Goal: Task Accomplishment & Management: Complete application form

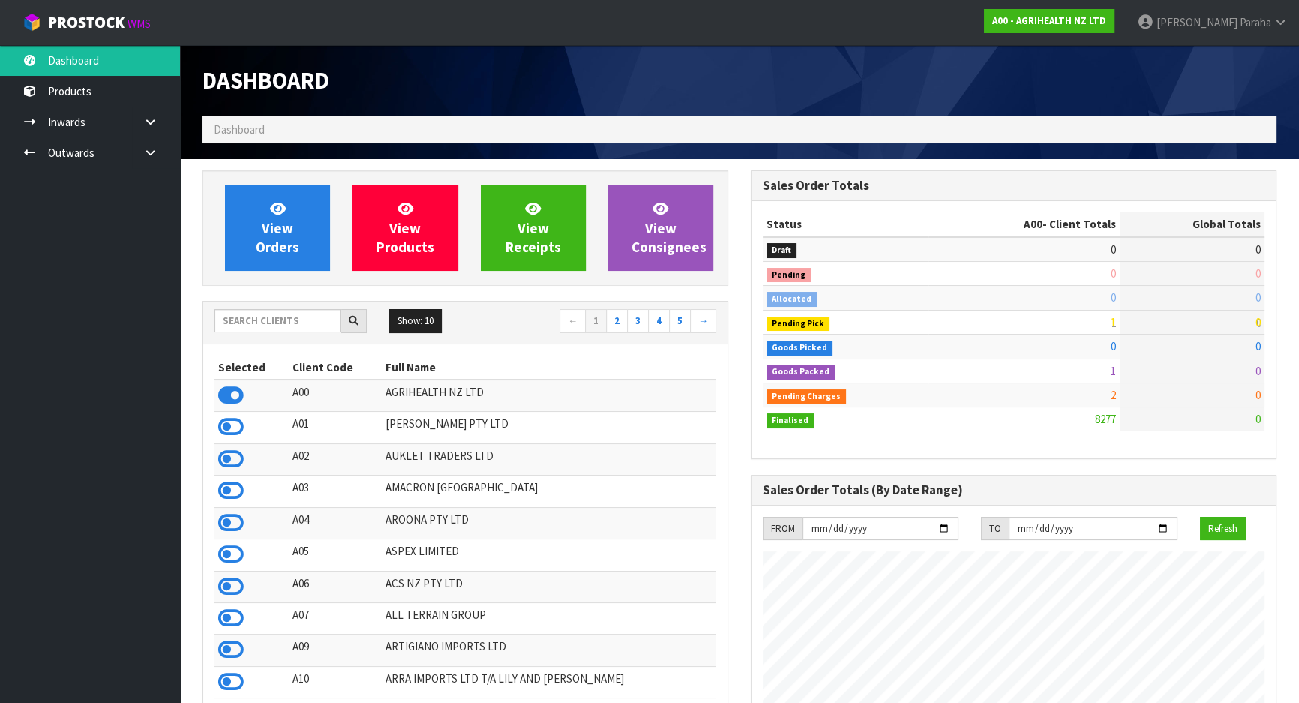
scroll to position [1134, 548]
click at [270, 325] on input "text" at bounding box center [278, 320] width 127 height 23
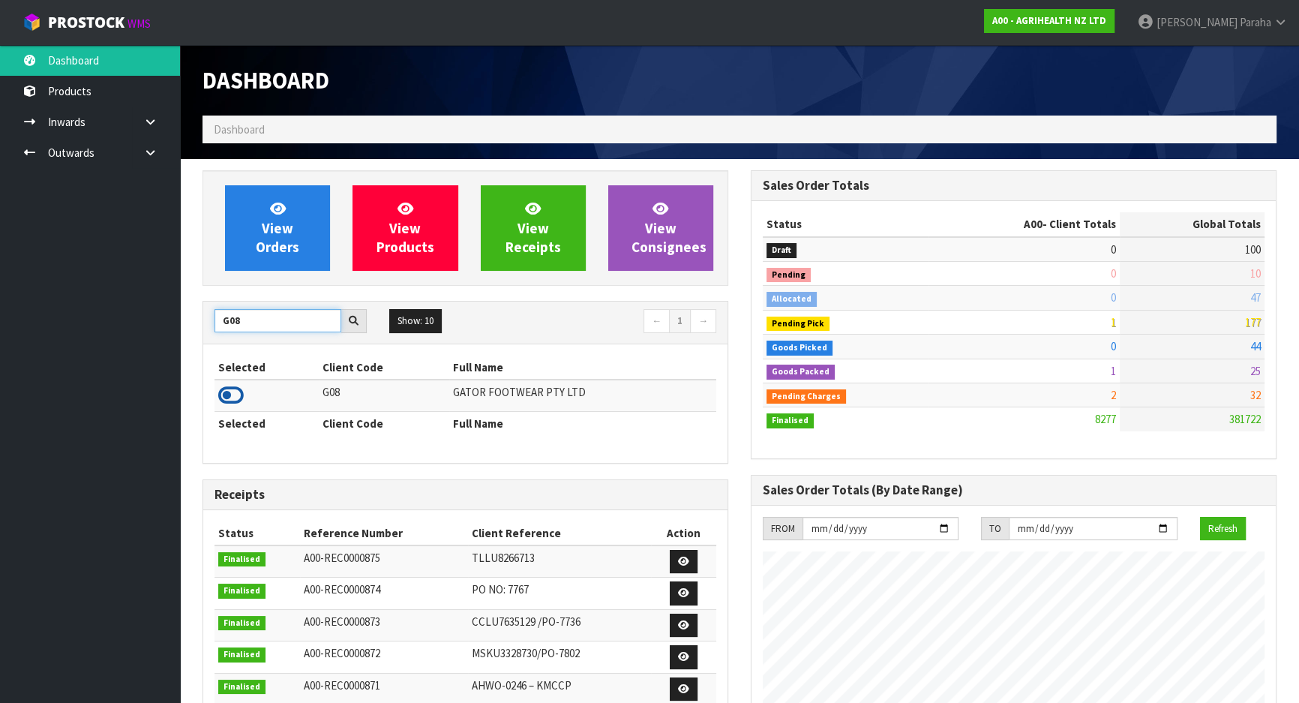
type input "G08"
click at [231, 395] on icon at bounding box center [231, 395] width 26 height 23
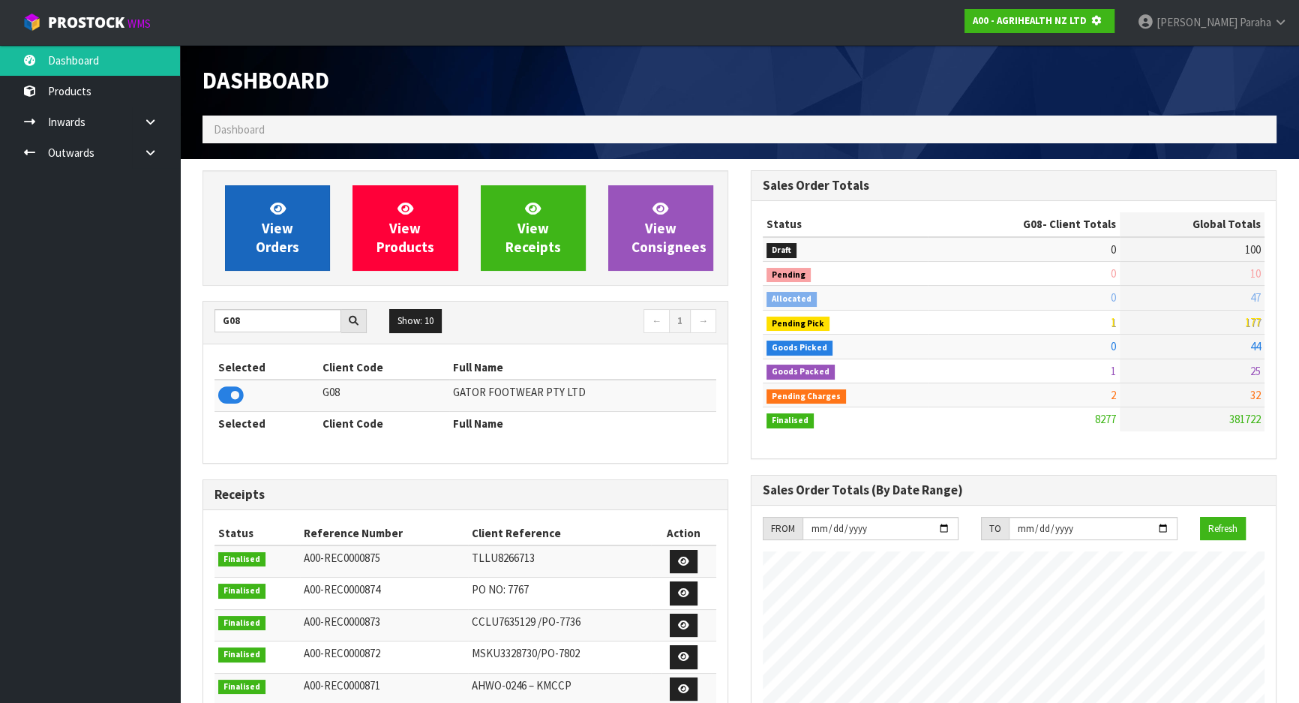
scroll to position [934, 548]
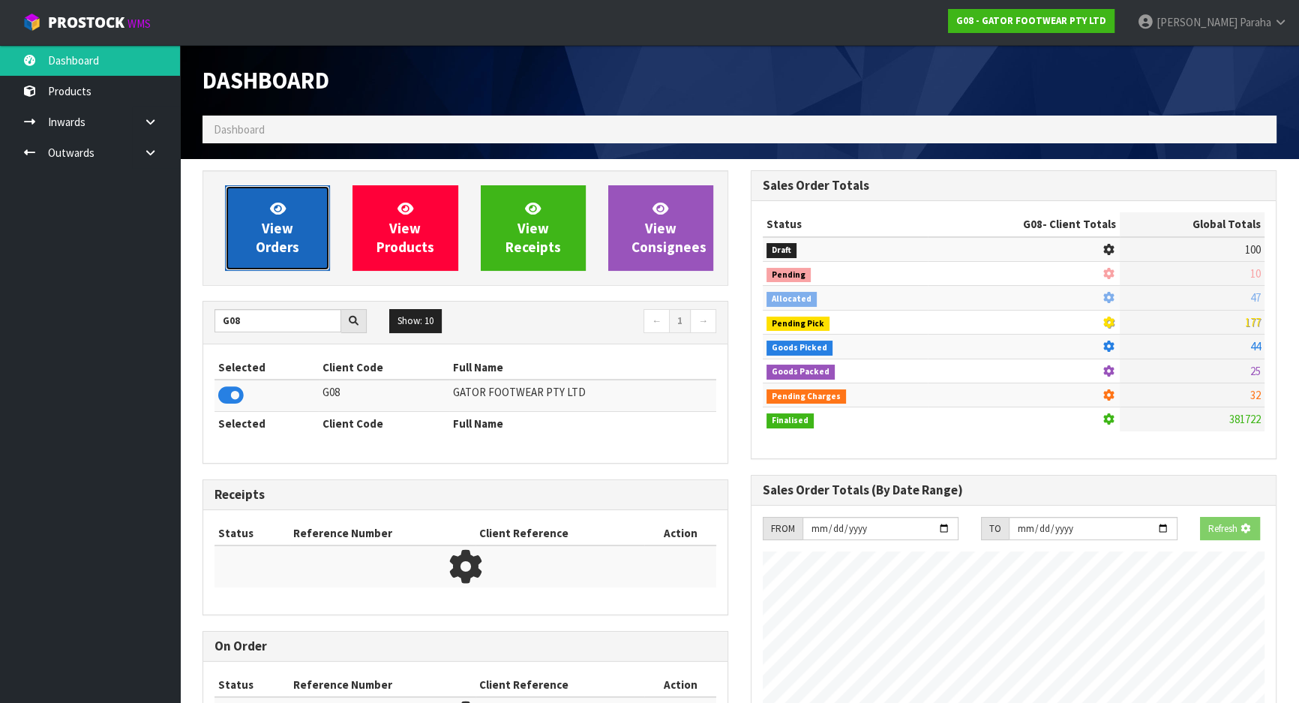
click at [305, 209] on link "View Orders" at bounding box center [277, 228] width 105 height 86
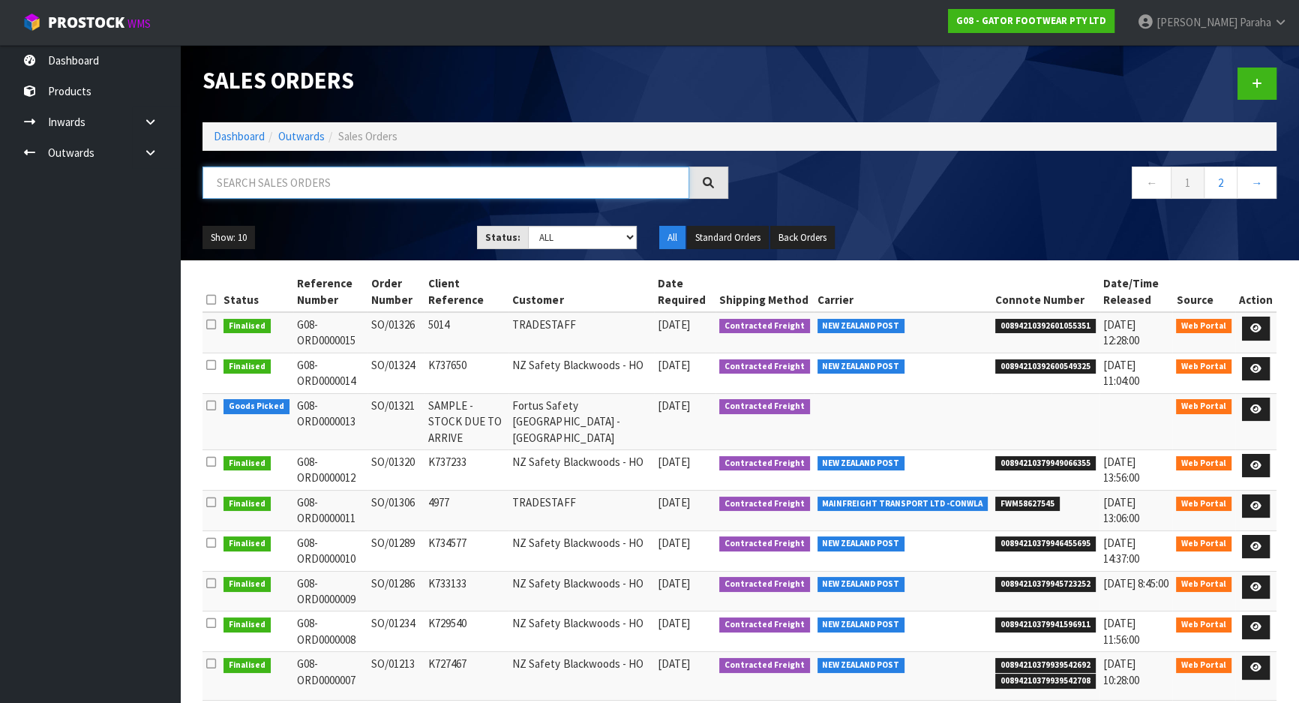
click at [306, 178] on input "text" at bounding box center [446, 183] width 487 height 32
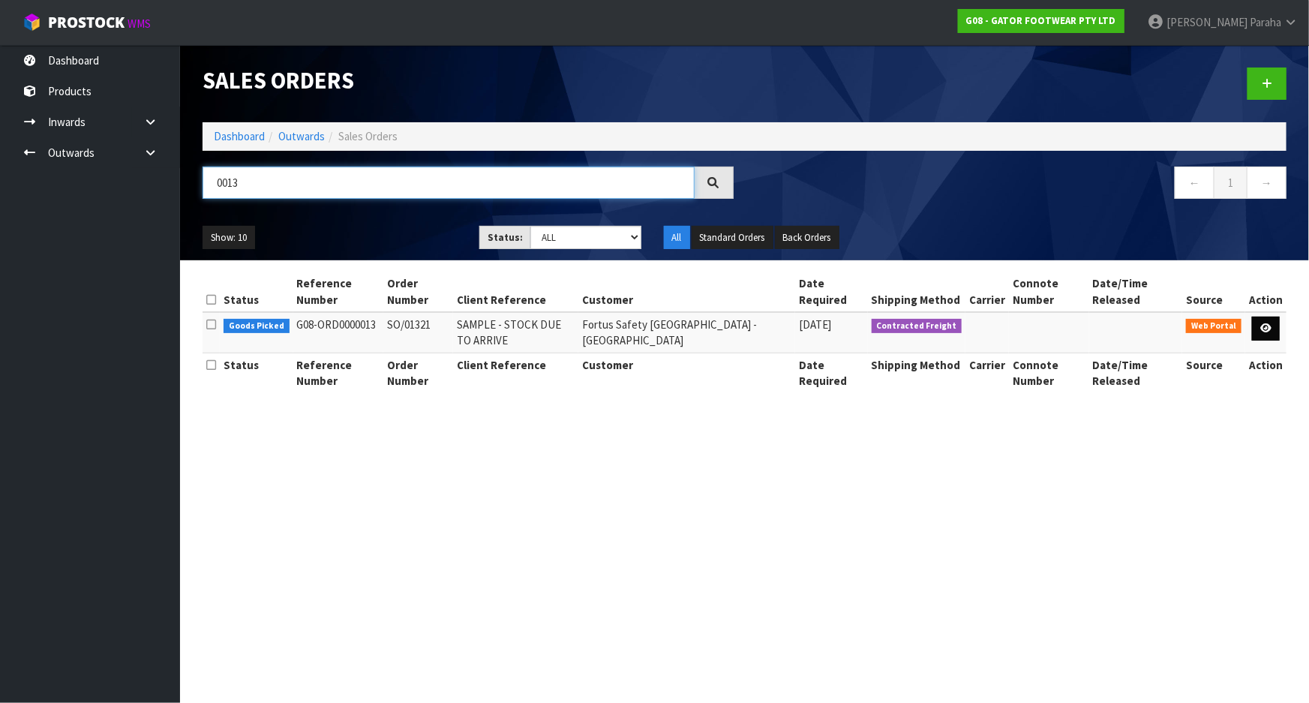
type input "0013"
click at [1280, 317] on link at bounding box center [1266, 329] width 28 height 24
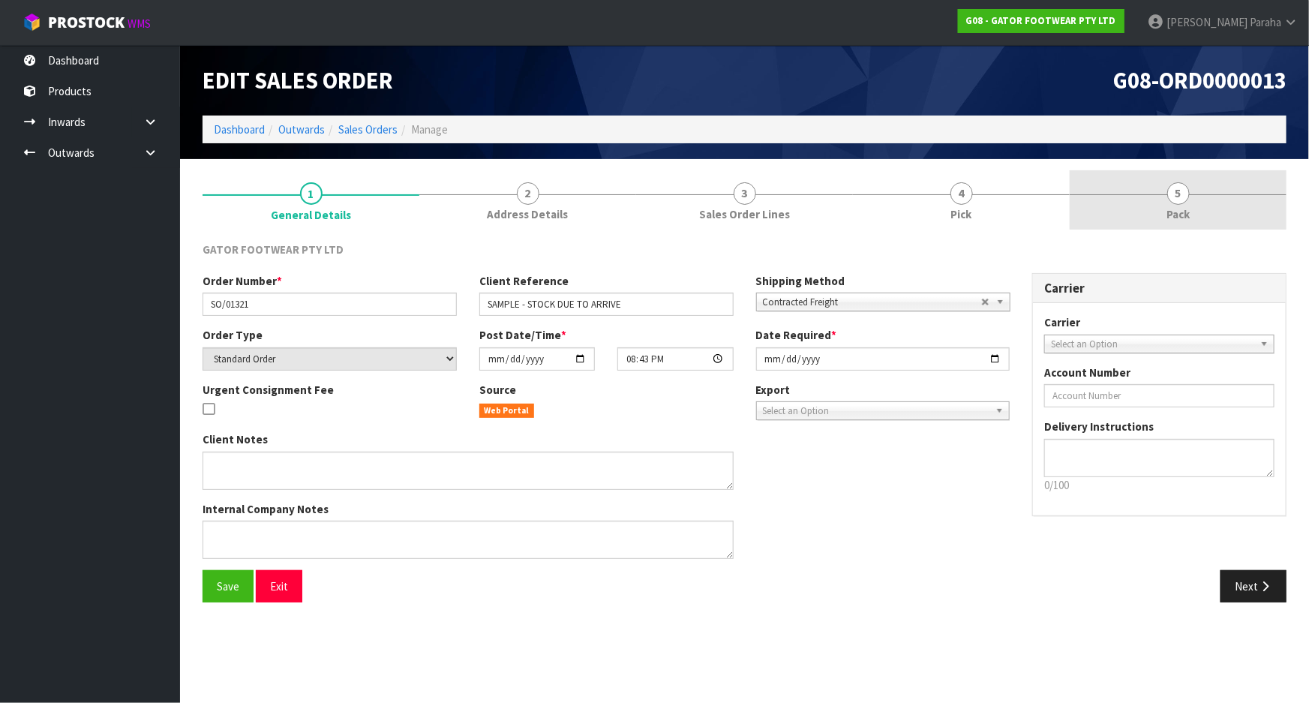
click at [1181, 201] on span "5" at bounding box center [1178, 193] width 23 height 23
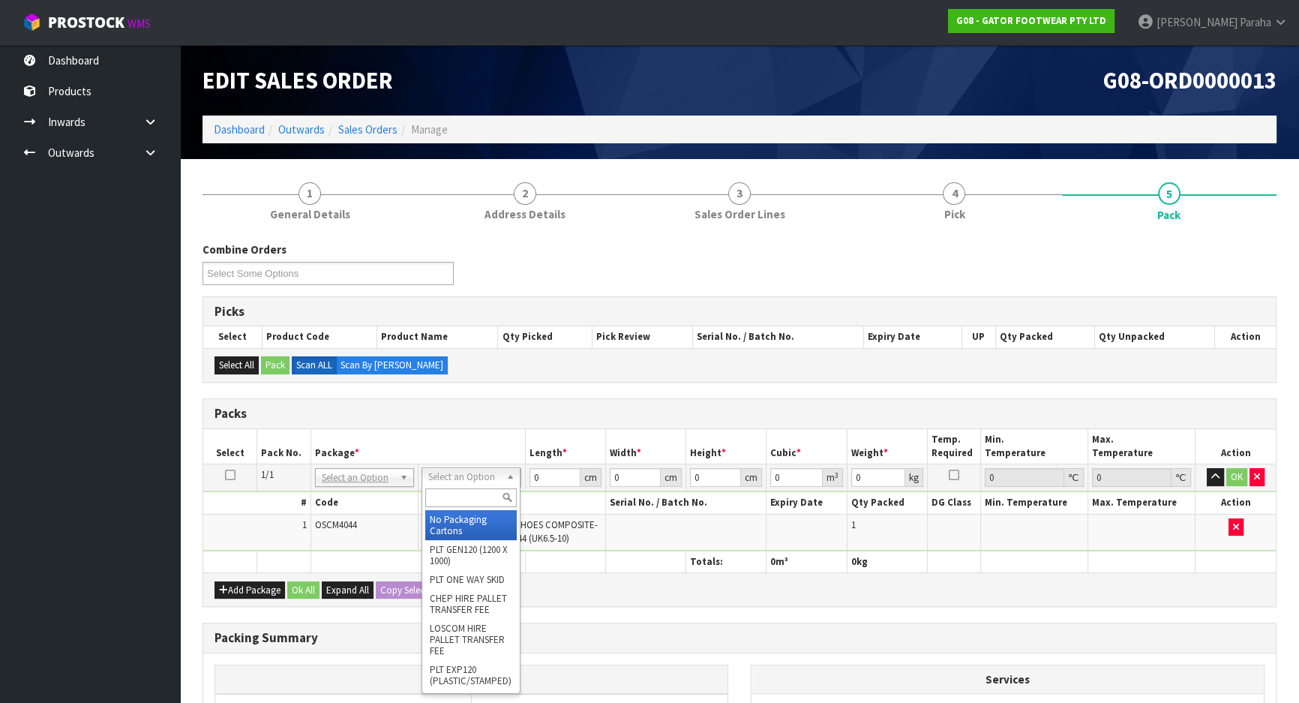
drag, startPoint x: 495, startPoint y: 476, endPoint x: 485, endPoint y: 483, distance: 11.9
click at [464, 502] on input "text" at bounding box center [471, 497] width 92 height 19
type input "OC"
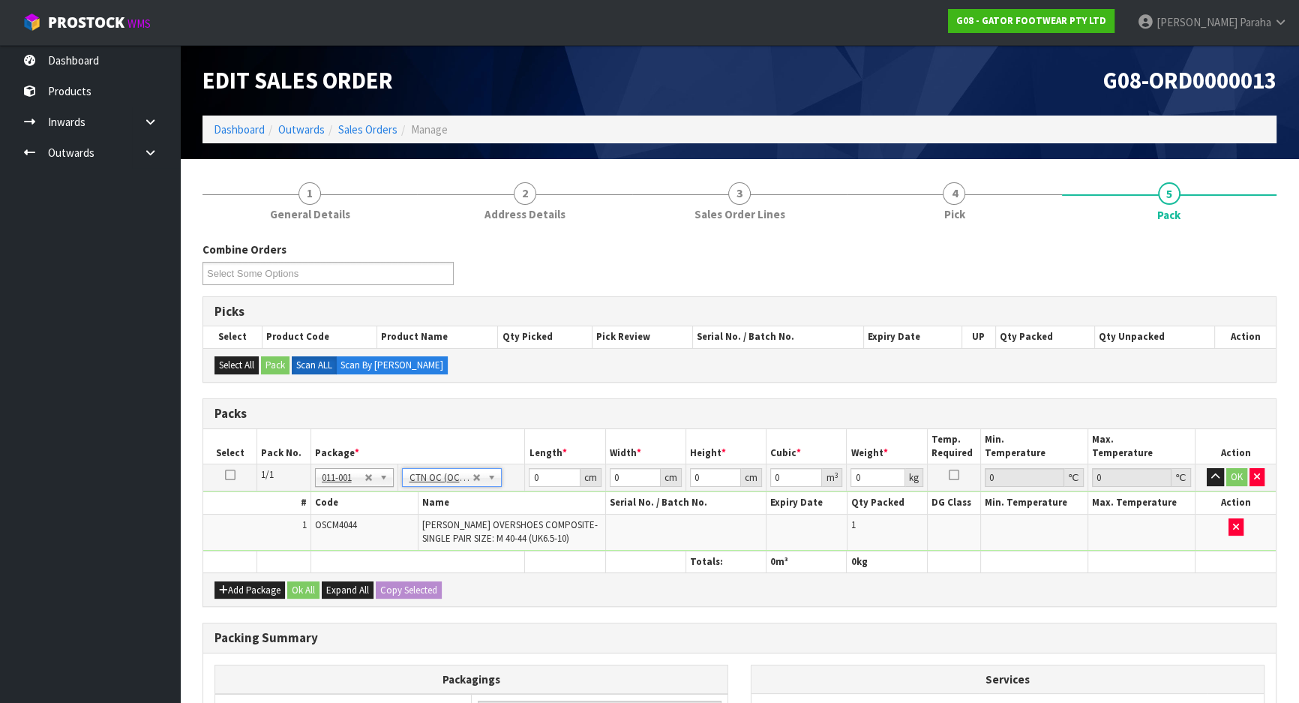
type input "0.7"
click at [554, 479] on input "0" at bounding box center [554, 477] width 51 height 19
type input "23"
type input "18"
type input "1"
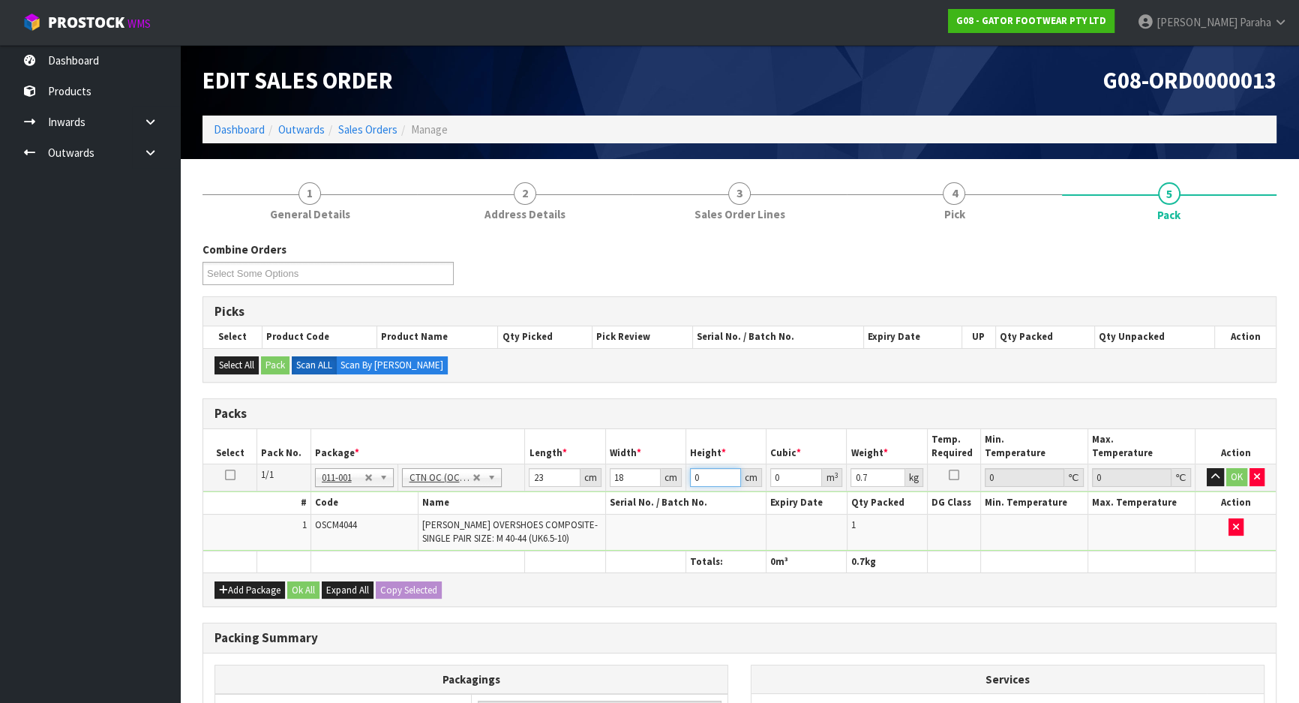
type input "0.000414"
type input "17"
type input "0.007038"
type input "17"
type input "1"
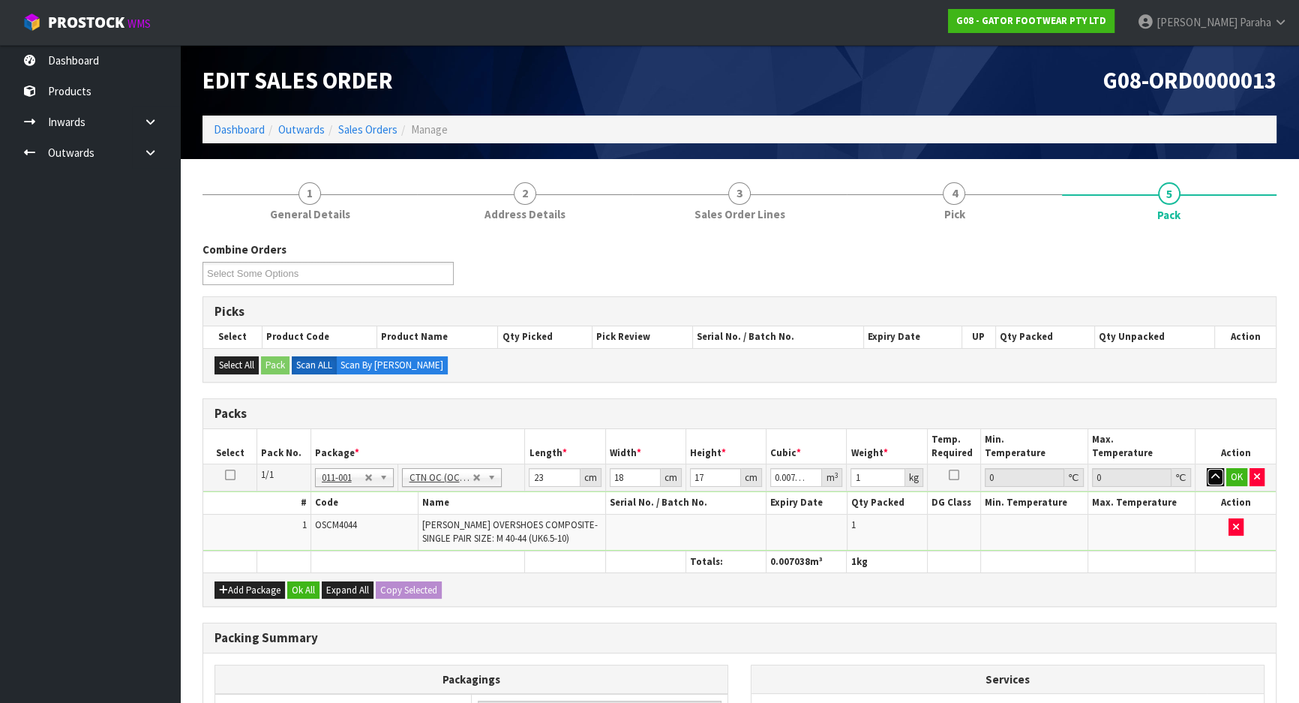
click at [1207, 468] on button "button" at bounding box center [1215, 477] width 17 height 18
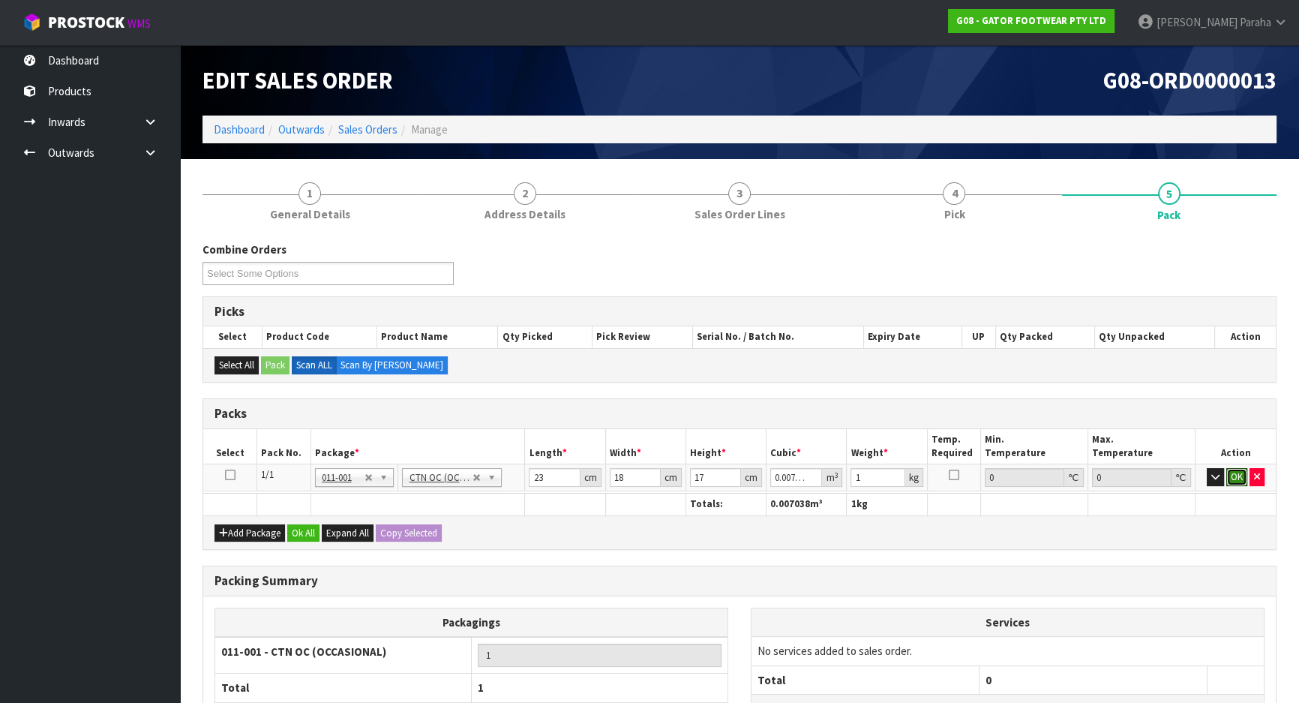
click button "OK" at bounding box center [1237, 477] width 21 height 18
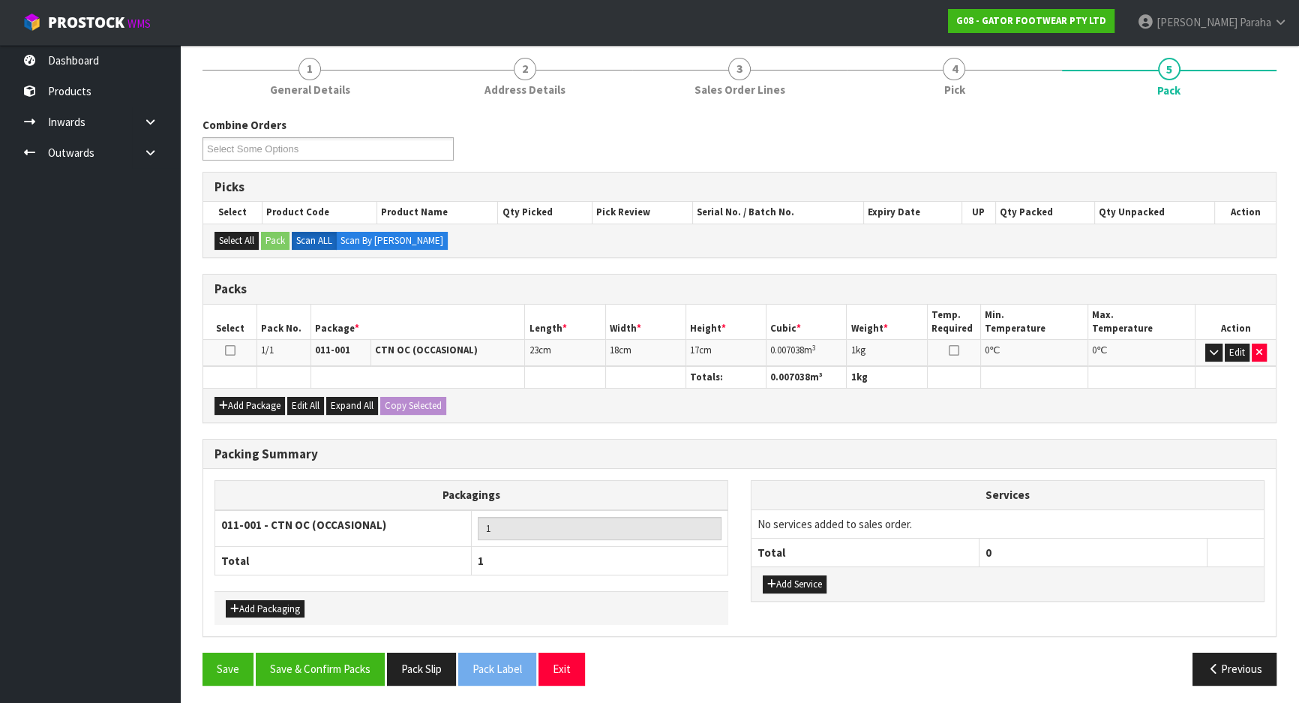
scroll to position [126, 0]
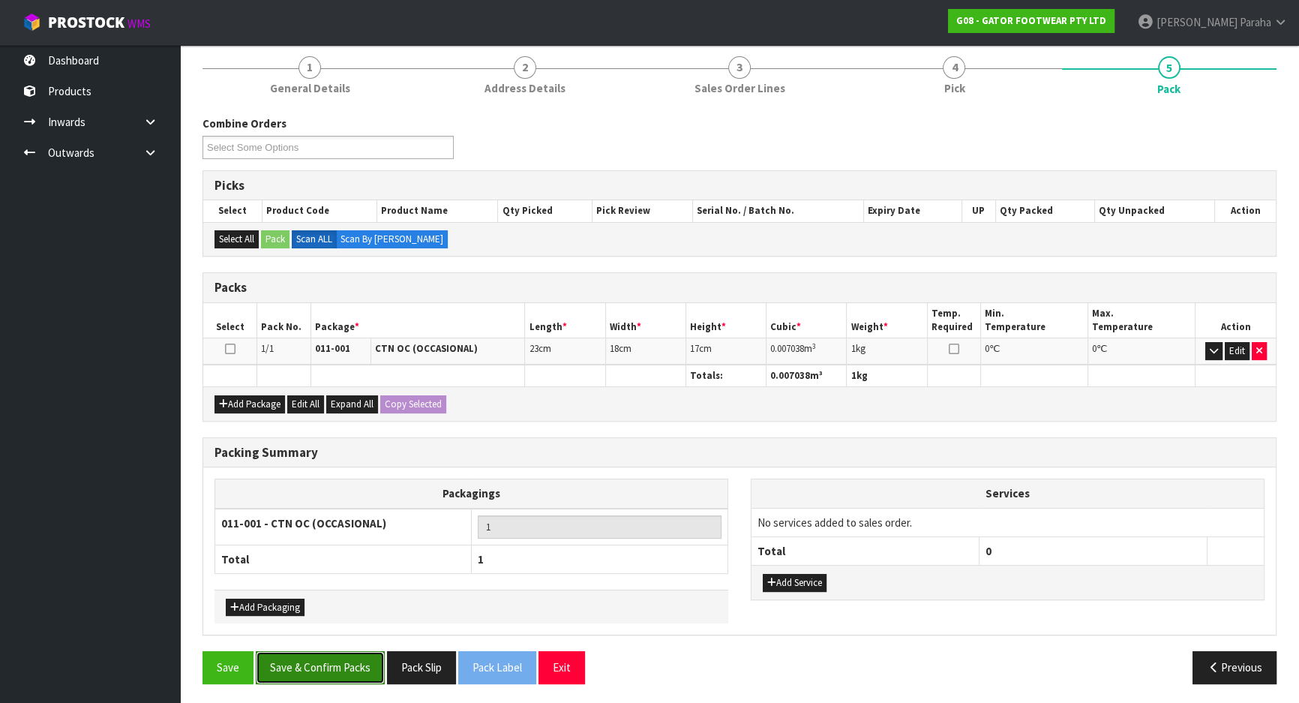
click at [308, 659] on button "Save & Confirm Packs" at bounding box center [320, 667] width 129 height 32
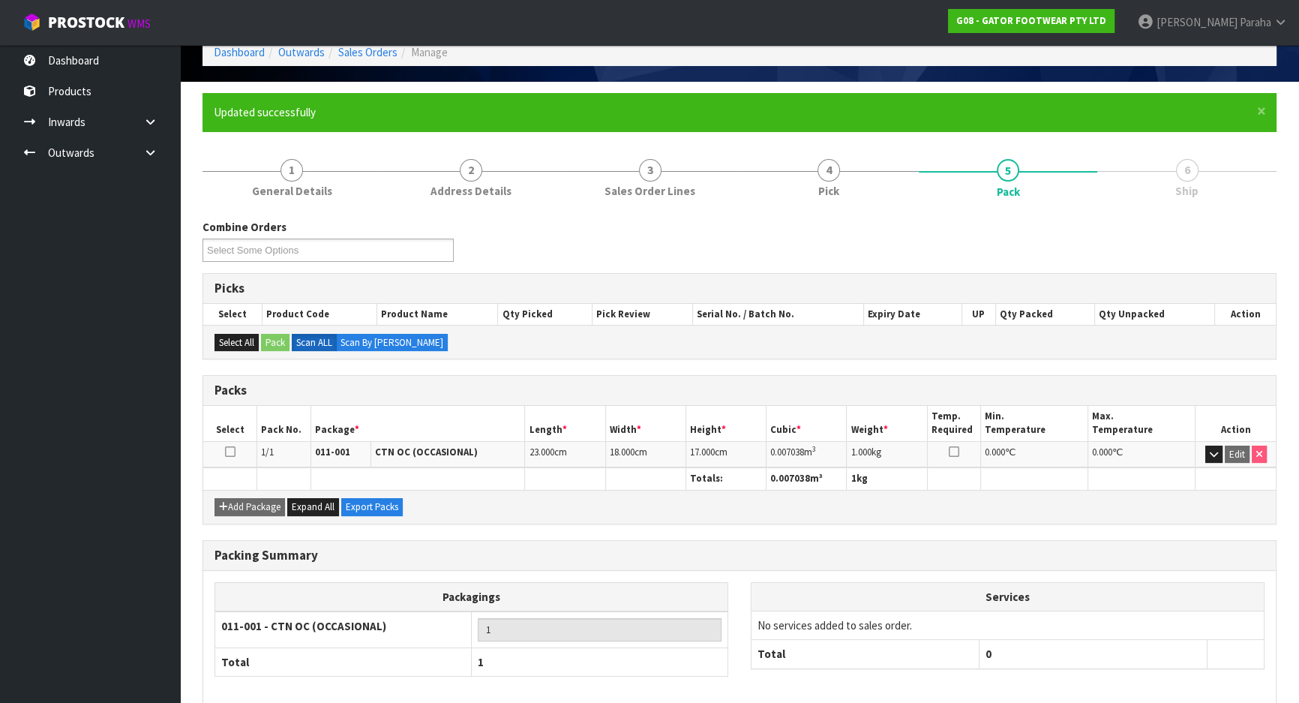
scroll to position [146, 0]
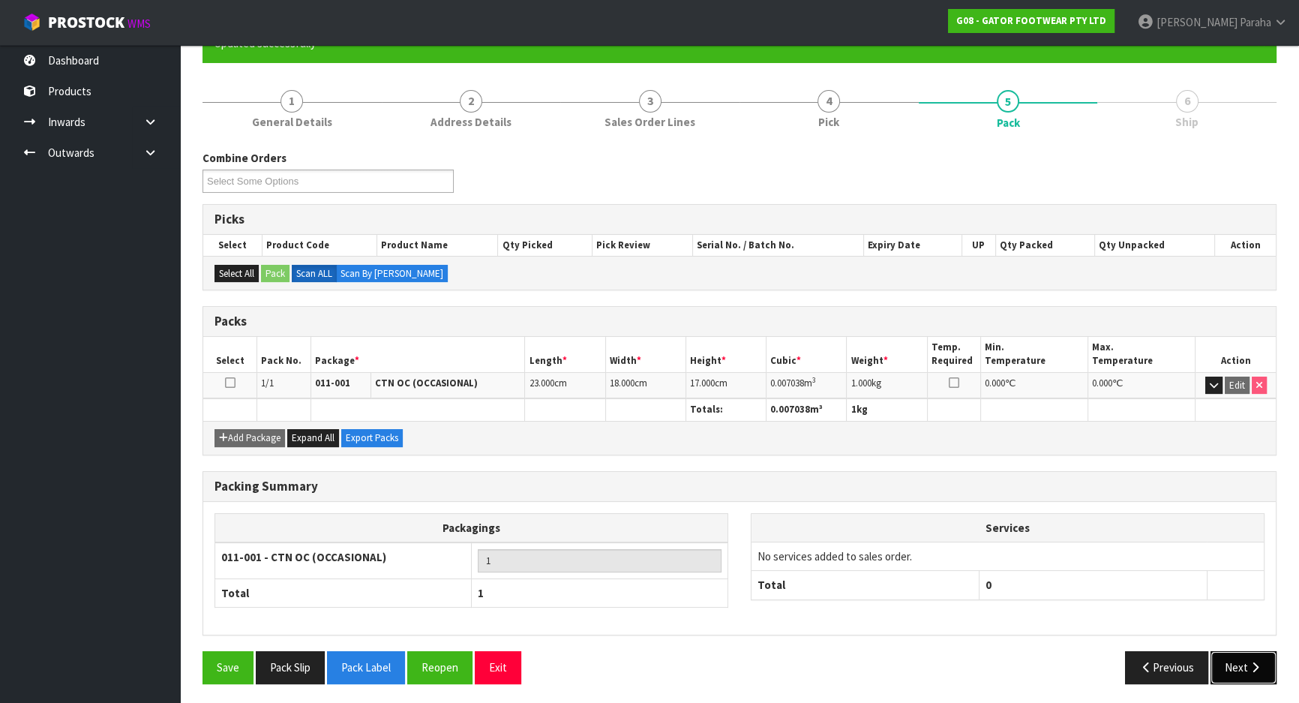
drag, startPoint x: 1238, startPoint y: 659, endPoint x: 1217, endPoint y: 659, distance: 21.0
click at [1238, 659] on button "Next" at bounding box center [1244, 667] width 66 height 32
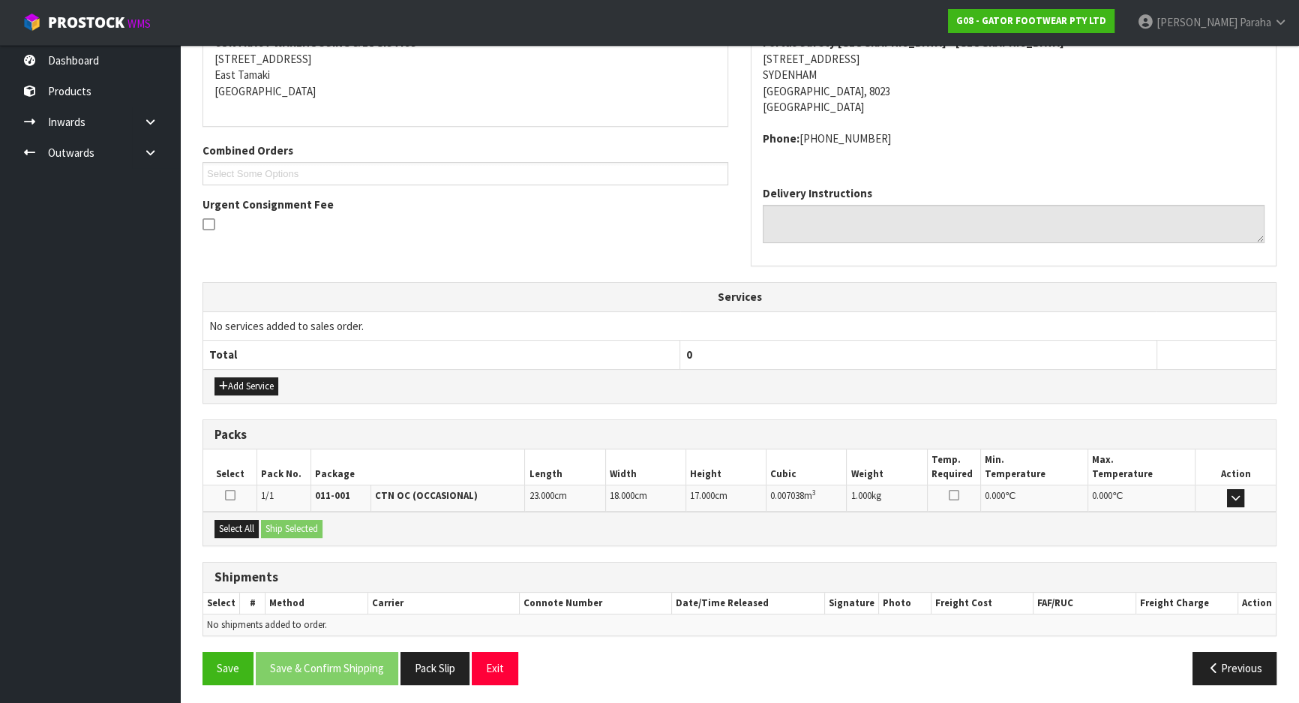
scroll to position [304, 0]
click at [247, 524] on button "Select All" at bounding box center [237, 528] width 44 height 18
click at [269, 524] on button "Ship Selected" at bounding box center [292, 528] width 62 height 18
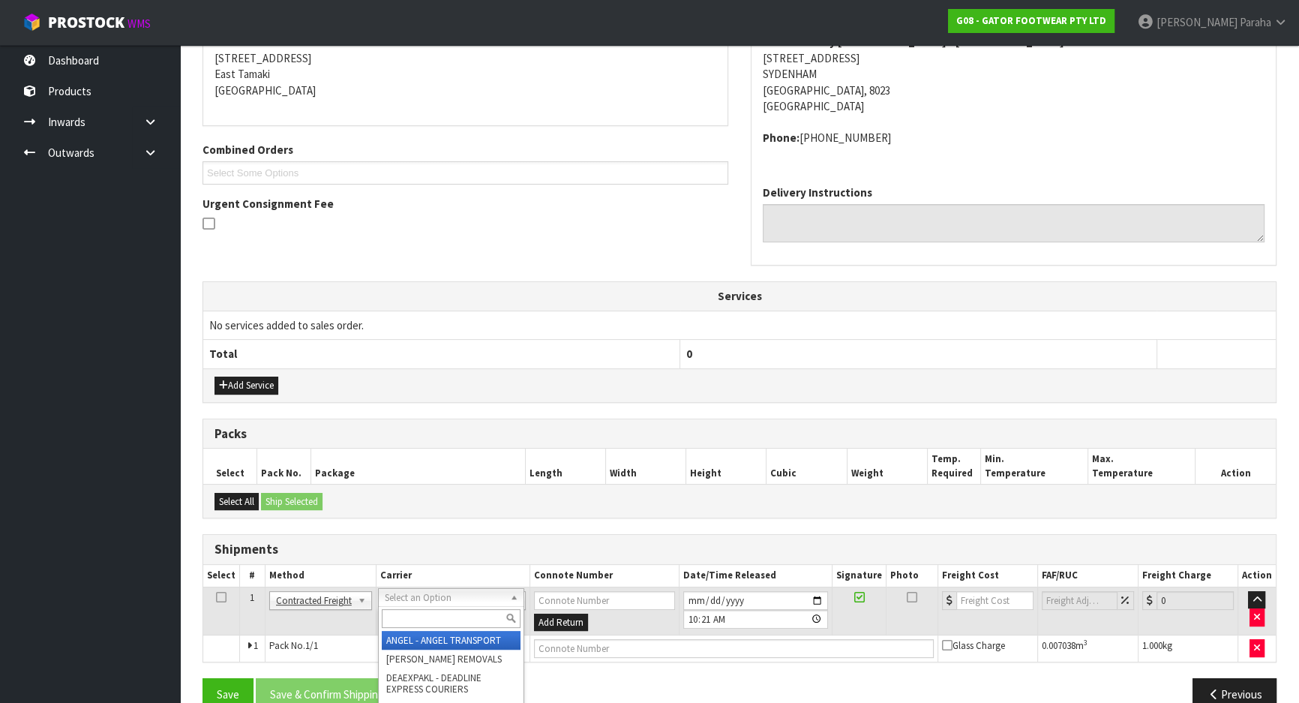
click at [421, 614] on input "text" at bounding box center [451, 618] width 139 height 19
type input "NZP"
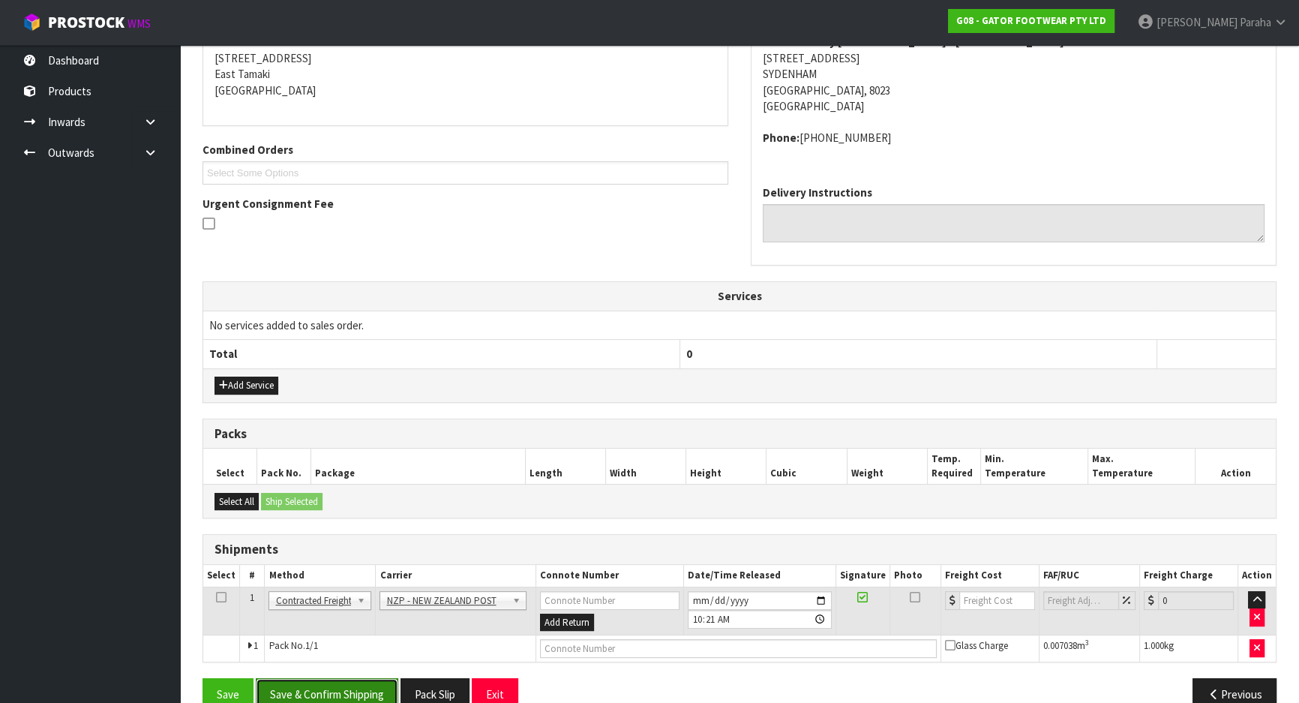
click at [344, 686] on button "Save & Confirm Shipping" at bounding box center [327, 694] width 143 height 32
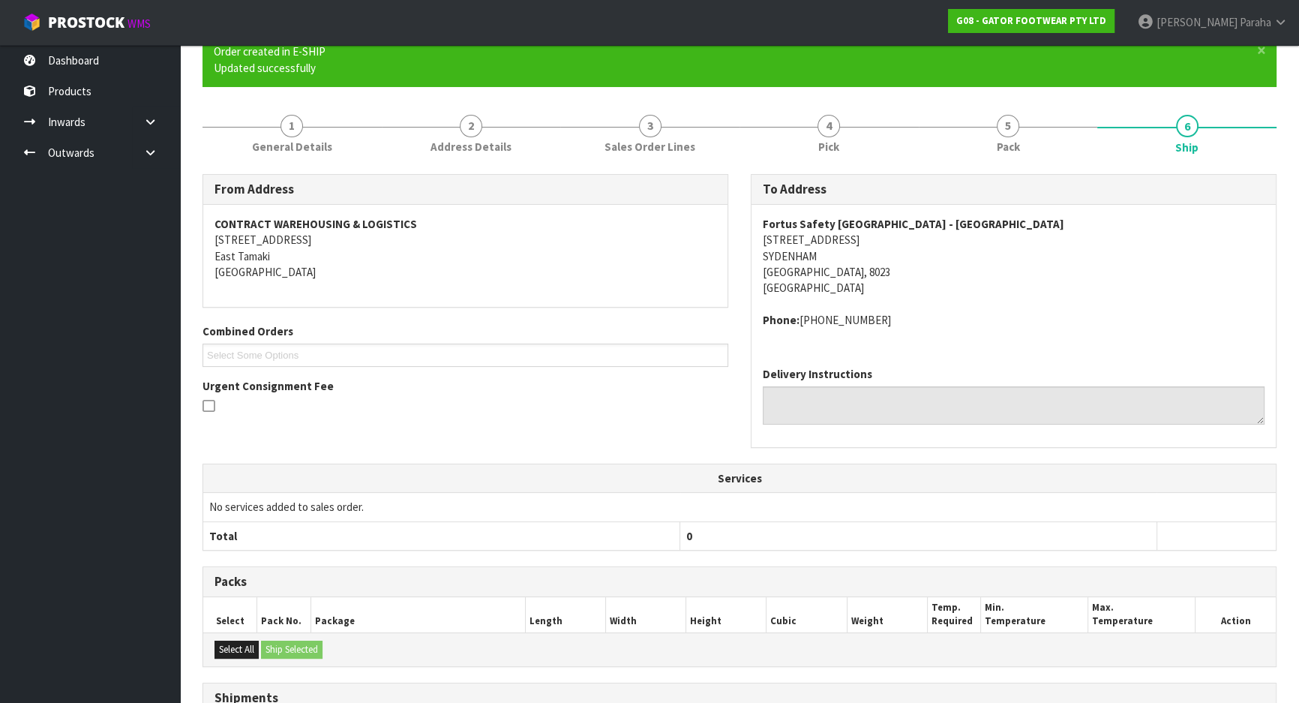
scroll to position [310, 0]
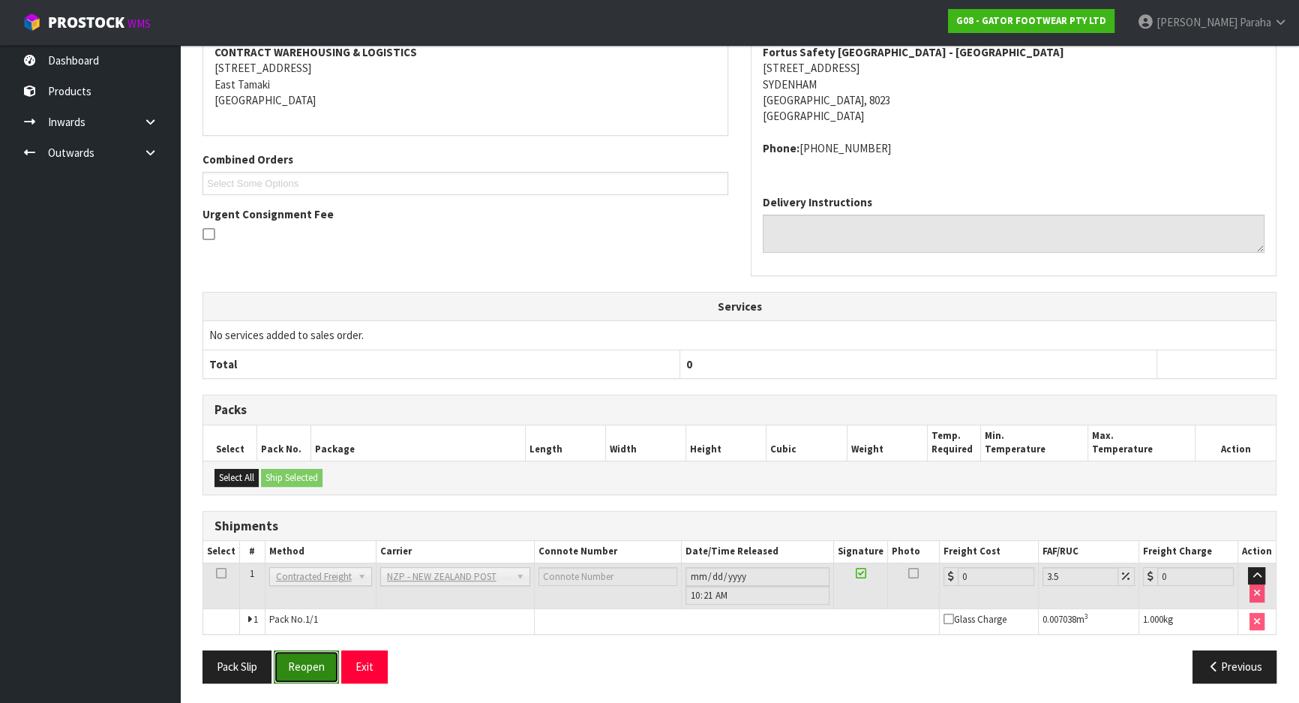
click at [302, 673] on button "Reopen" at bounding box center [306, 666] width 65 height 32
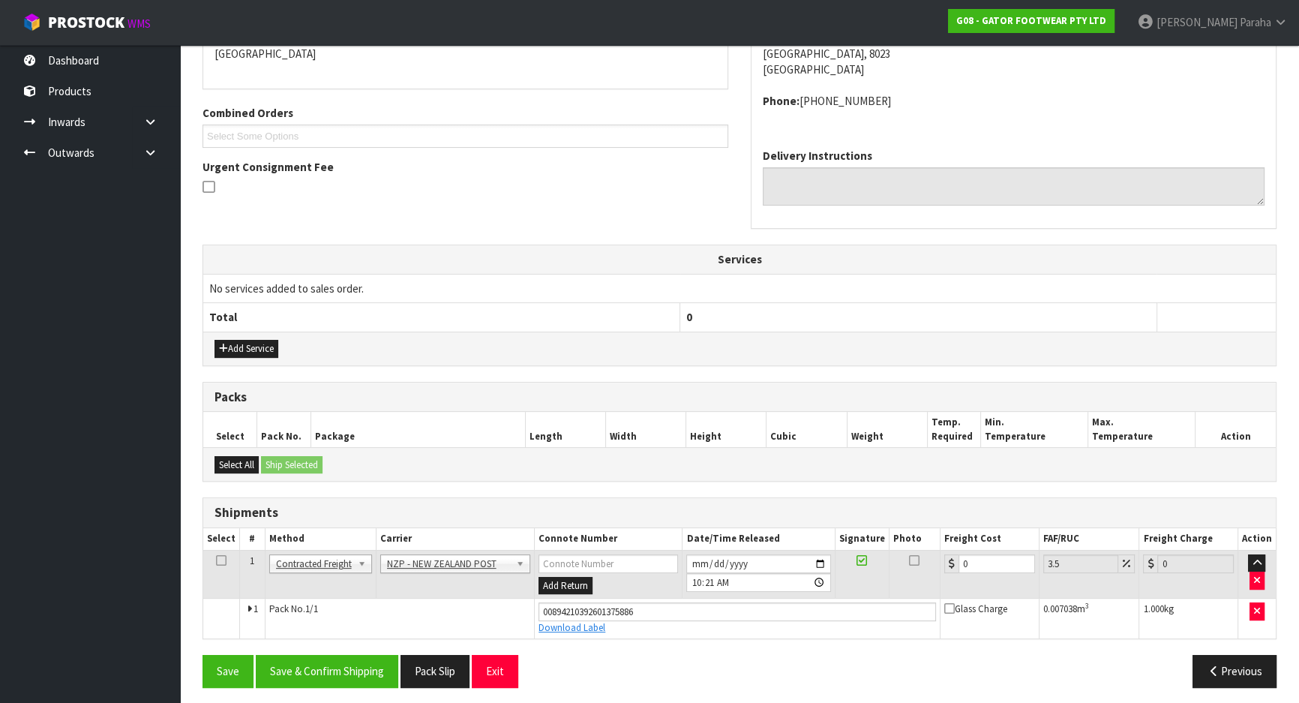
scroll to position [345, 0]
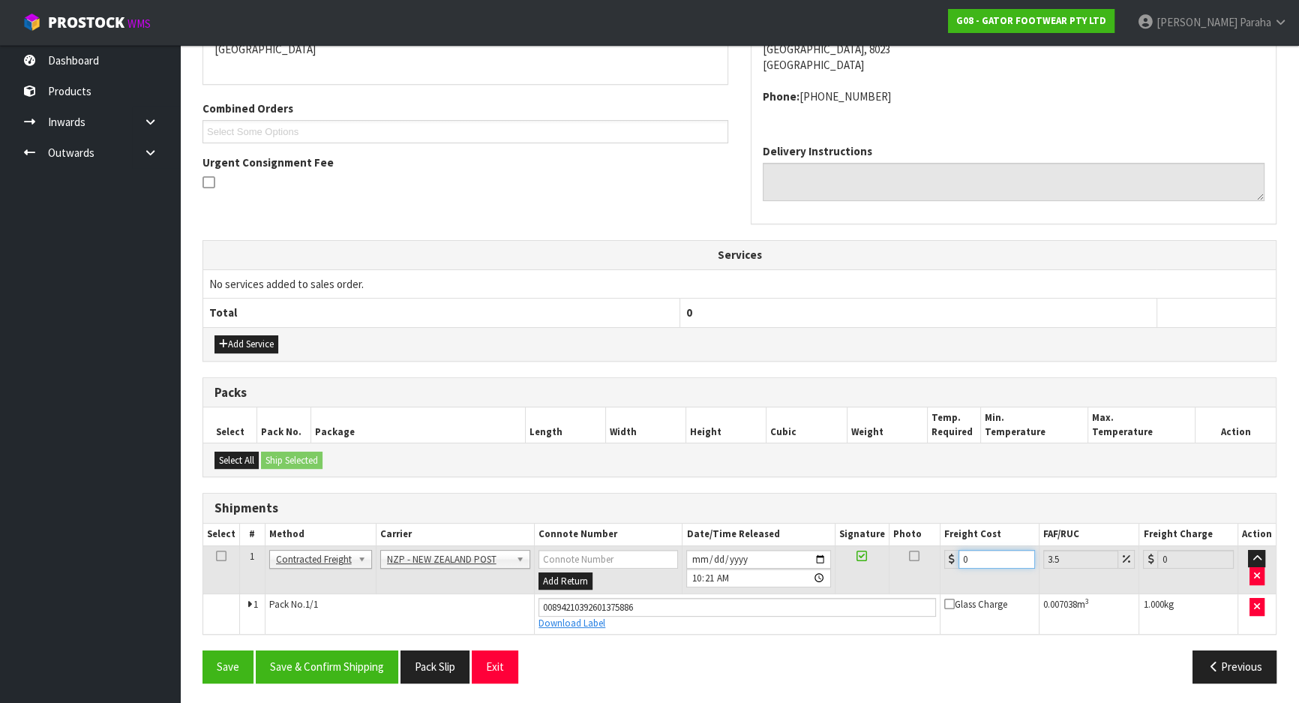
click at [971, 551] on input "0" at bounding box center [997, 559] width 77 height 19
type input "1"
type input "1.03"
type input "11"
type input "11.38"
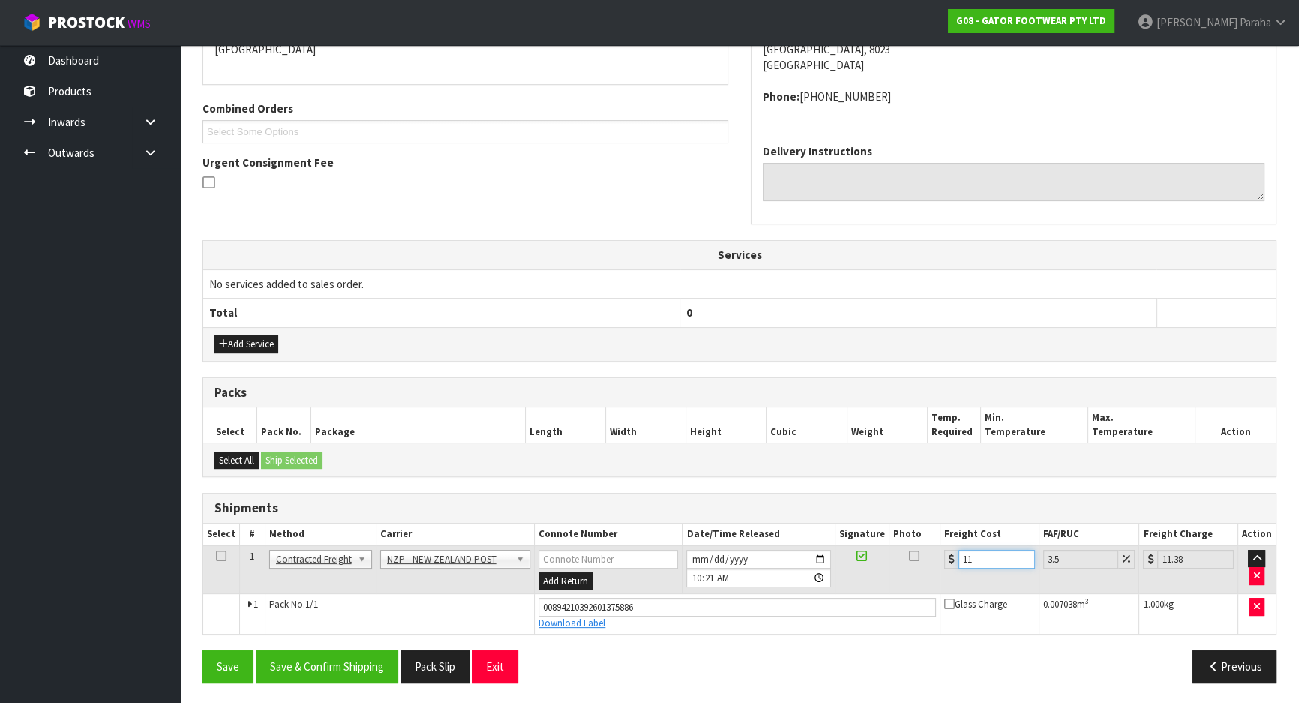
type input "11.6"
type input "12.01"
type input "11.61"
type input "12.02"
type input "11.61"
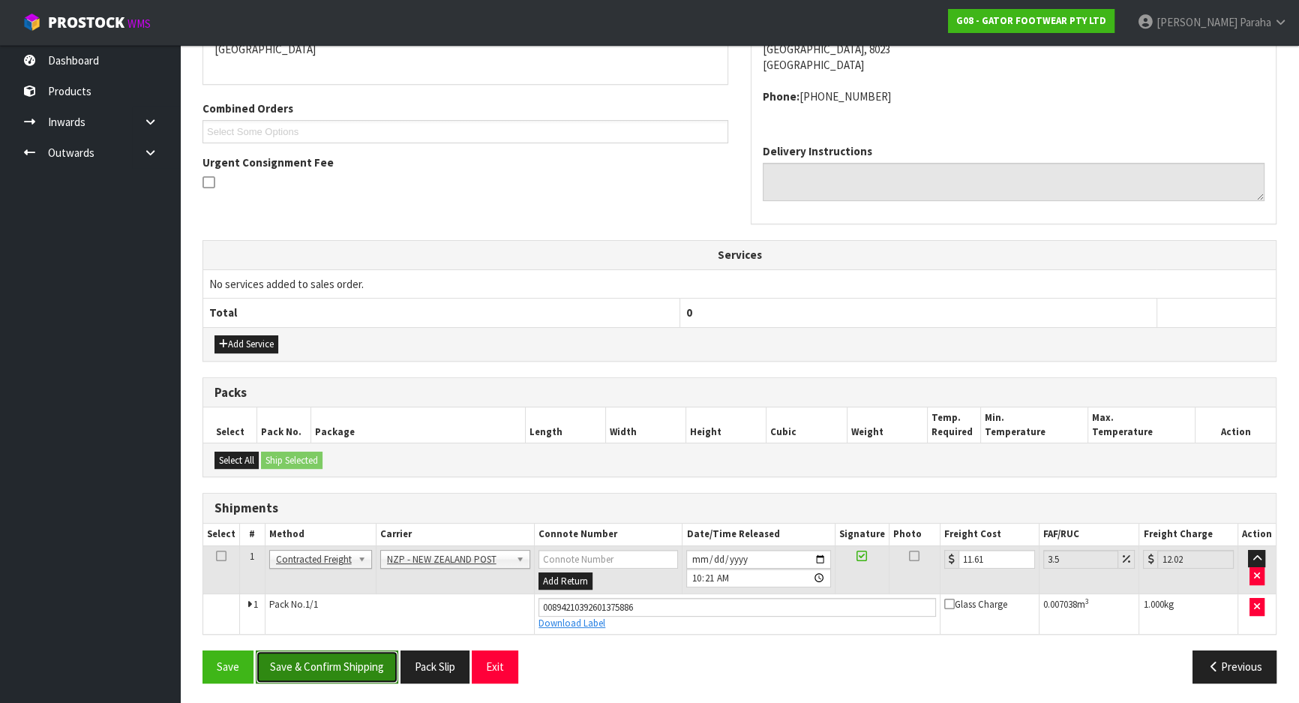
click at [311, 668] on button "Save & Confirm Shipping" at bounding box center [327, 666] width 143 height 32
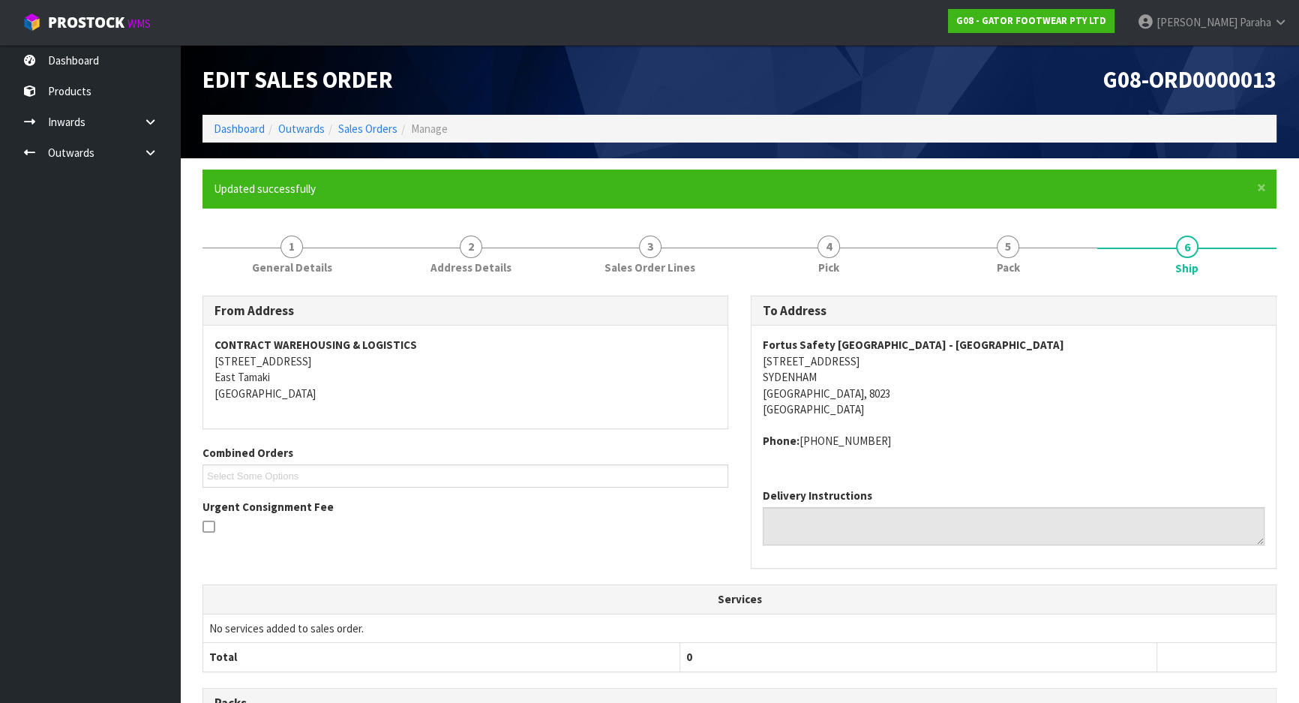
scroll to position [0, 0]
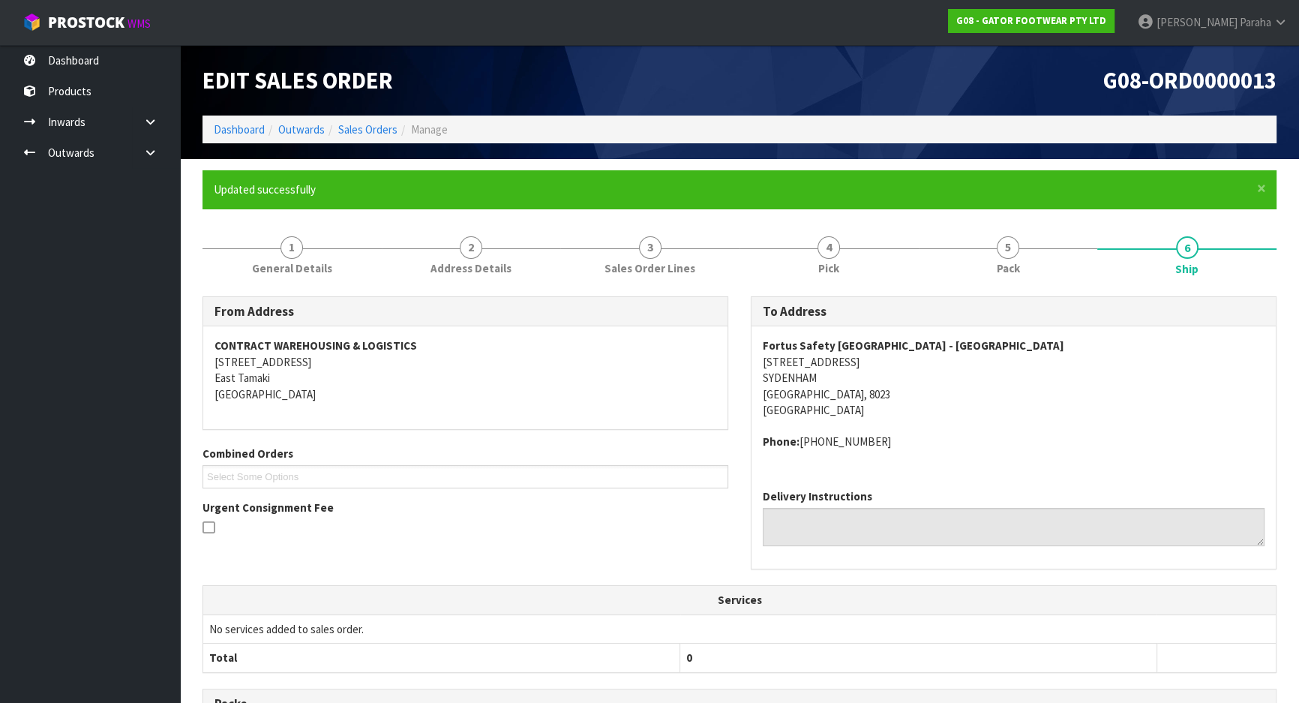
click at [239, 122] on li "Dashboard" at bounding box center [239, 130] width 51 height 16
click at [238, 131] on link "Dashboard" at bounding box center [239, 129] width 51 height 14
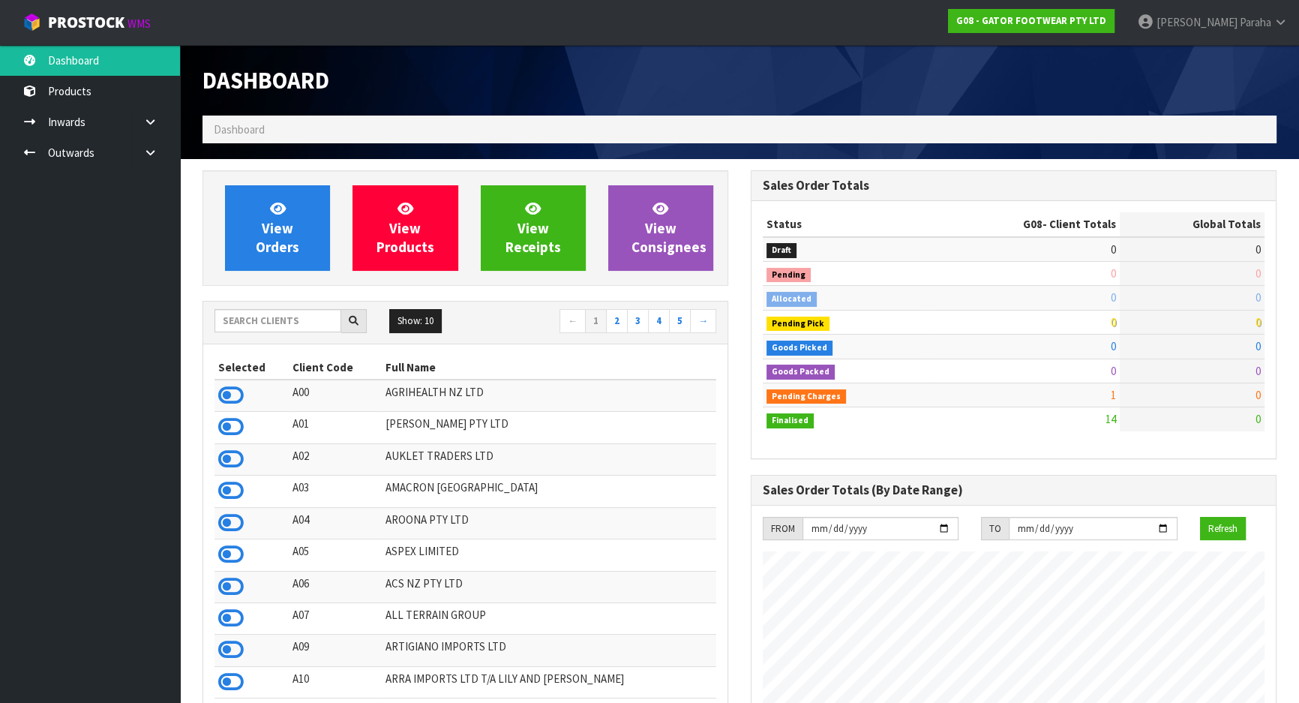
scroll to position [1020, 548]
click at [266, 318] on input "text" at bounding box center [278, 320] width 127 height 23
click at [253, 321] on input "text" at bounding box center [278, 320] width 127 height 23
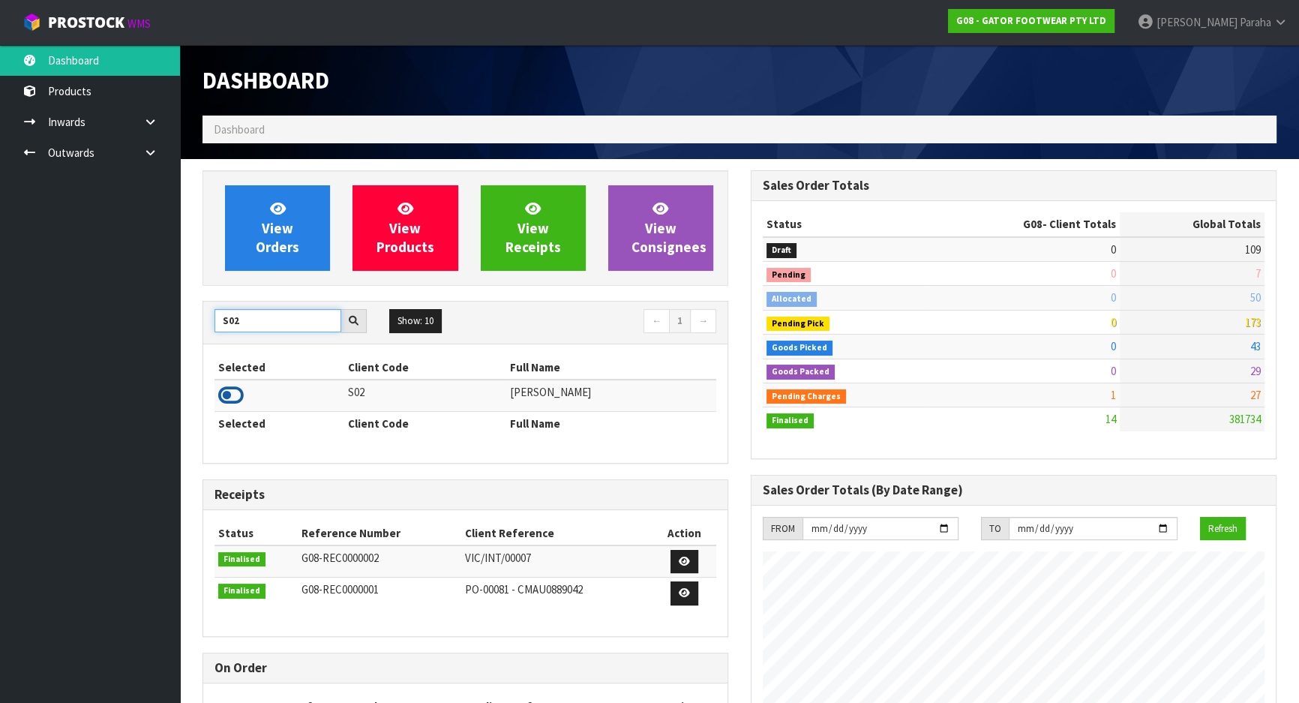
type input "S02"
click at [230, 398] on icon at bounding box center [231, 395] width 26 height 23
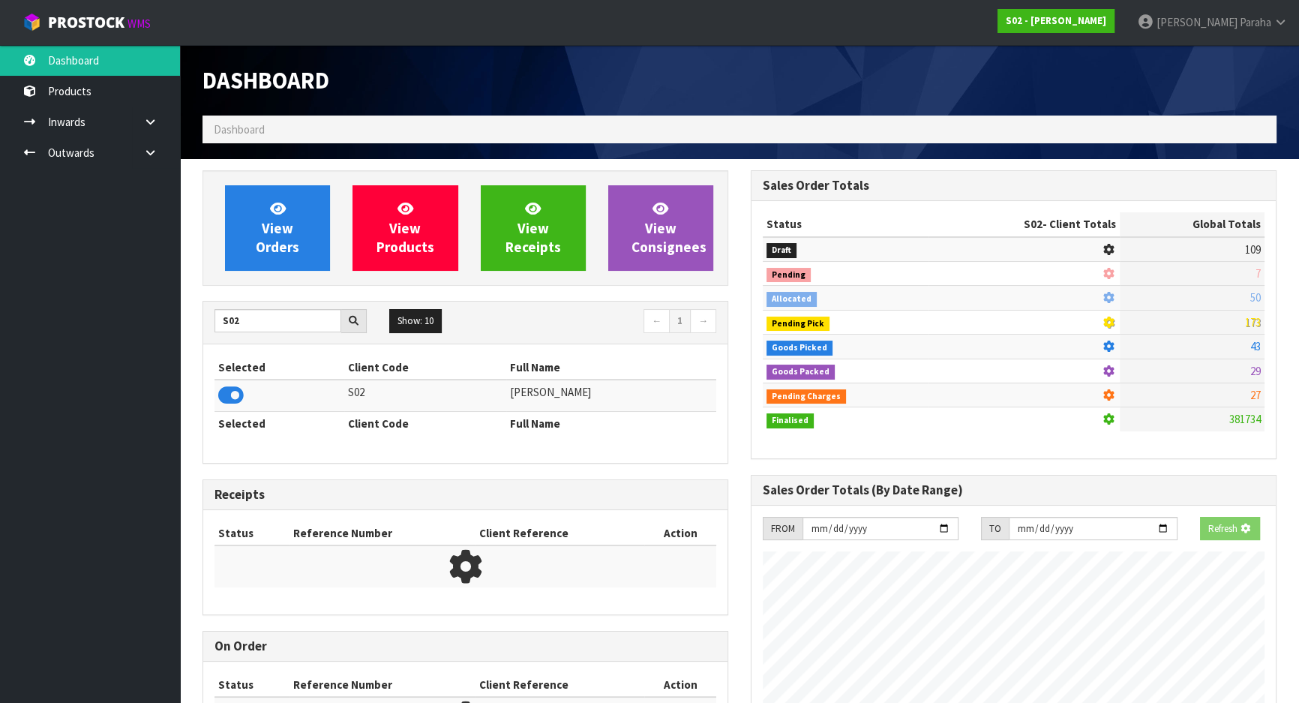
scroll to position [934, 548]
click at [263, 252] on span "View Orders" at bounding box center [278, 228] width 44 height 56
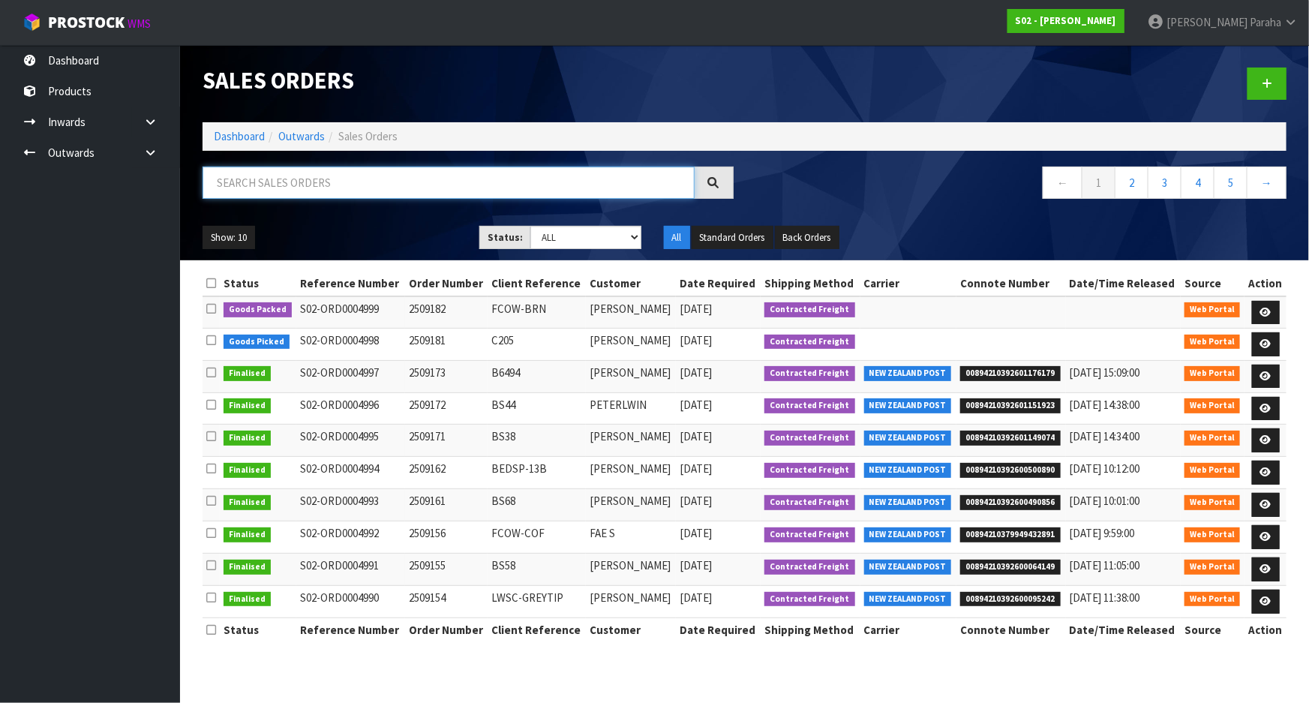
click at [253, 188] on input "text" at bounding box center [449, 183] width 492 height 32
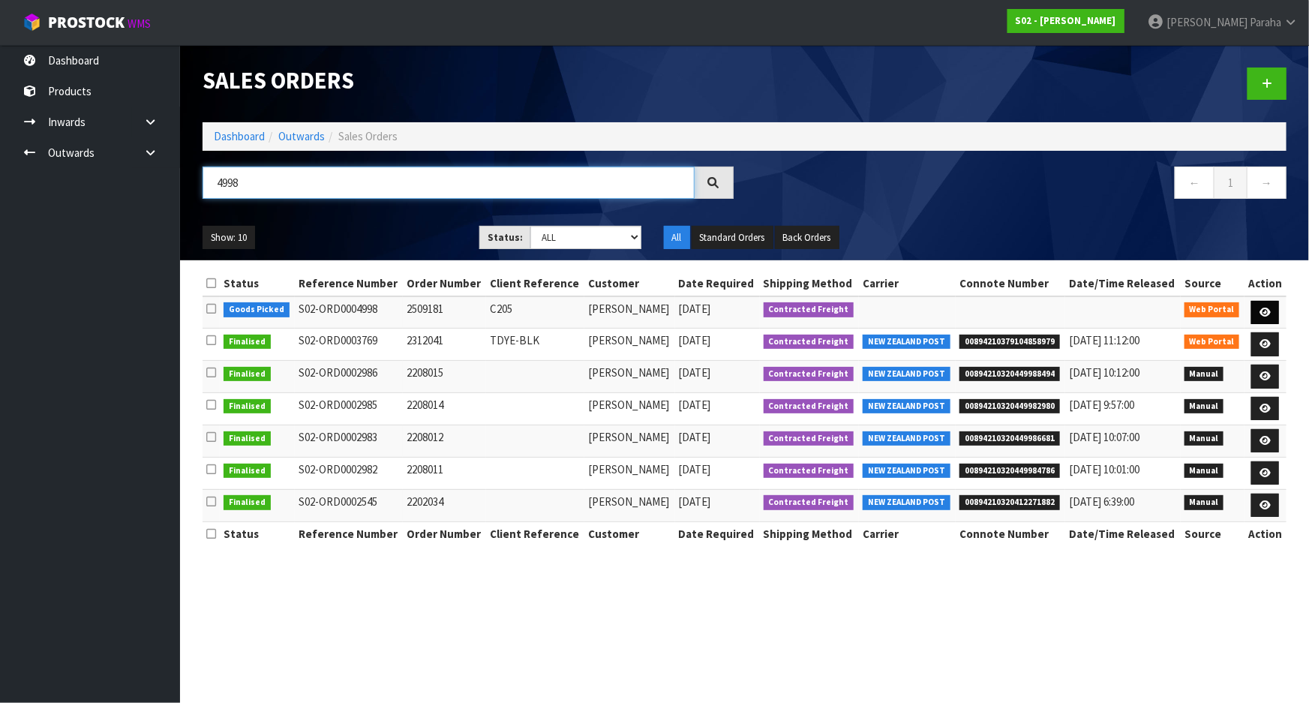
type input "4998"
click at [1264, 314] on icon at bounding box center [1265, 313] width 11 height 10
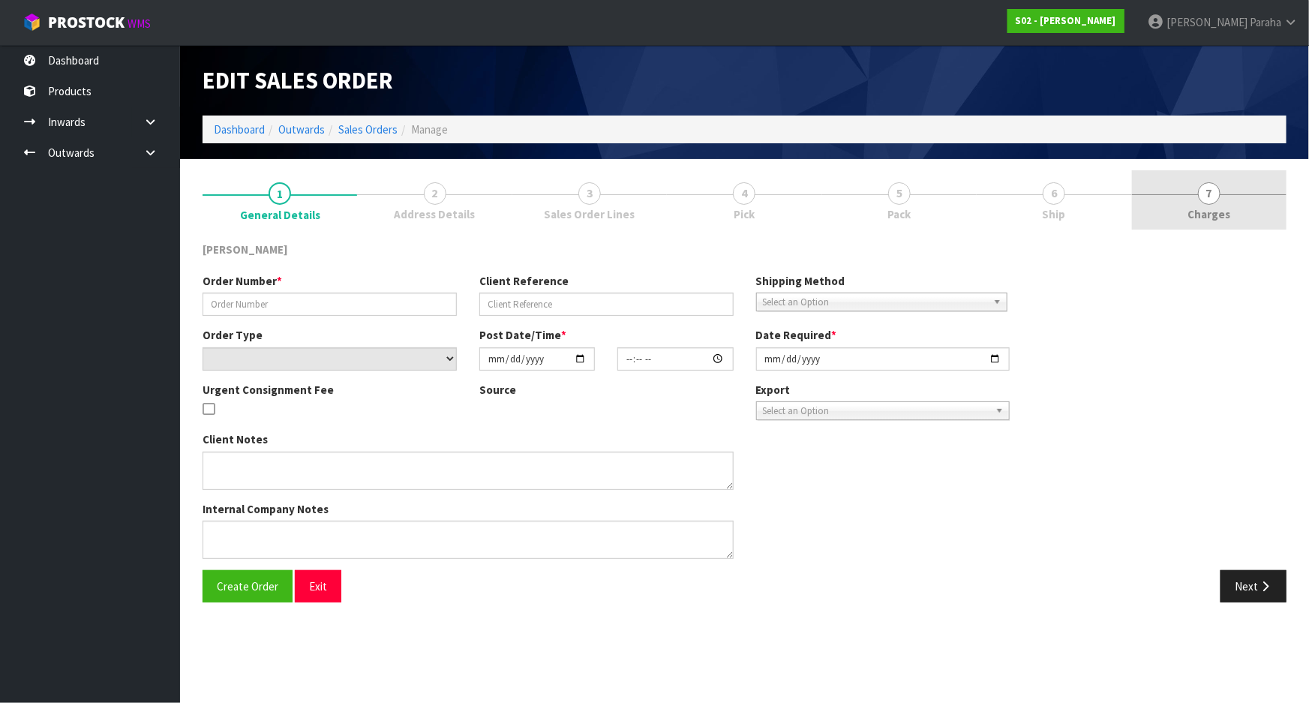
type input "2509181"
type input "C205"
select select "number:0"
type input "[DATE]"
type input "23:49:00.000"
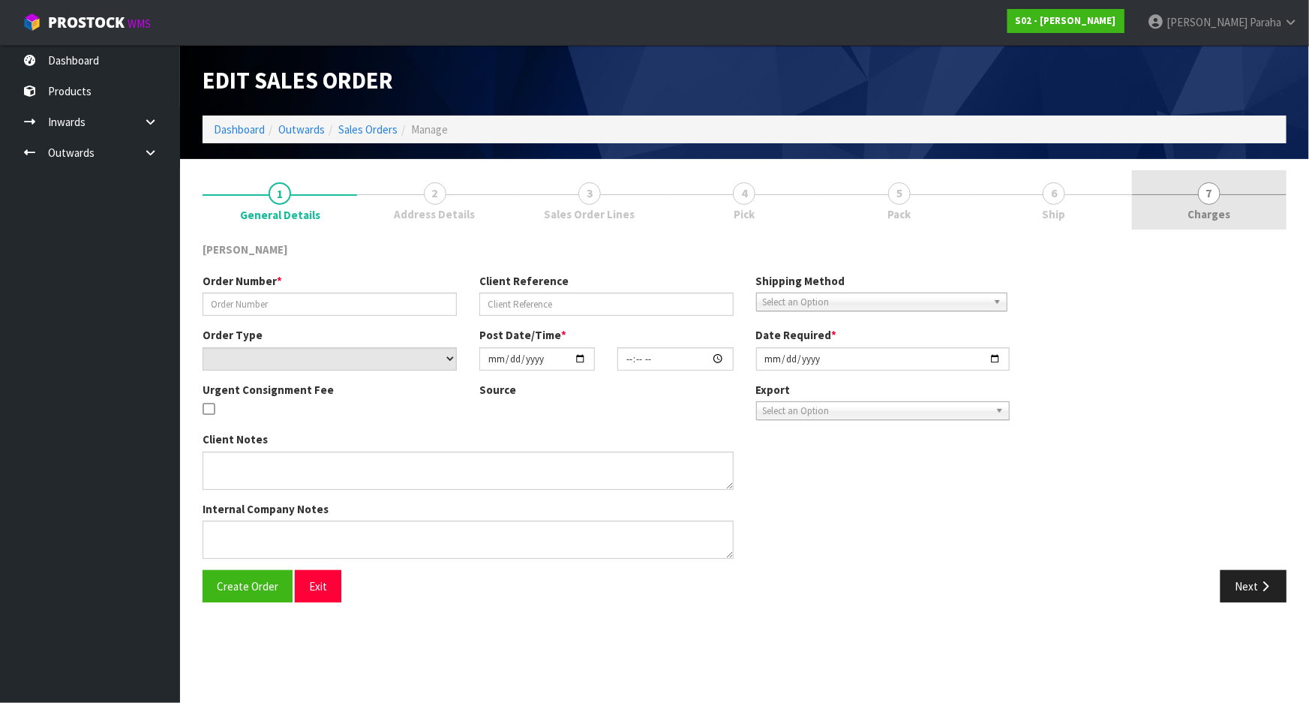
type input "[DATE]"
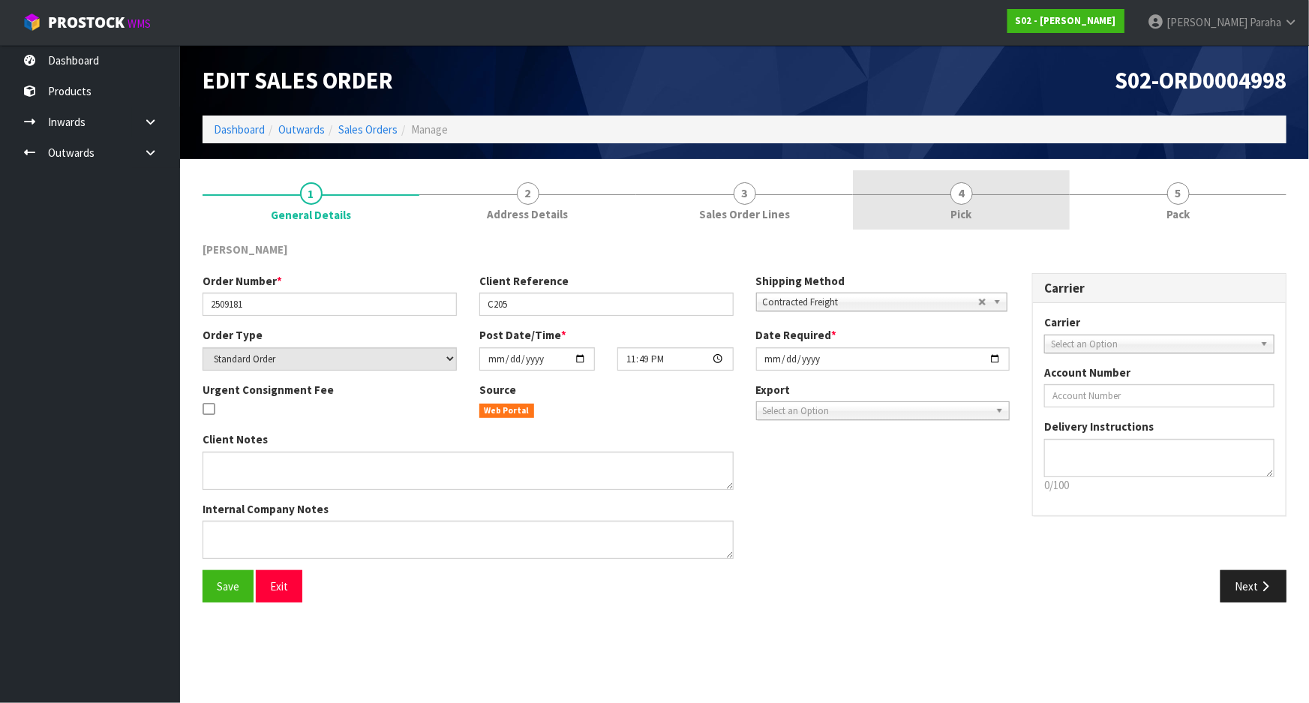
click at [953, 194] on span "4" at bounding box center [962, 193] width 23 height 23
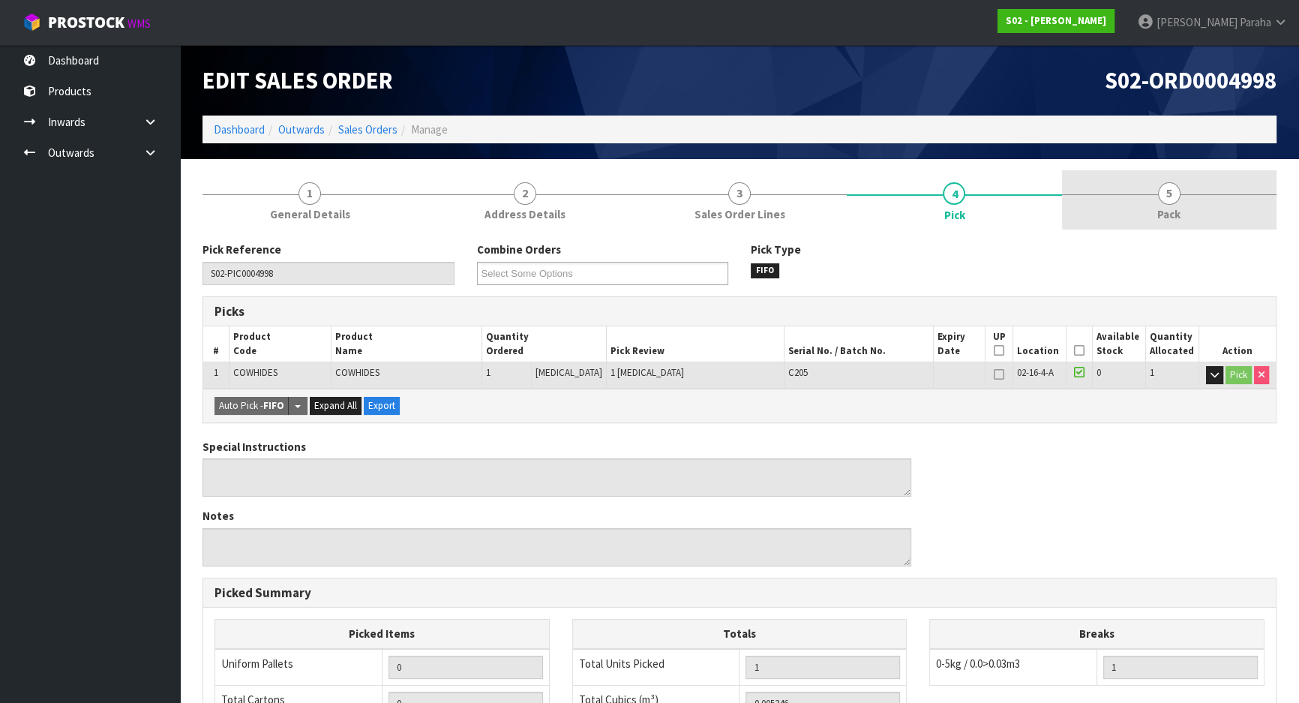
click at [1149, 195] on link "5 Pack" at bounding box center [1169, 199] width 215 height 59
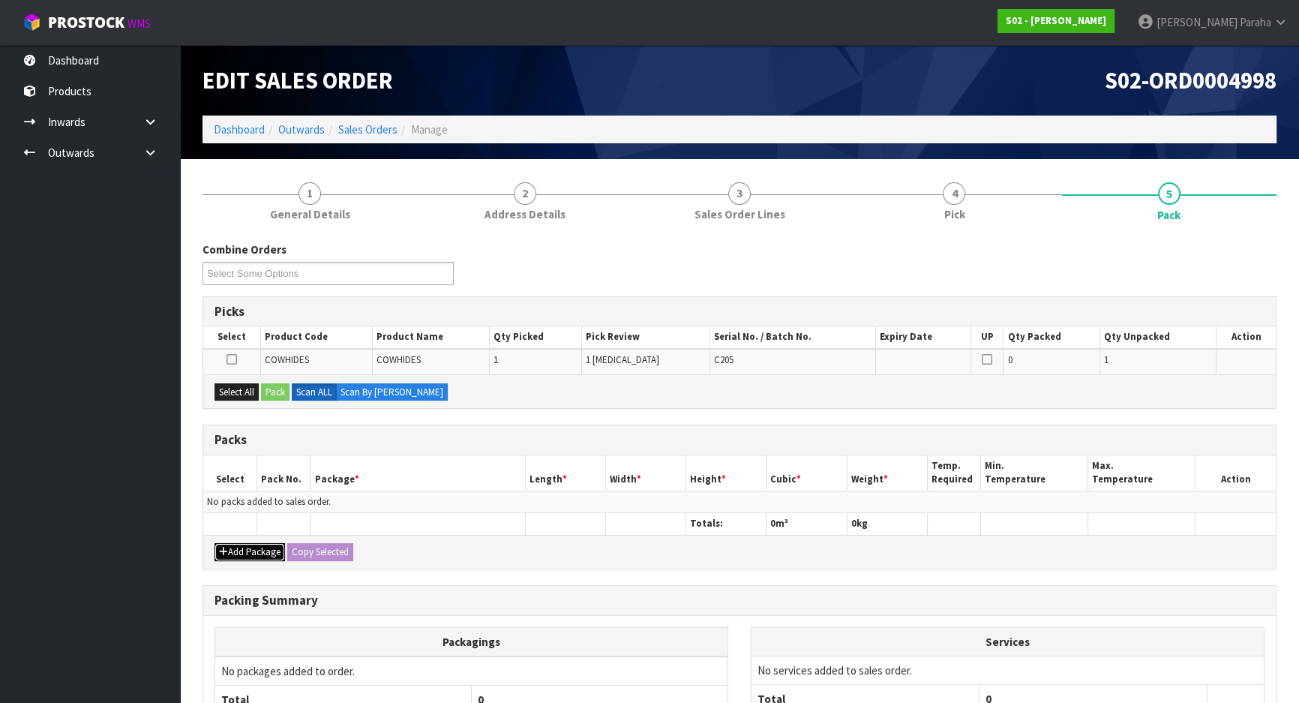
click at [246, 557] on button "Add Package" at bounding box center [250, 552] width 71 height 18
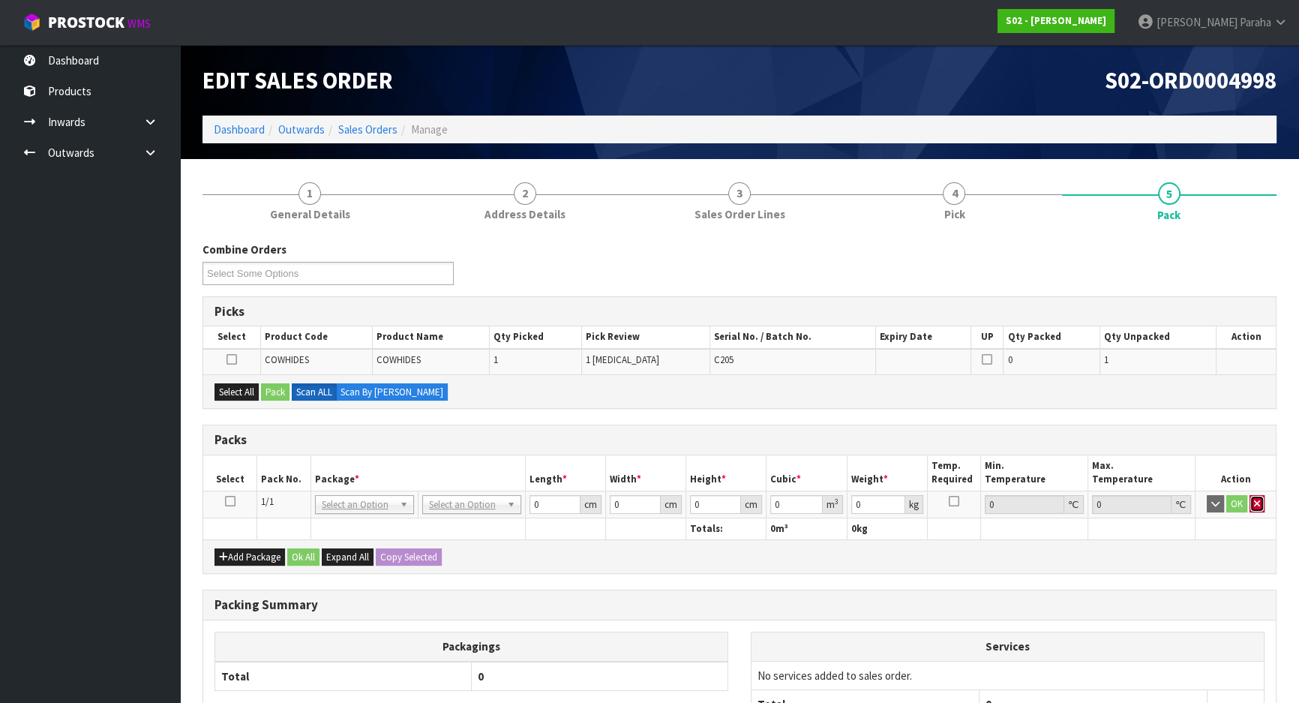
click at [1260, 503] on button "button" at bounding box center [1257, 504] width 15 height 18
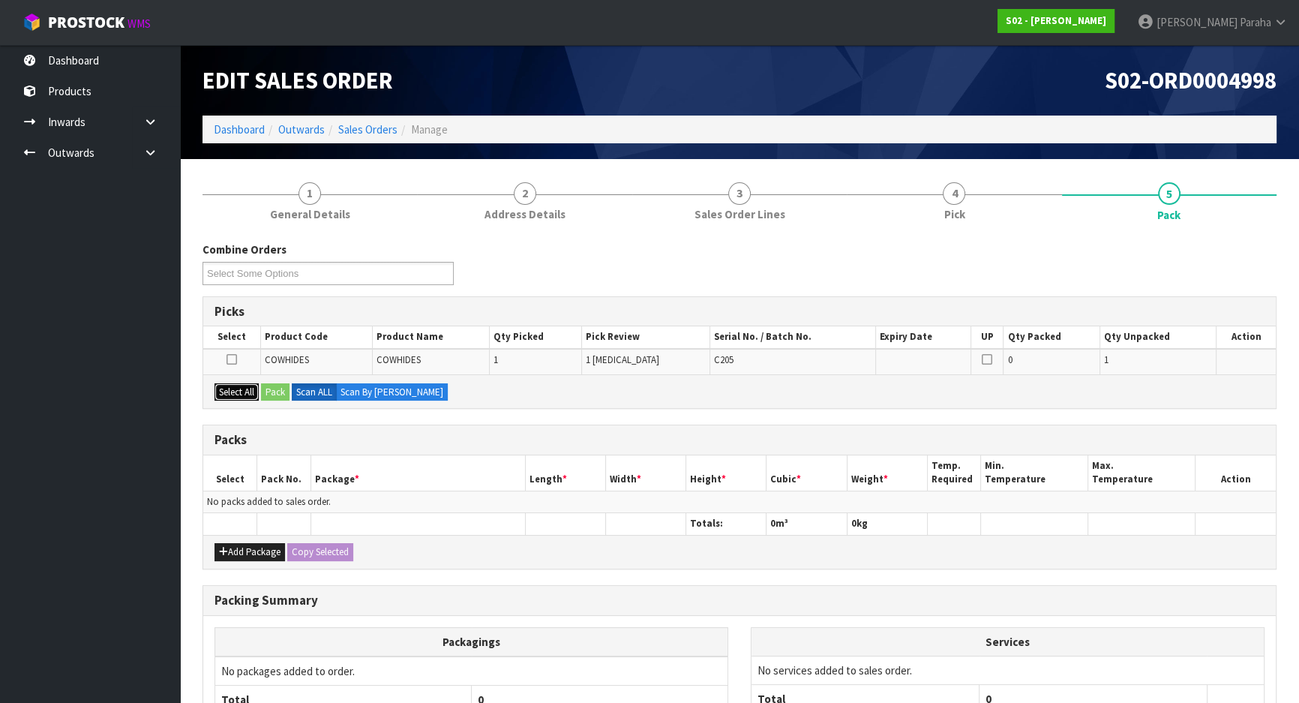
drag, startPoint x: 237, startPoint y: 393, endPoint x: 259, endPoint y: 390, distance: 22.0
click at [241, 392] on button "Select All" at bounding box center [237, 392] width 44 height 18
click at [283, 393] on button "Pack" at bounding box center [275, 392] width 29 height 18
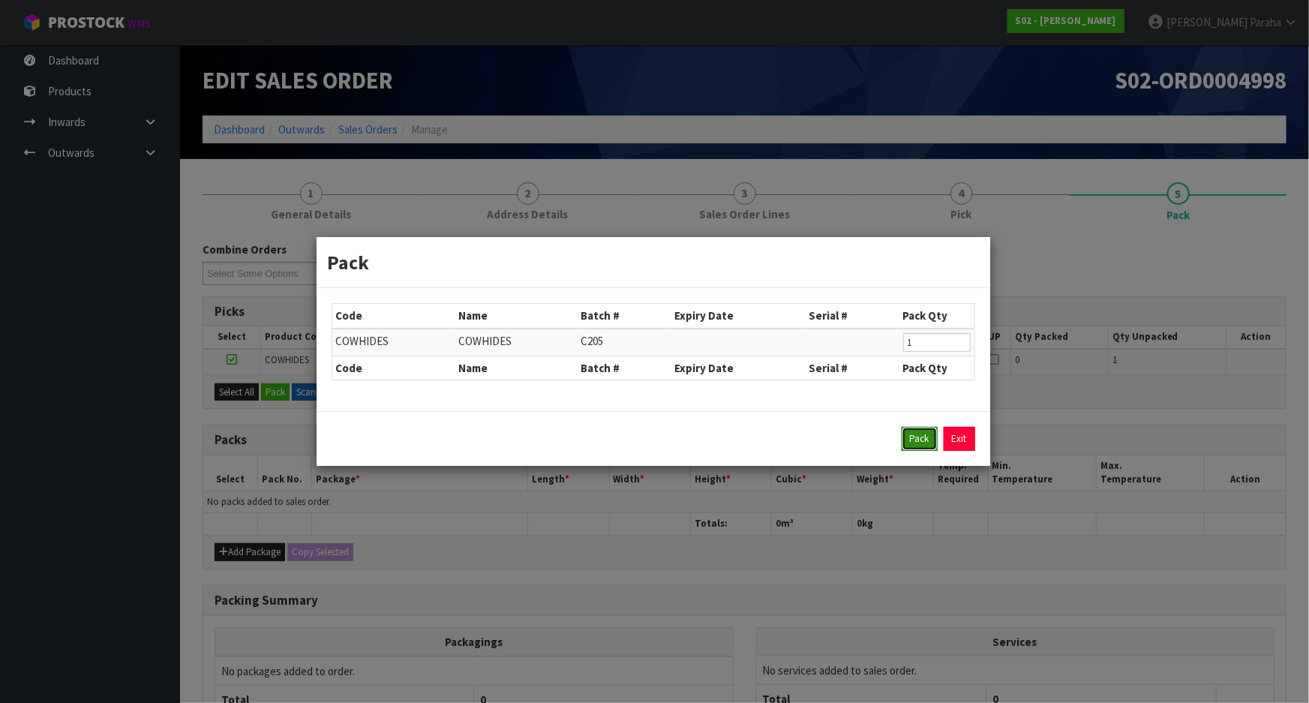
click at [916, 440] on button "Pack" at bounding box center [920, 439] width 36 height 24
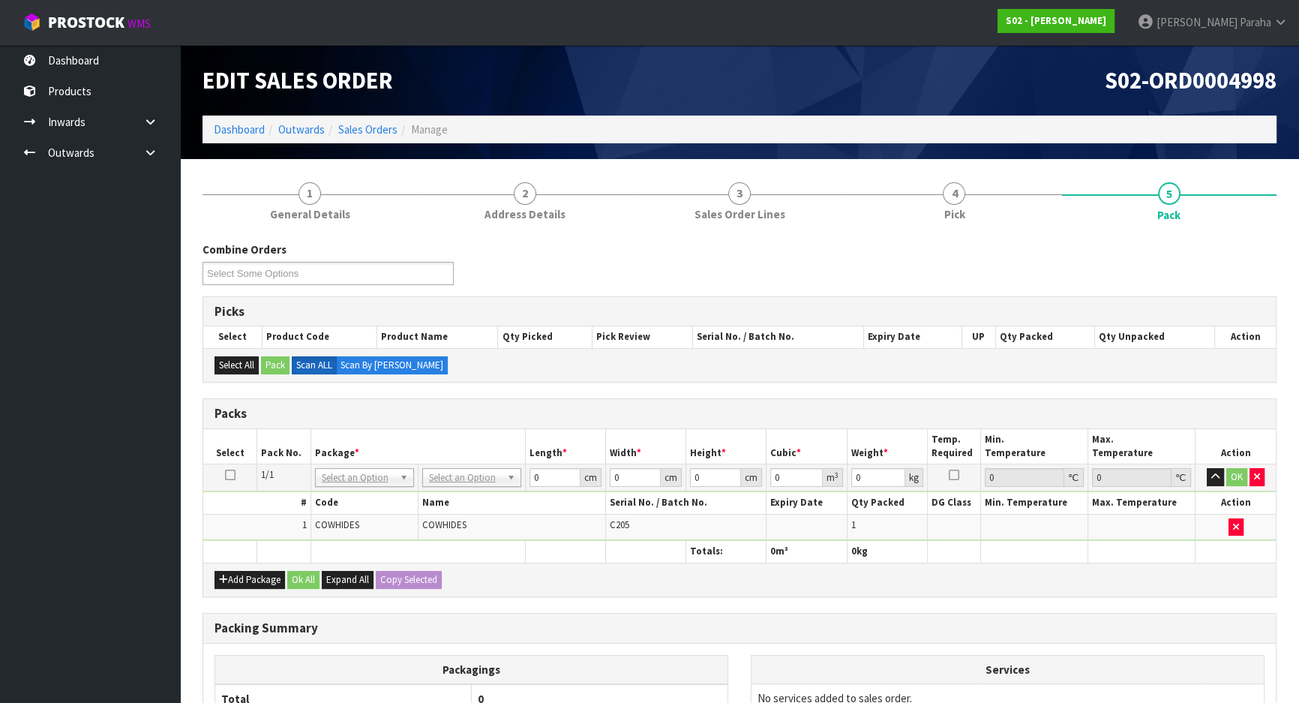
click at [483, 487] on td "No Packaging Cartons PLT GEN120 (1200 X 1000) PLT ONE WAY SKID CHEP HIRE PALLET…" at bounding box center [471, 477] width 107 height 27
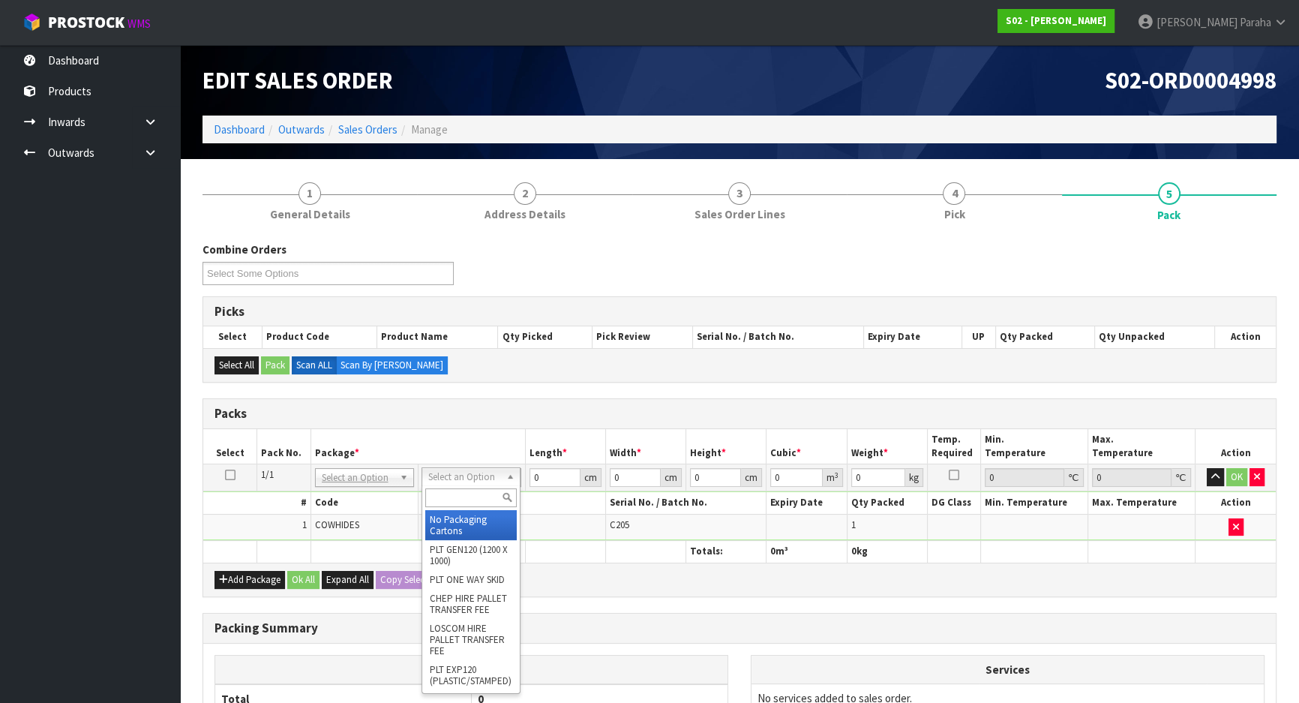
click at [480, 495] on input "text" at bounding box center [471, 497] width 92 height 19
type input "OC"
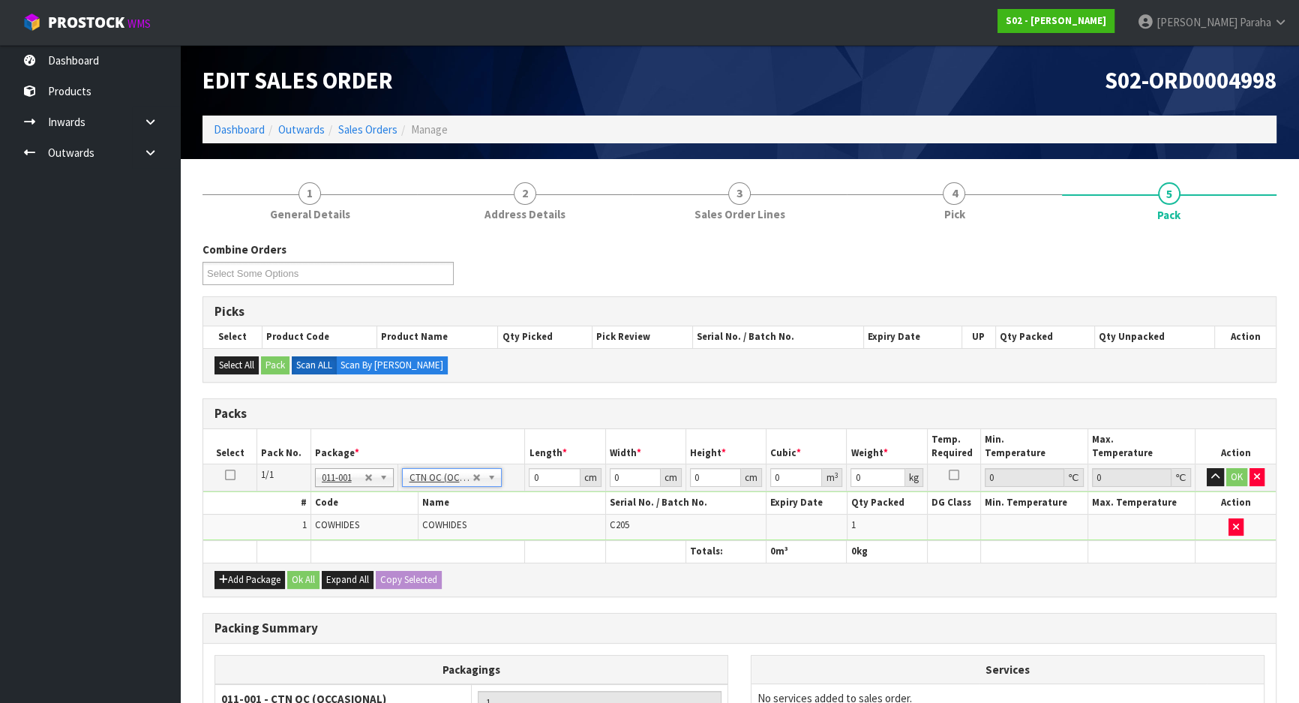
type input "1.42"
click at [548, 477] on input "0" at bounding box center [554, 477] width 51 height 19
type input "23"
type input "18"
type input "1"
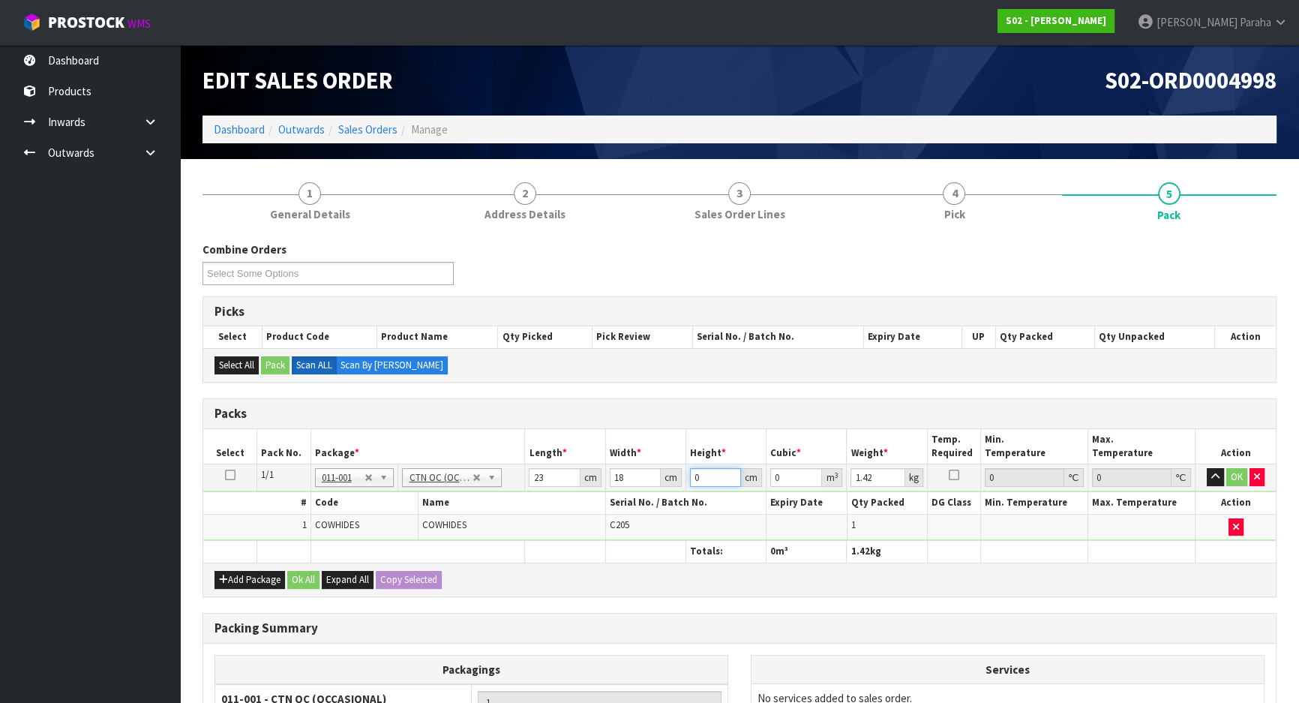
type input "0.000414"
type input "17"
type input "0.007038"
type input "17"
type input "2"
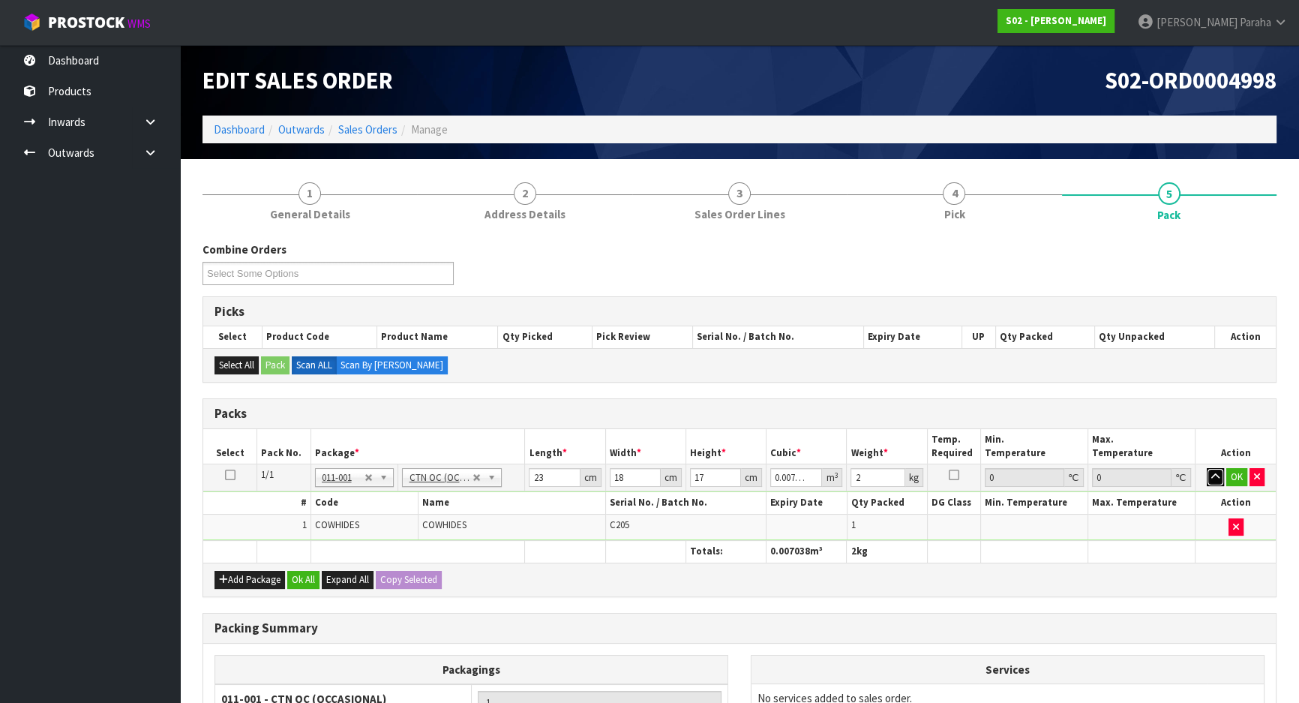
click at [1207, 468] on button "button" at bounding box center [1215, 477] width 17 height 18
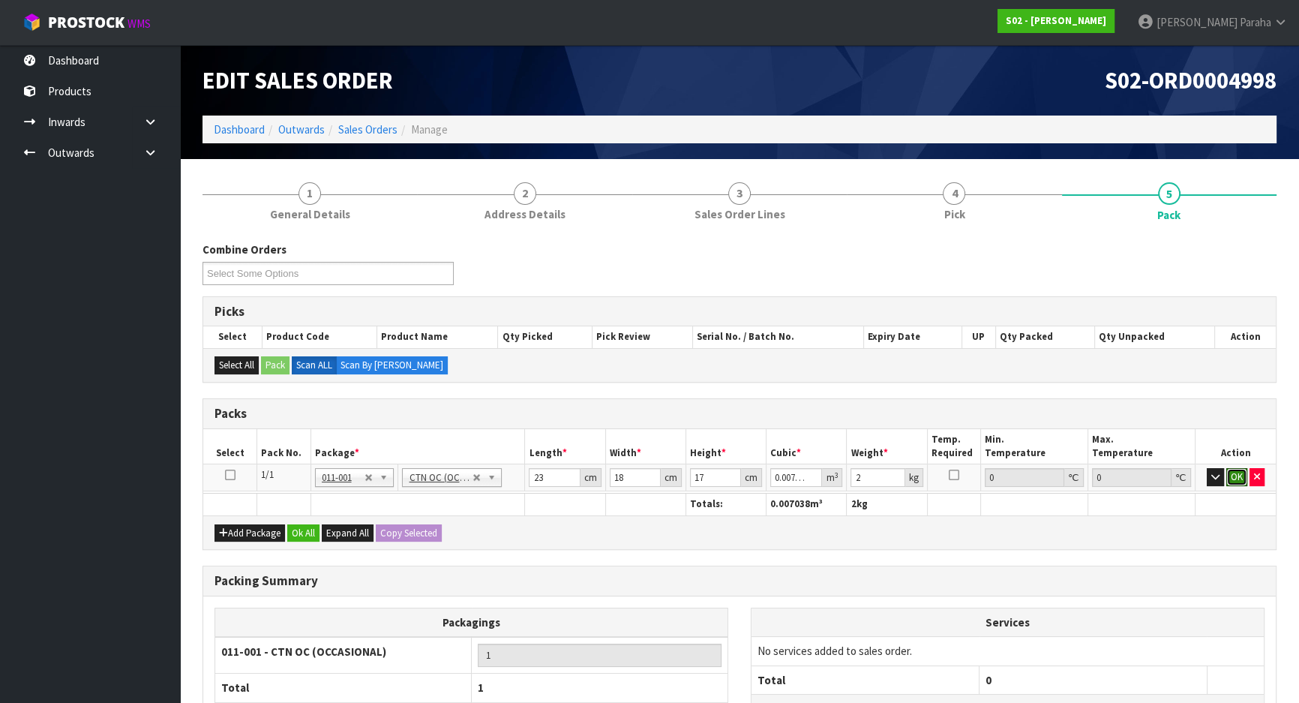
click button "OK" at bounding box center [1237, 477] width 21 height 18
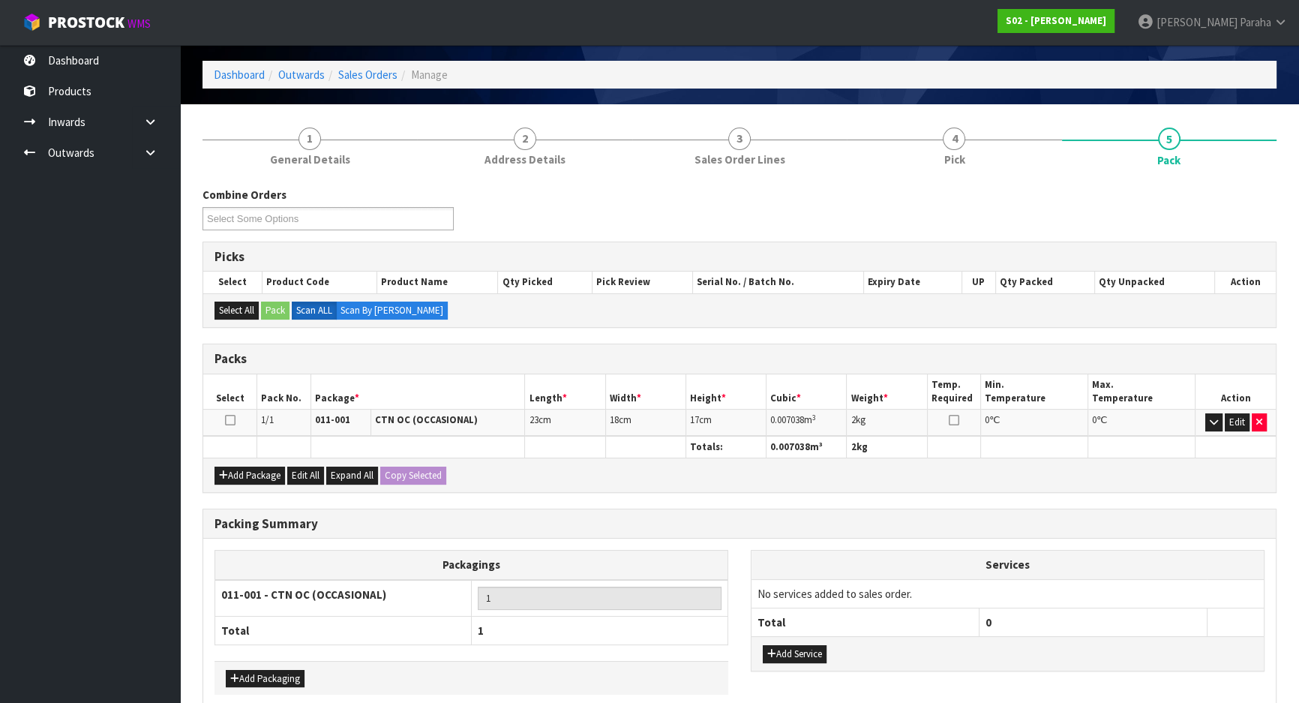
scroll to position [126, 0]
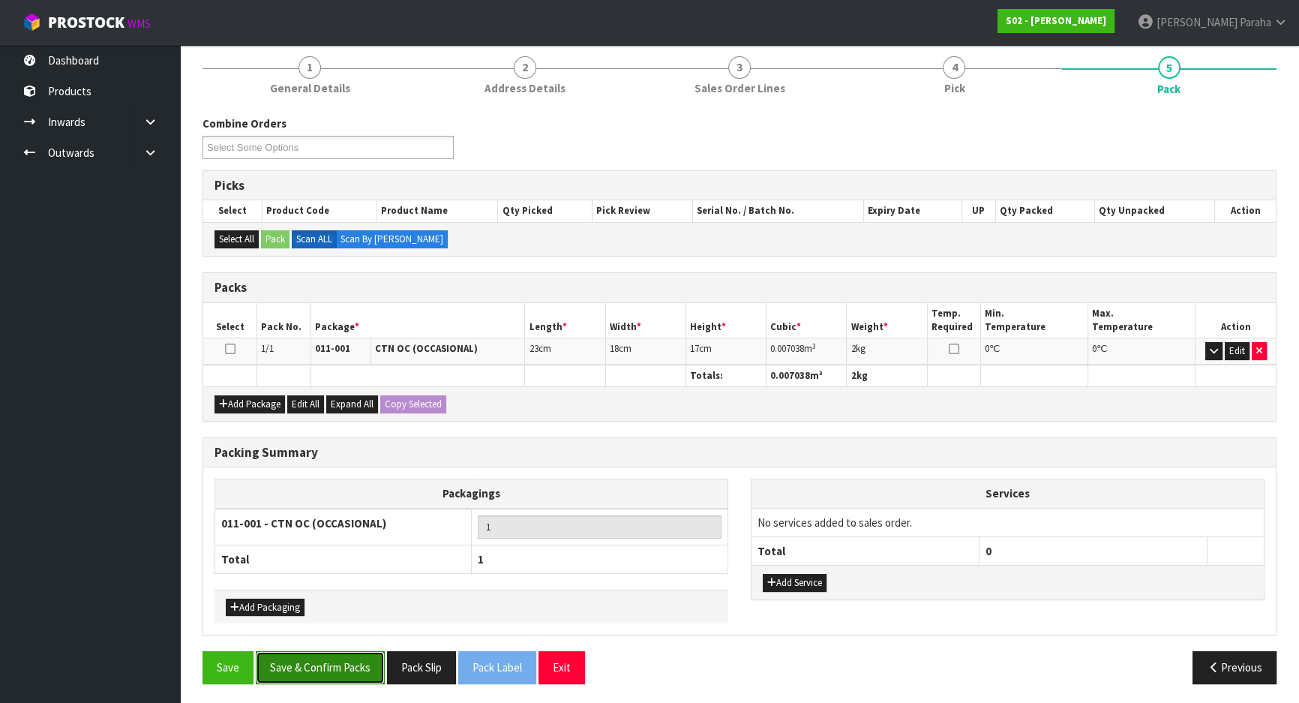
click at [368, 653] on button "Save & Confirm Packs" at bounding box center [320, 667] width 129 height 32
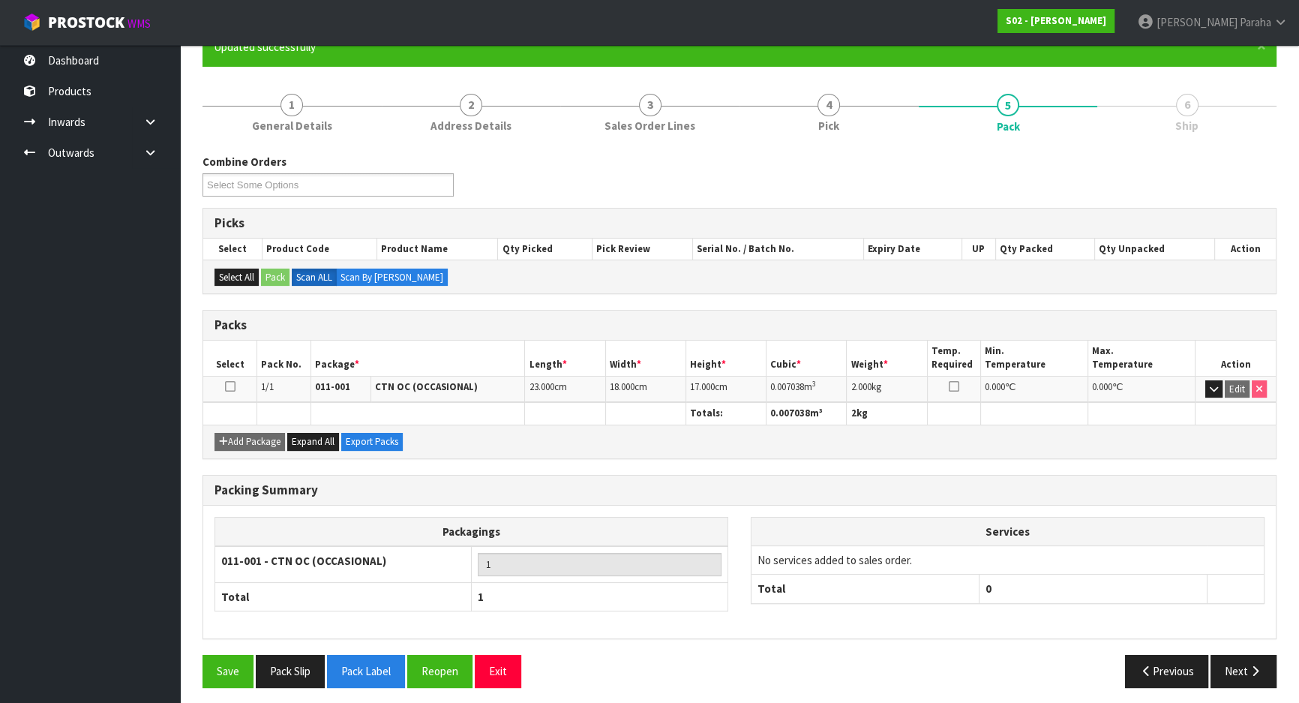
scroll to position [146, 0]
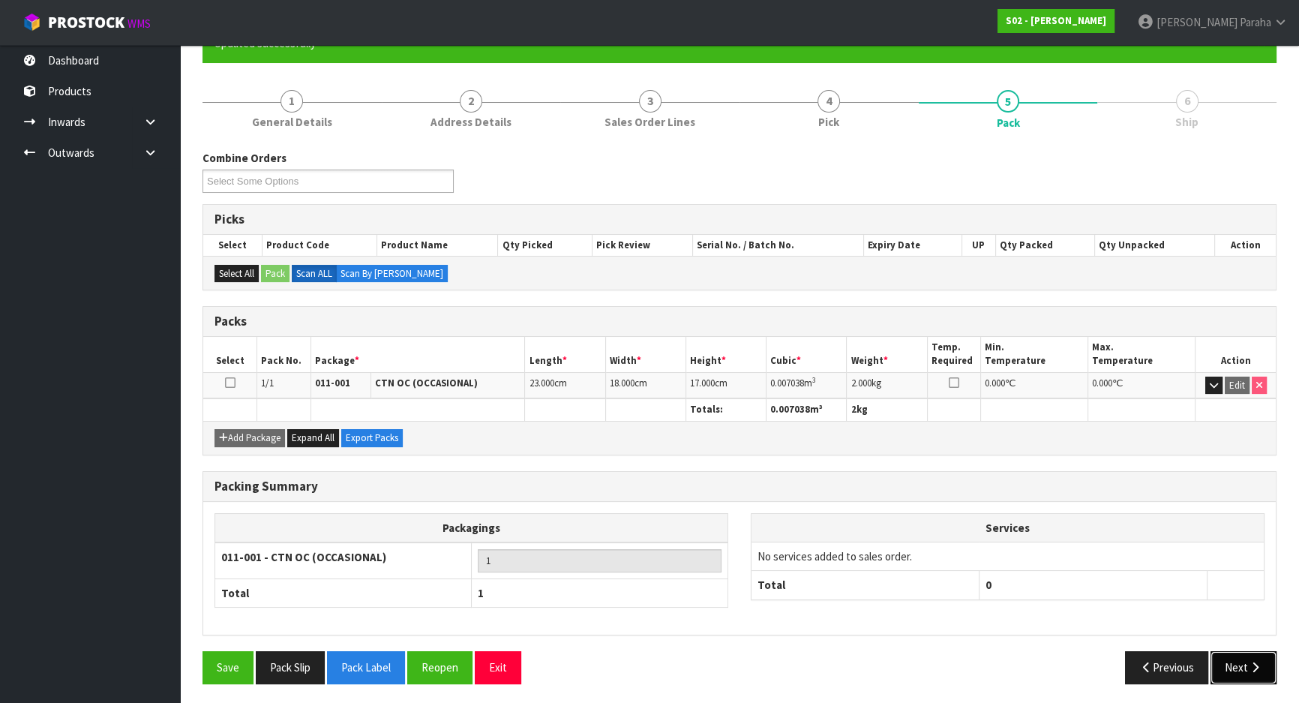
click at [1257, 676] on button "Next" at bounding box center [1244, 667] width 66 height 32
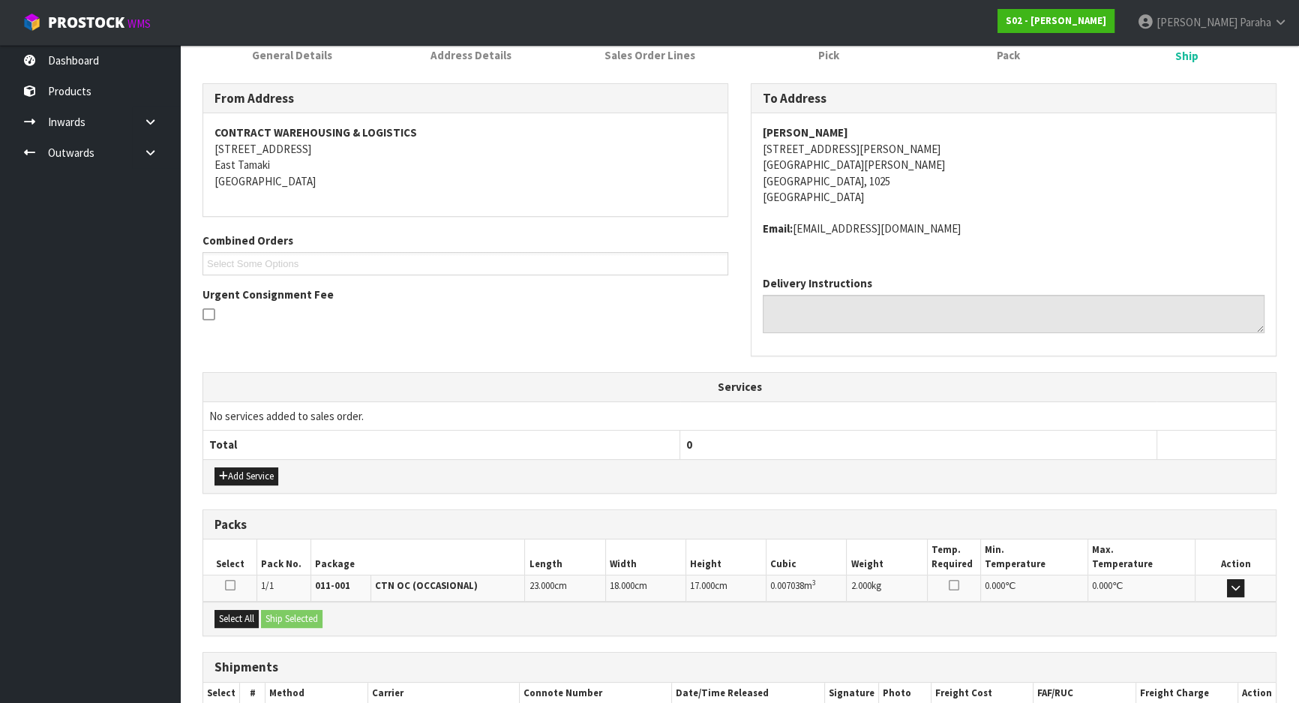
scroll to position [304, 0]
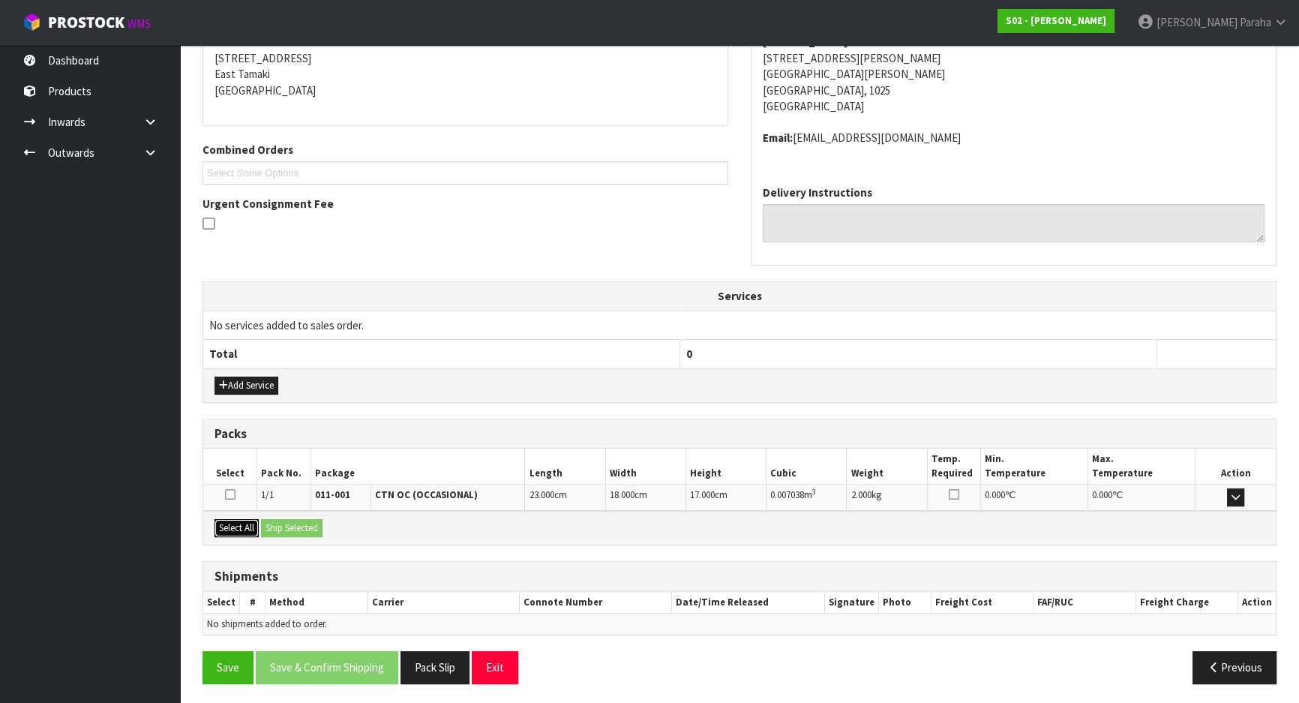
click at [228, 522] on button "Select All" at bounding box center [237, 528] width 44 height 18
click at [294, 530] on button "Ship Selected" at bounding box center [292, 528] width 62 height 18
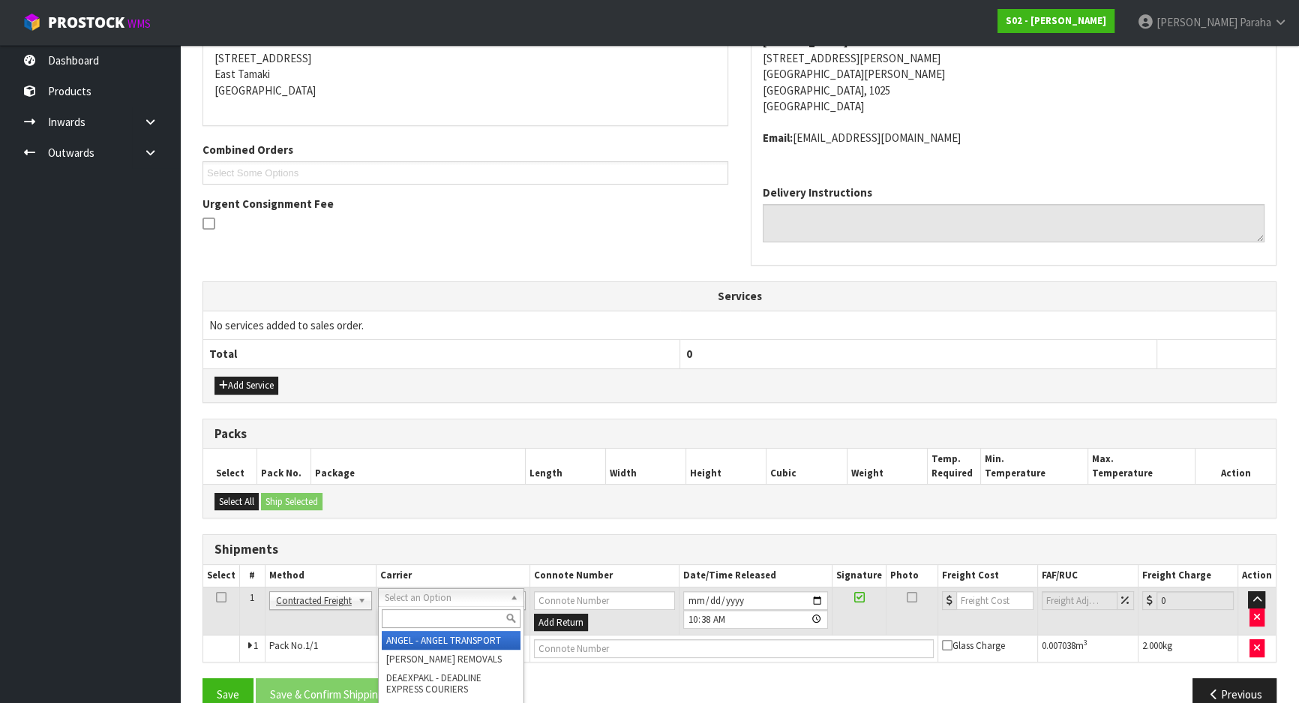
click at [428, 618] on input "text" at bounding box center [451, 618] width 139 height 19
type input "NZP"
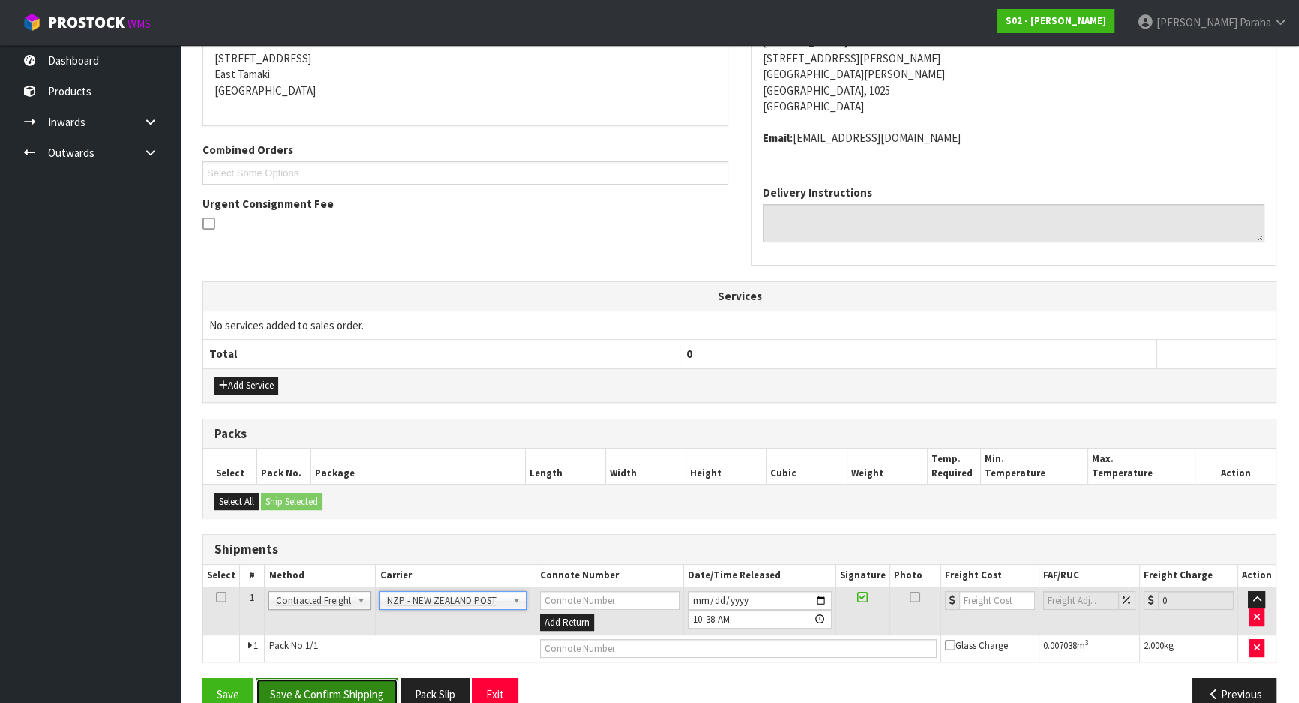
click at [339, 678] on button "Save & Confirm Shipping" at bounding box center [327, 694] width 143 height 32
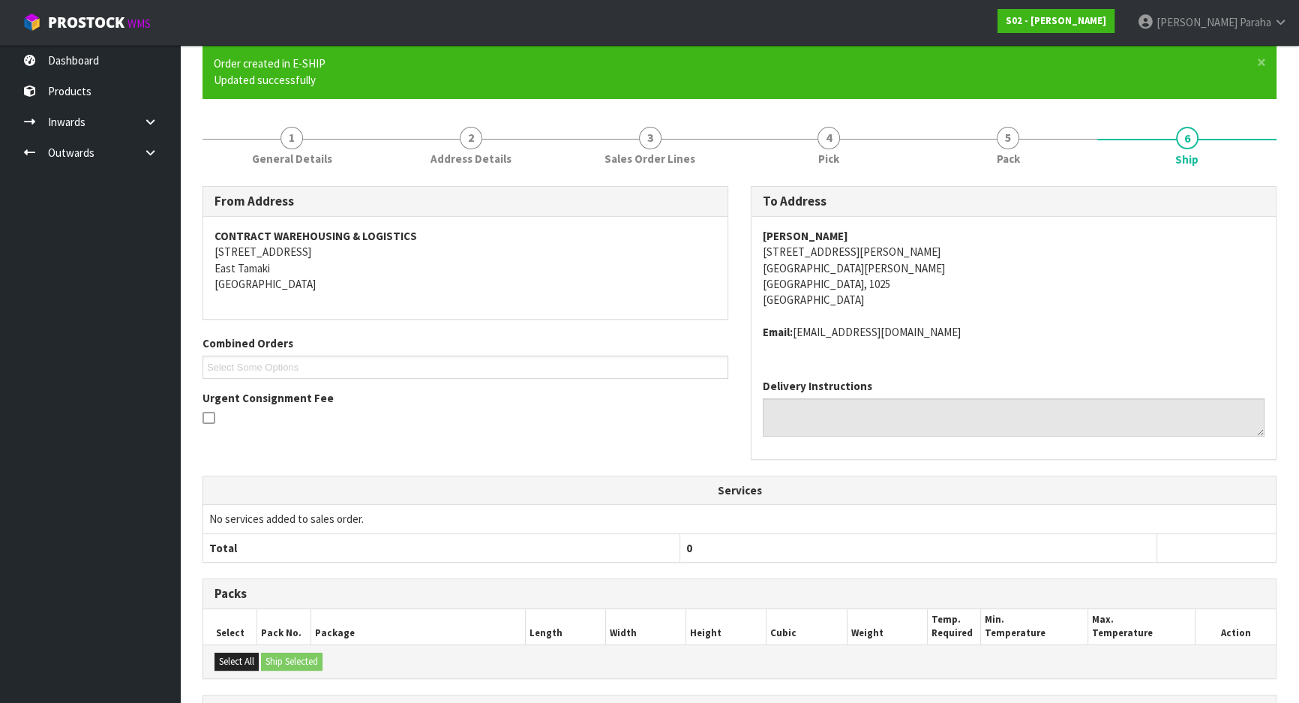
scroll to position [310, 0]
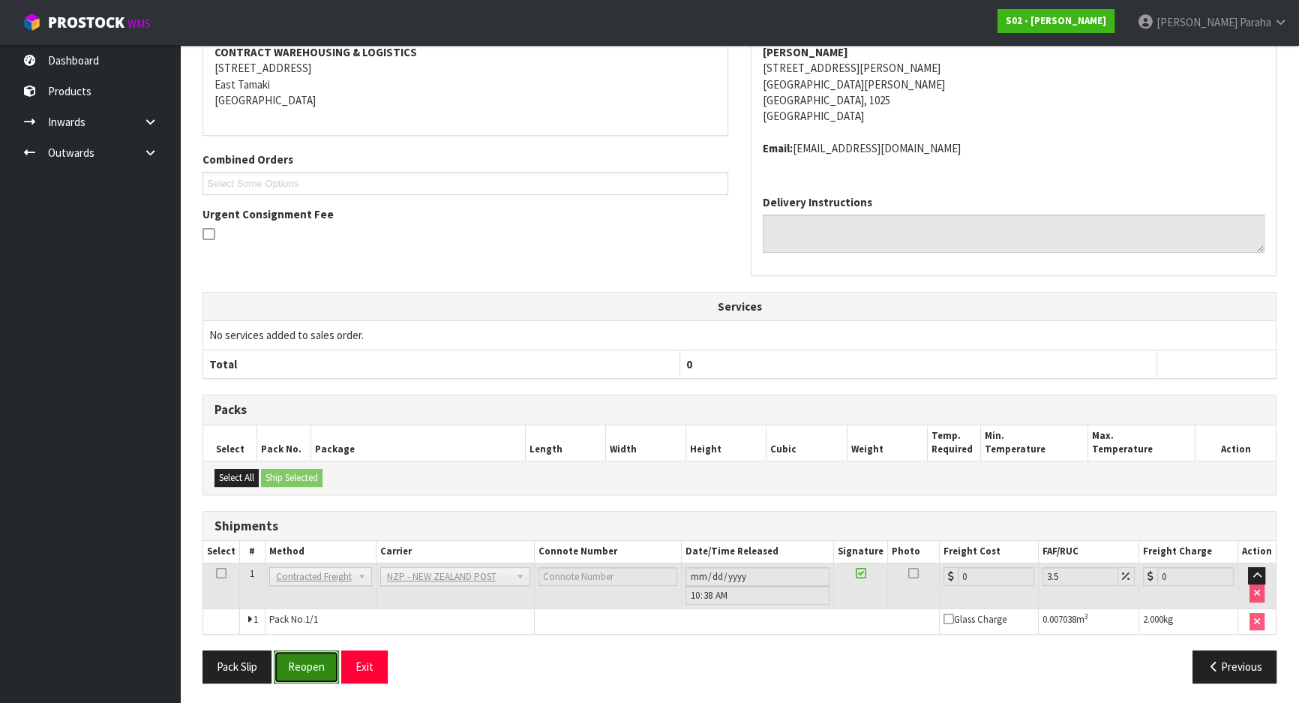
click at [311, 674] on button "Reopen" at bounding box center [306, 666] width 65 height 32
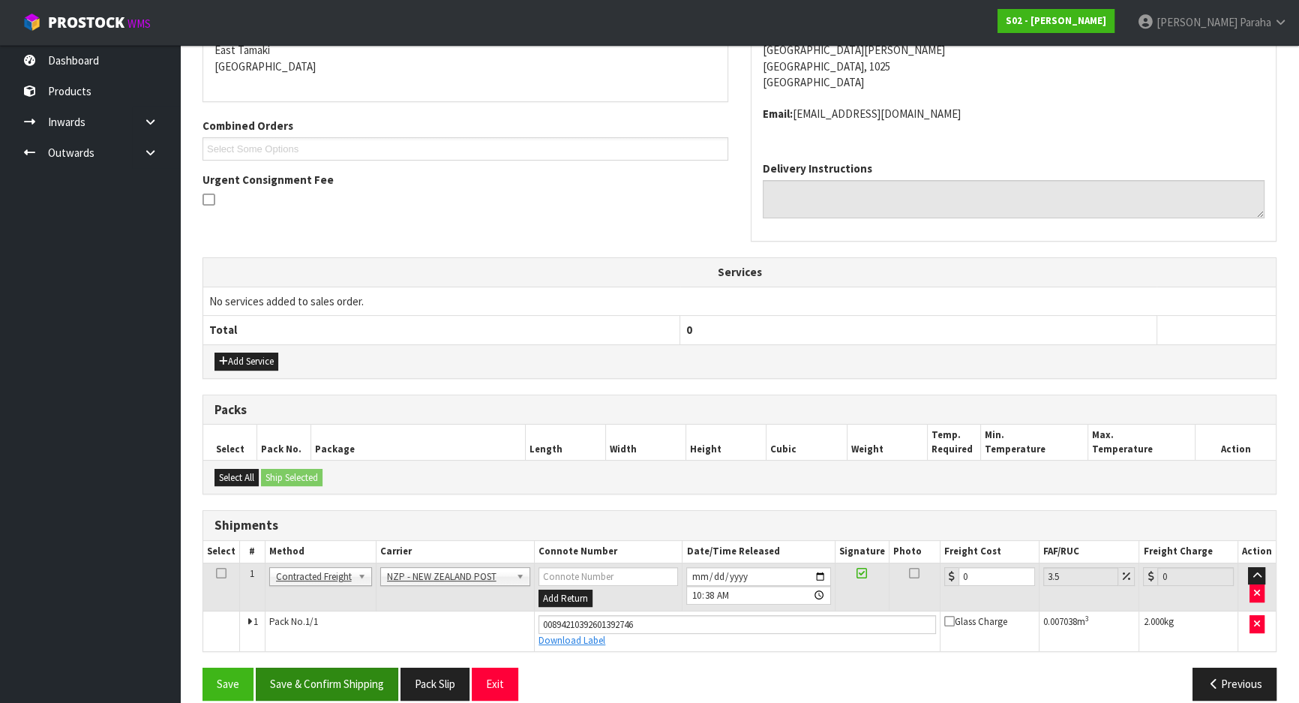
scroll to position [345, 0]
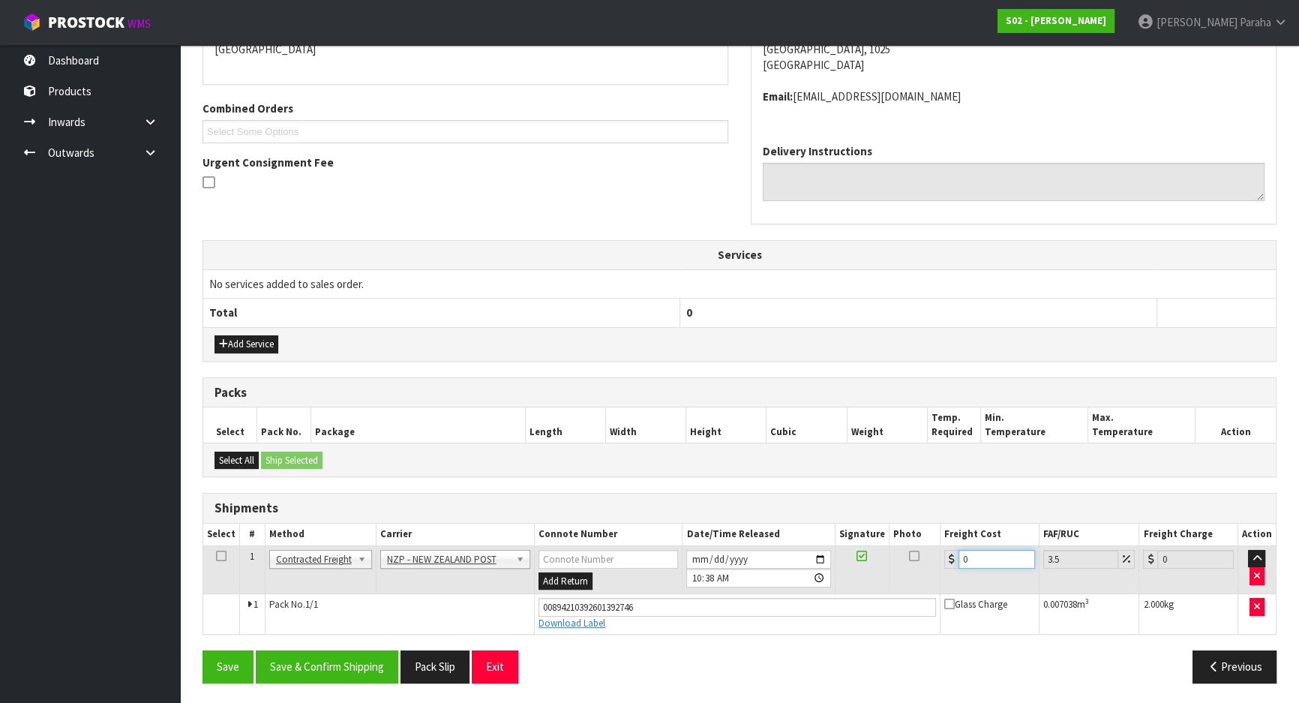
click at [1002, 560] on input "0" at bounding box center [997, 559] width 77 height 19
type input "4"
type input "4.14"
type input "4.3"
type input "4.45"
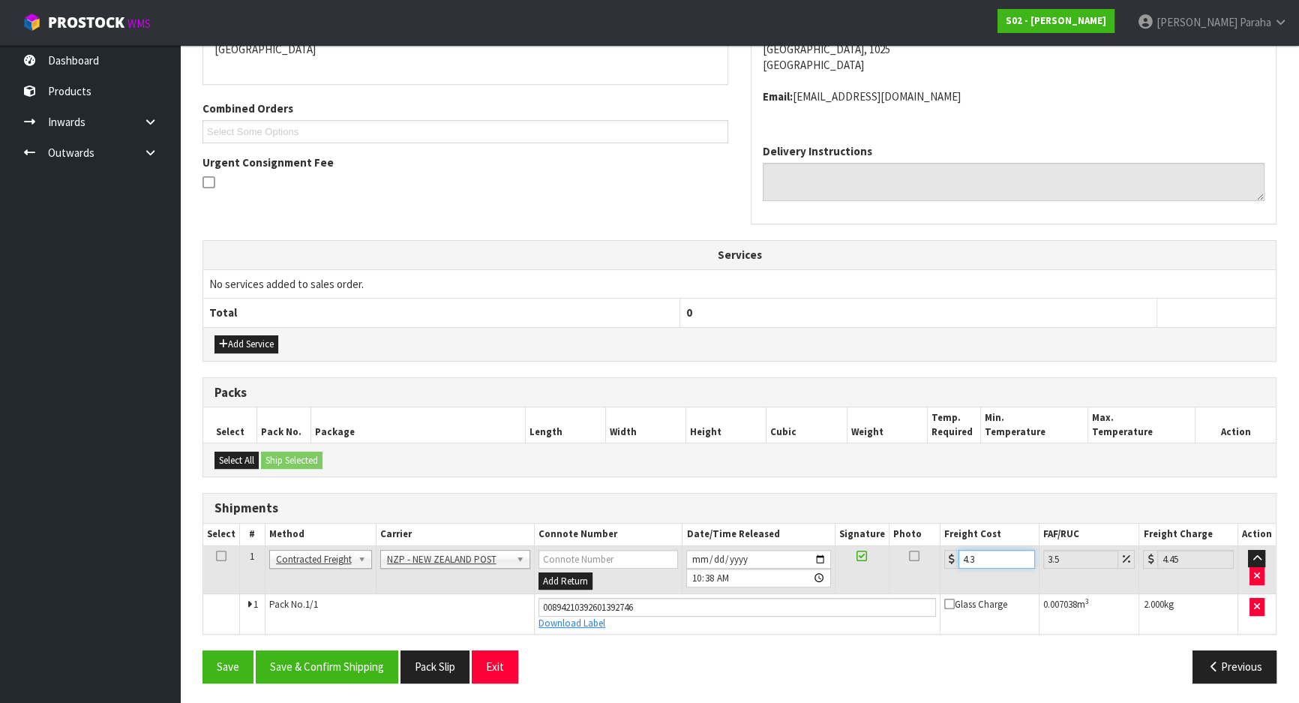
type input "4.33"
type input "4.48"
type input "4.33"
click at [359, 674] on button "Save & Confirm Shipping" at bounding box center [327, 666] width 143 height 32
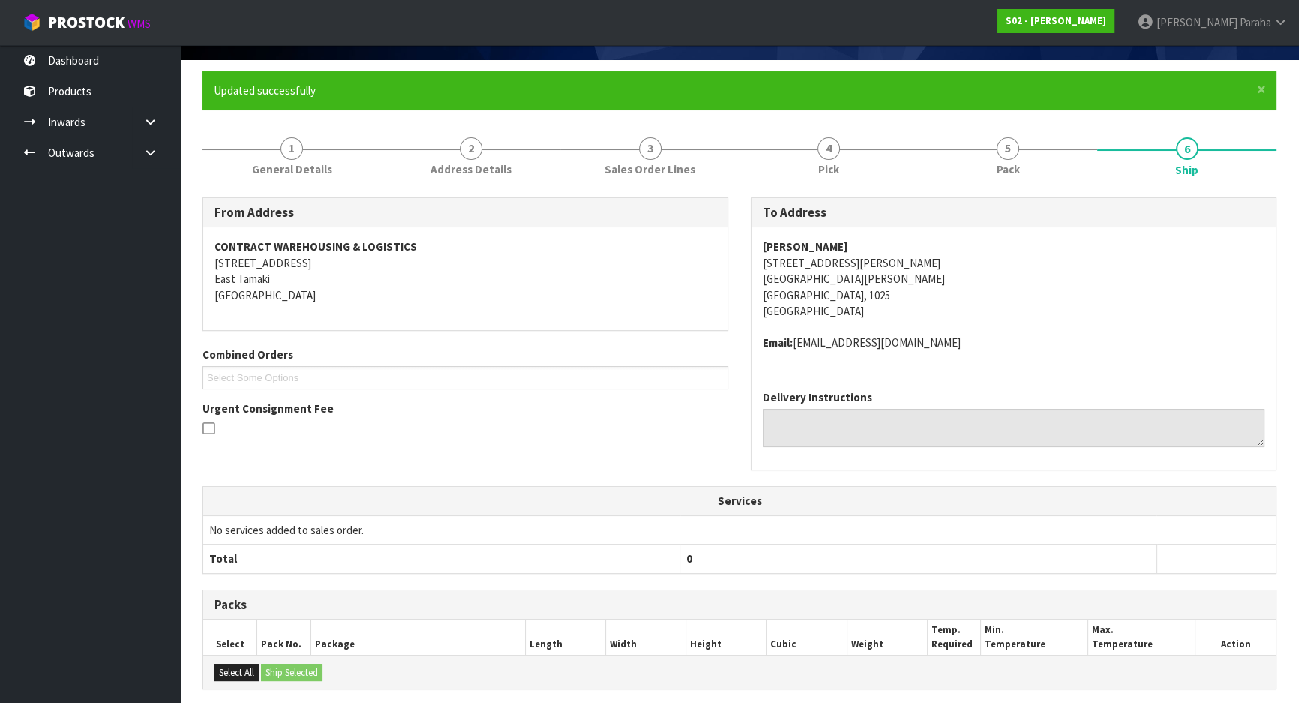
scroll to position [0, 0]
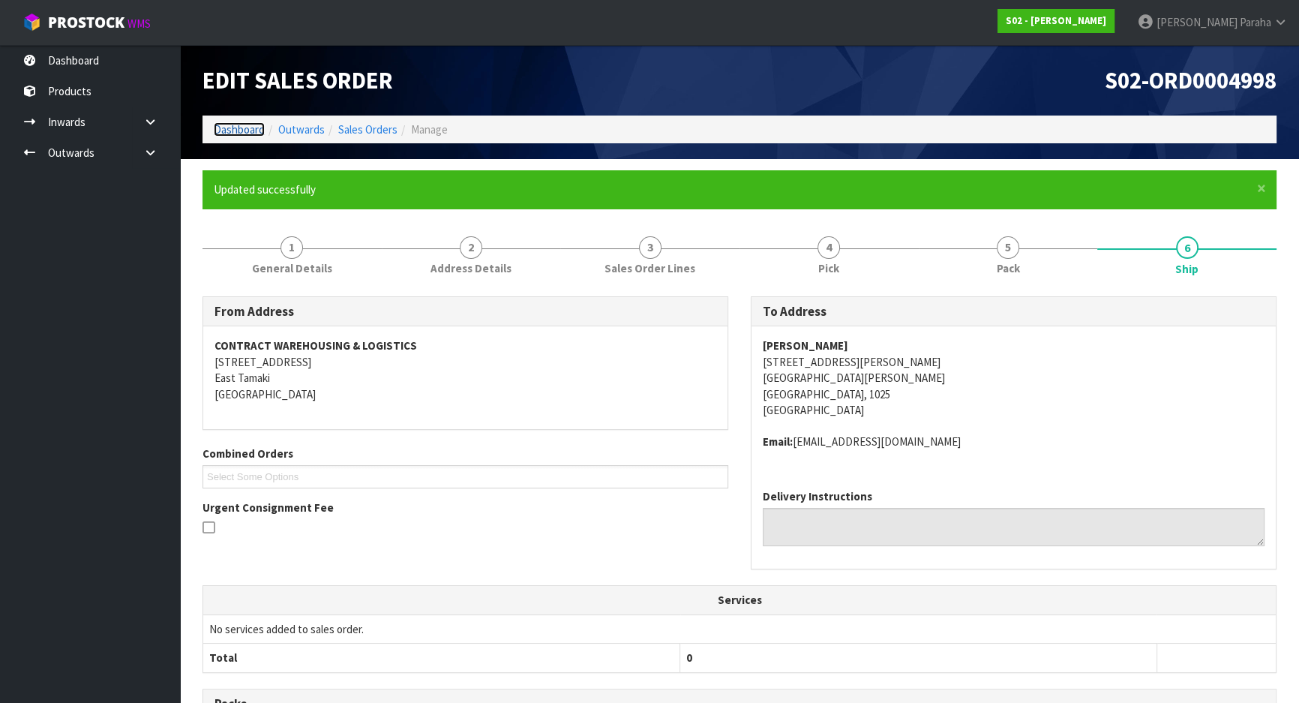
click at [250, 134] on link "Dashboard" at bounding box center [239, 129] width 51 height 14
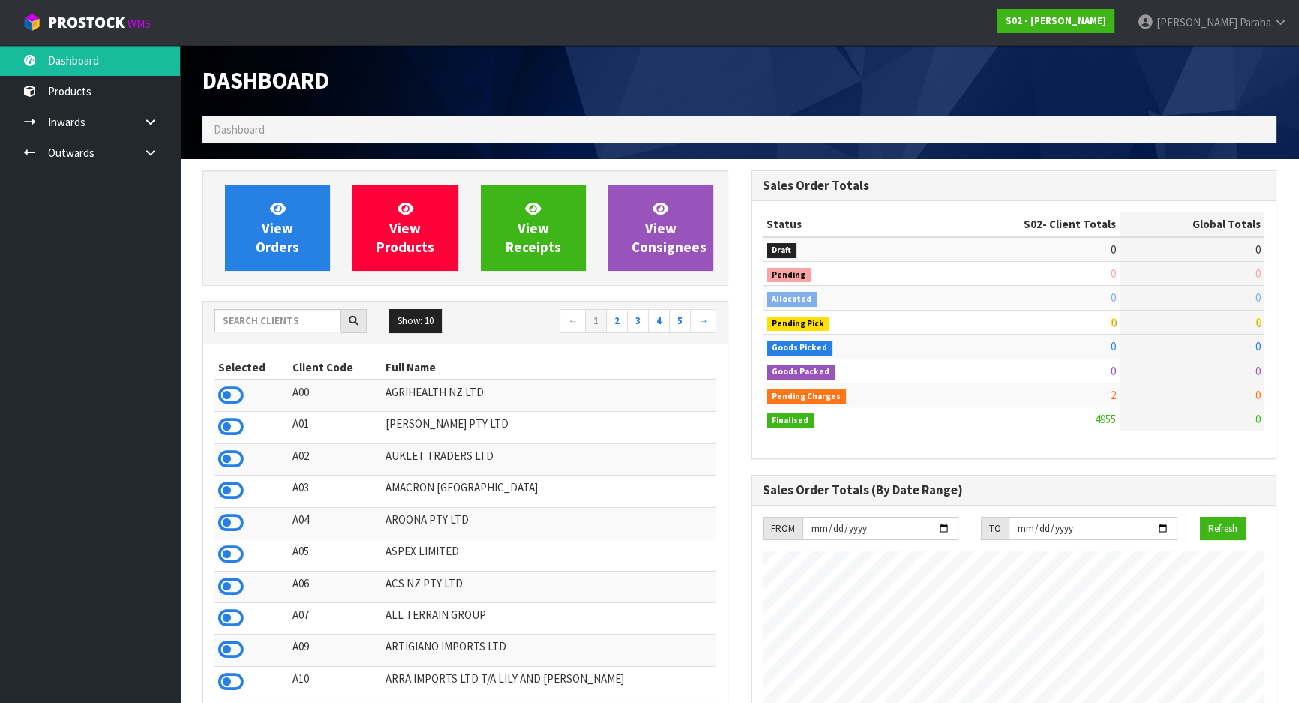
scroll to position [1110, 548]
click at [278, 315] on input "text" at bounding box center [278, 320] width 127 height 23
click at [264, 320] on input "text" at bounding box center [278, 320] width 127 height 23
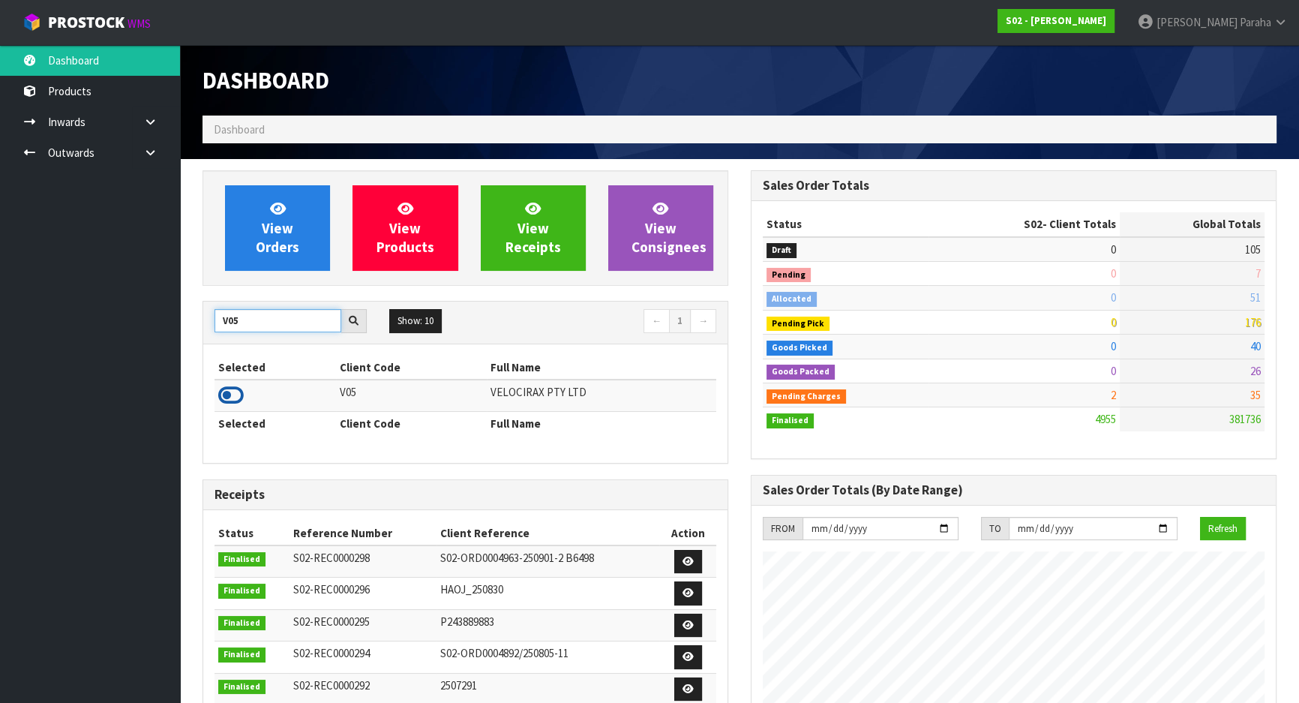
type input "V05"
click at [242, 395] on icon at bounding box center [231, 395] width 26 height 23
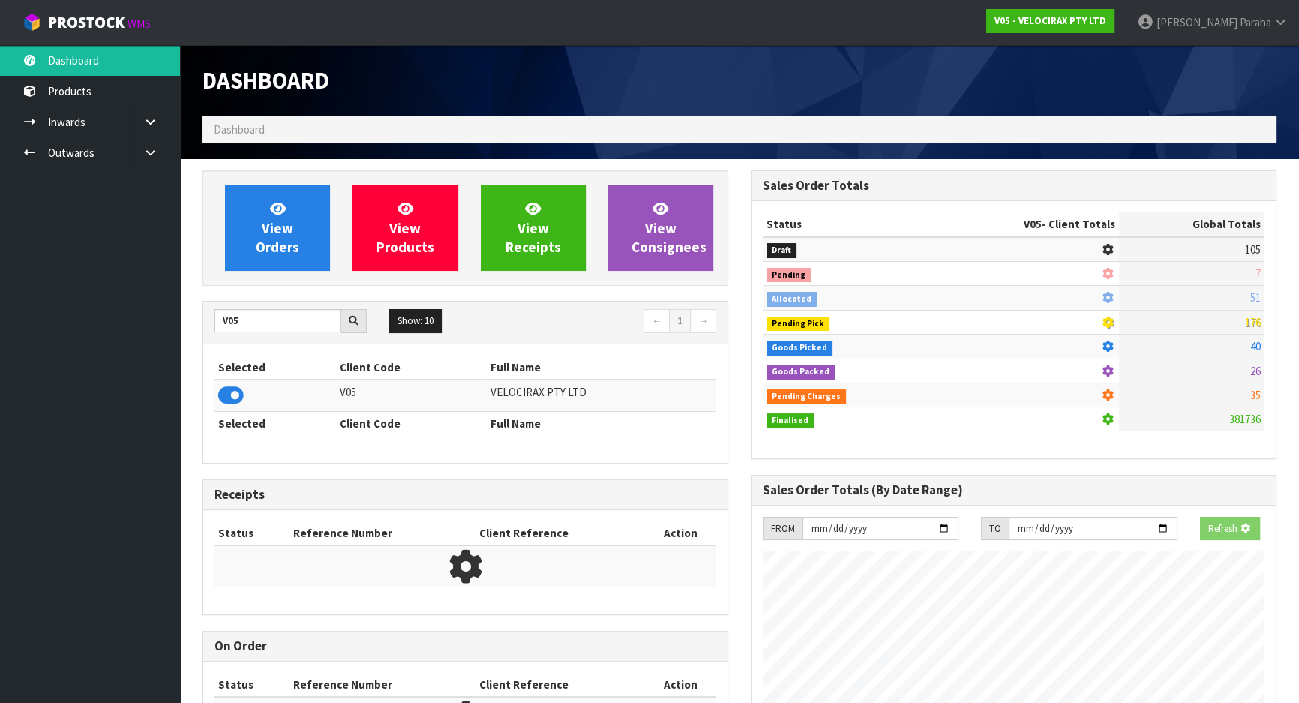
scroll to position [1167, 548]
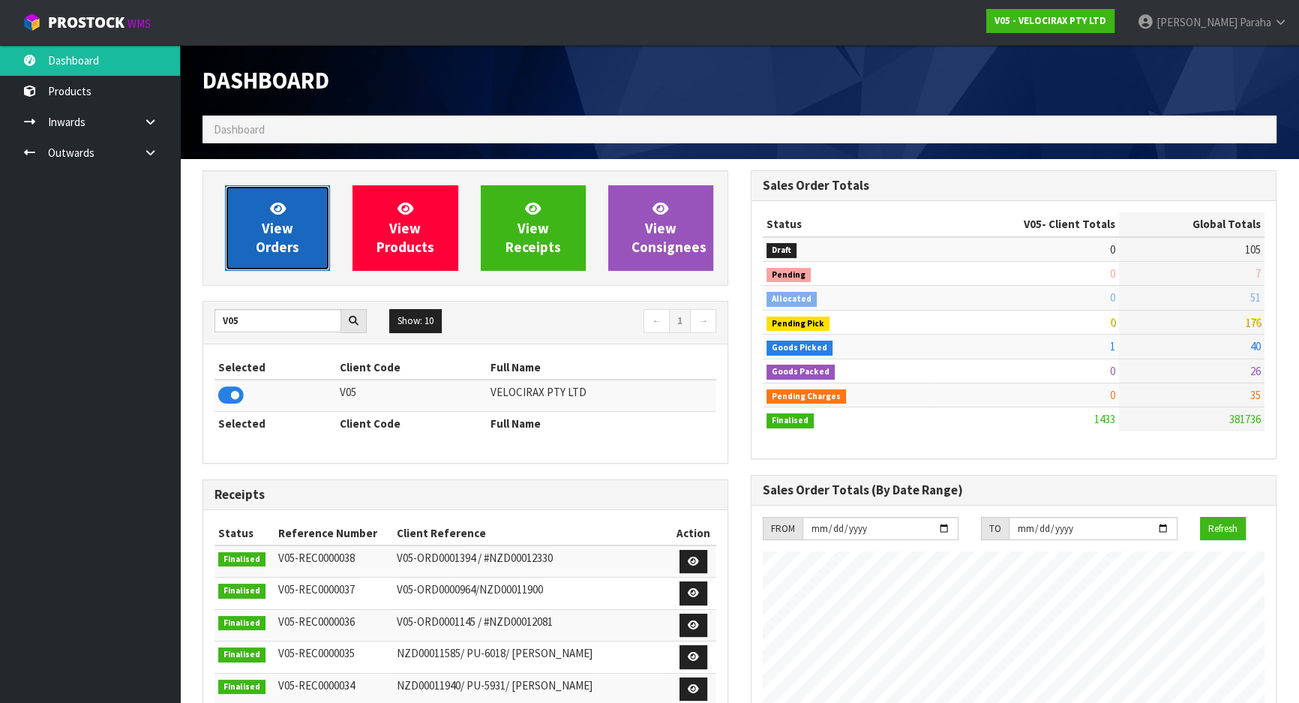
click at [269, 252] on span "View Orders" at bounding box center [278, 228] width 44 height 56
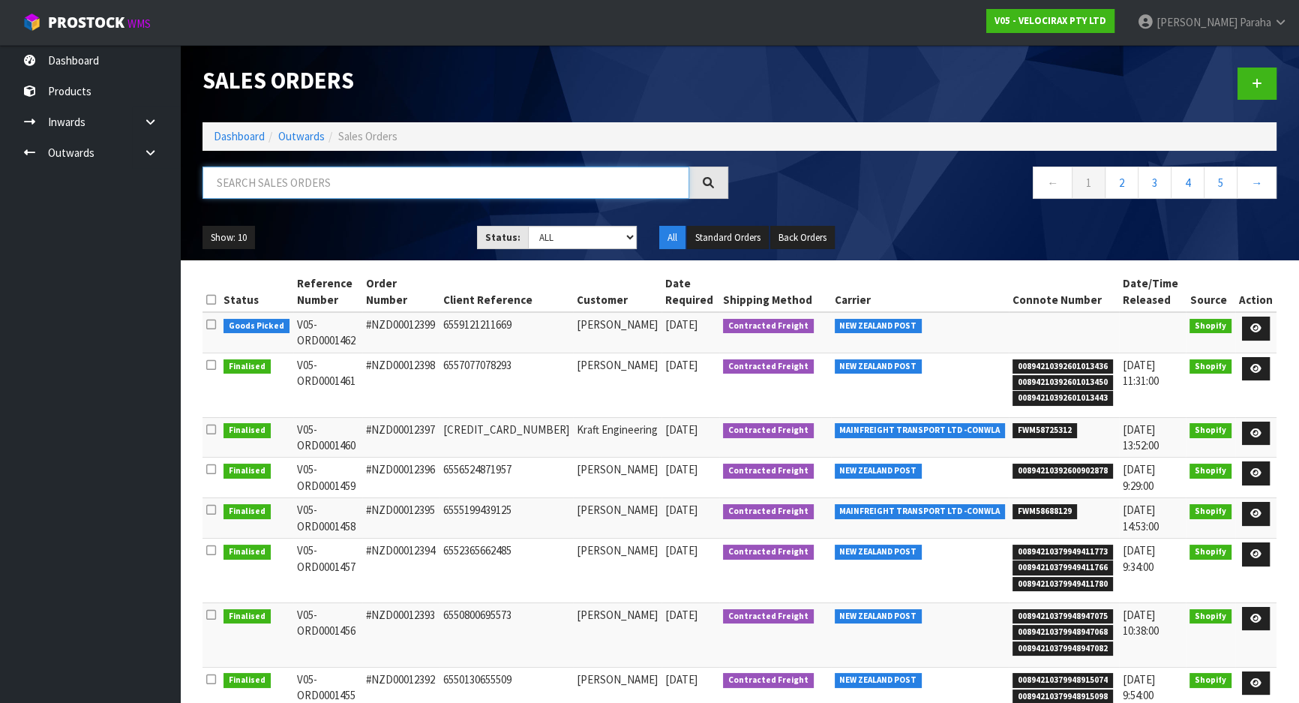
click at [260, 179] on input "text" at bounding box center [446, 183] width 487 height 32
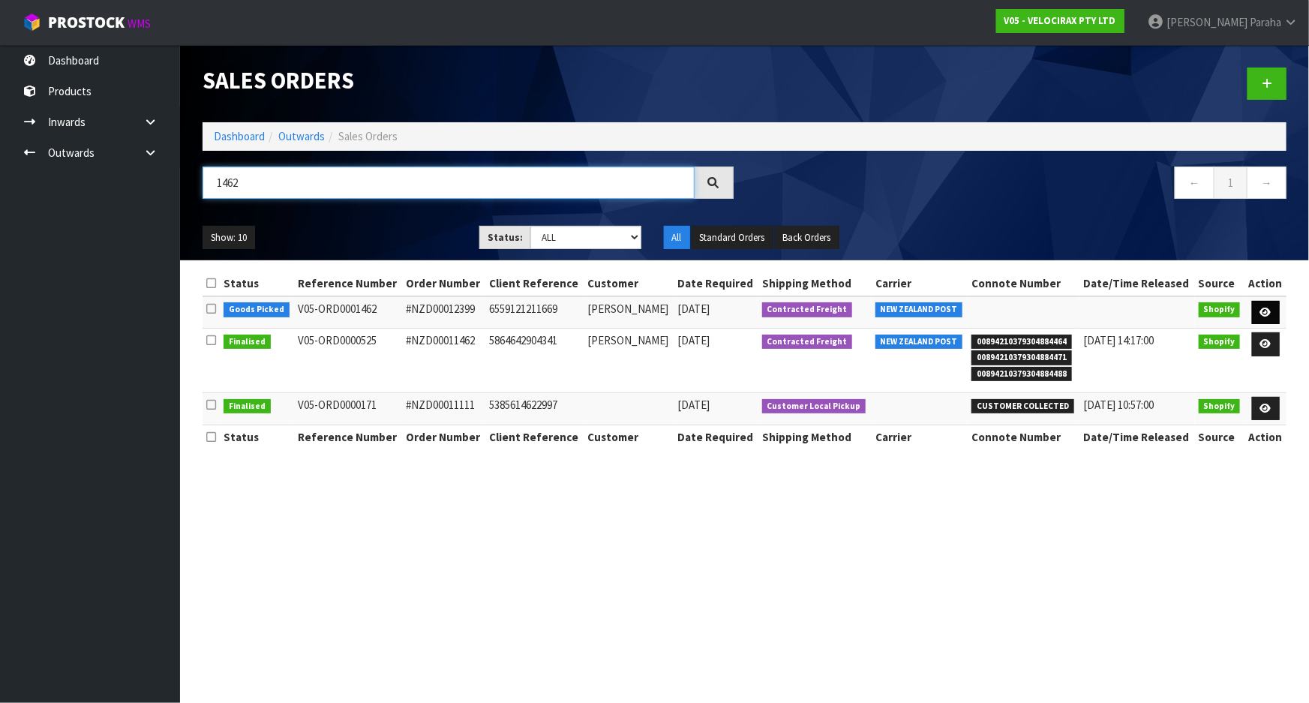
type input "1462"
click at [1260, 308] on icon at bounding box center [1265, 313] width 11 height 10
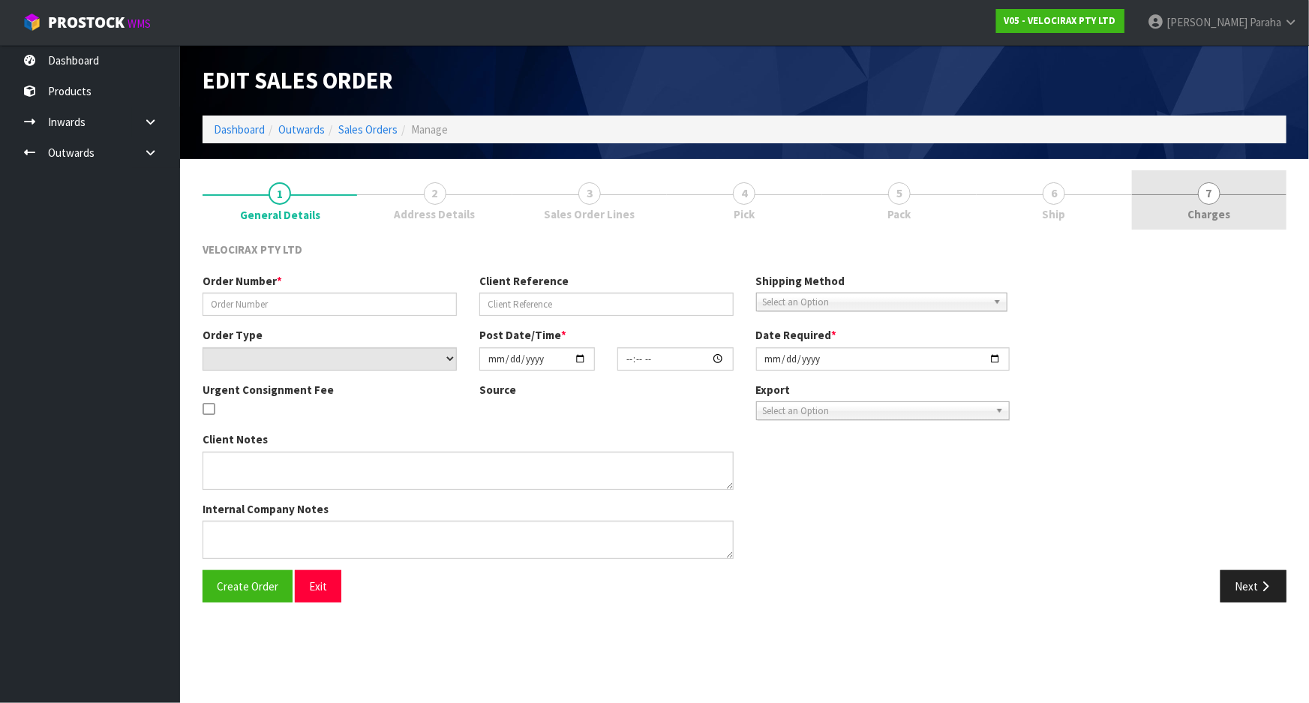
type input "#NZD00012399"
type input "6559121211669"
select select "number:0"
type input "[DATE]"
type input "09:13:02.000"
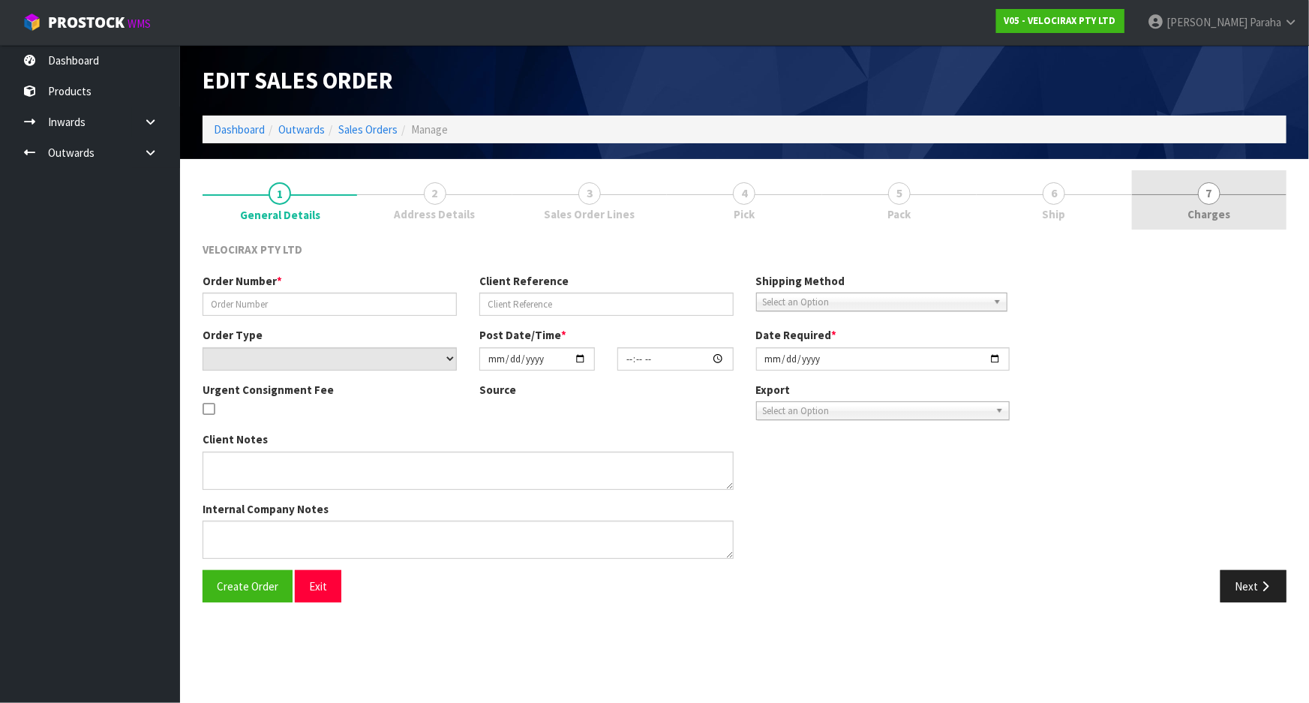
type input "[DATE]"
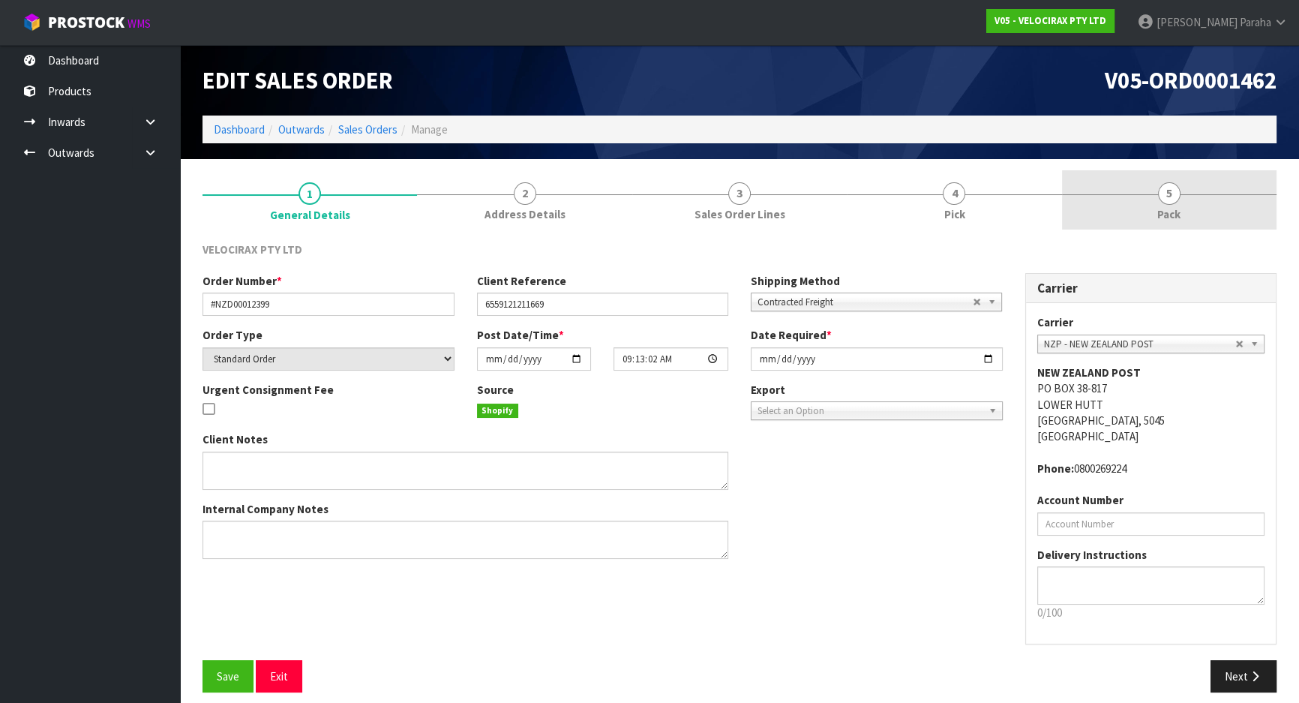
click at [1161, 203] on link "5 Pack" at bounding box center [1169, 199] width 215 height 59
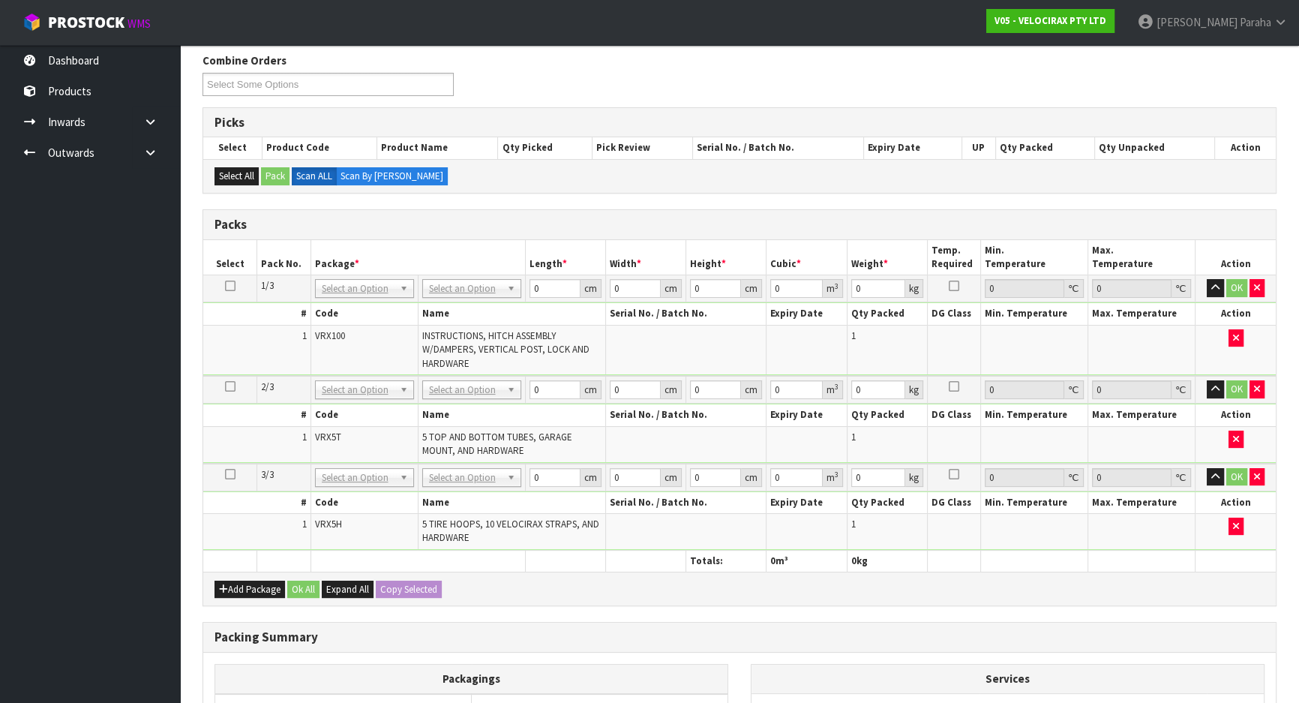
scroll to position [204, 0]
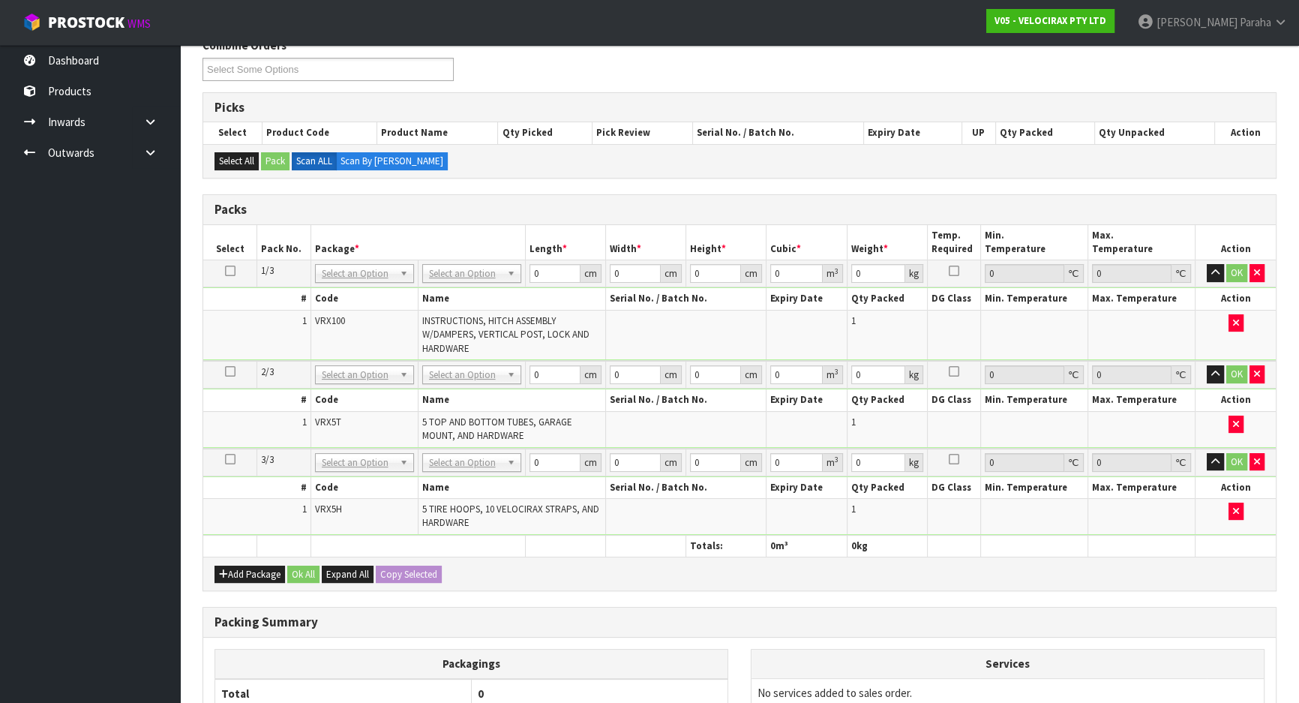
drag, startPoint x: 437, startPoint y: 269, endPoint x: 461, endPoint y: 299, distance: 38.9
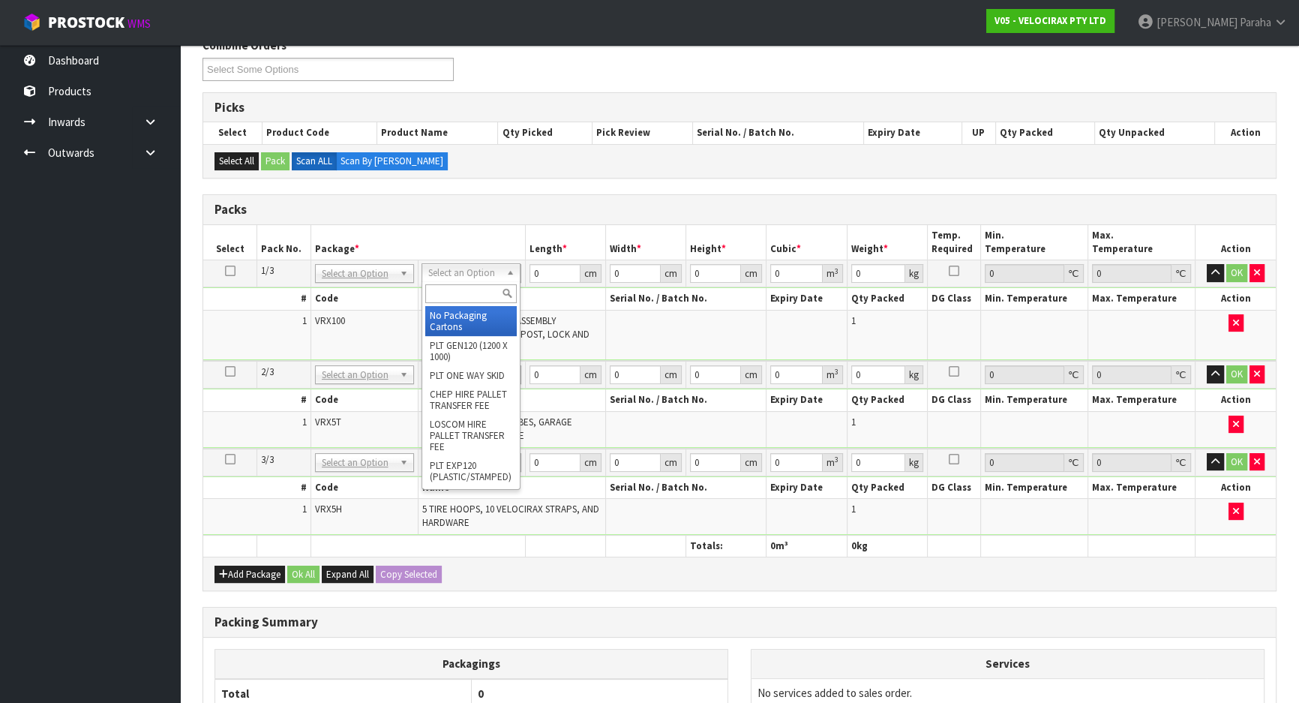
drag, startPoint x: 464, startPoint y: 317, endPoint x: 512, endPoint y: 299, distance: 50.6
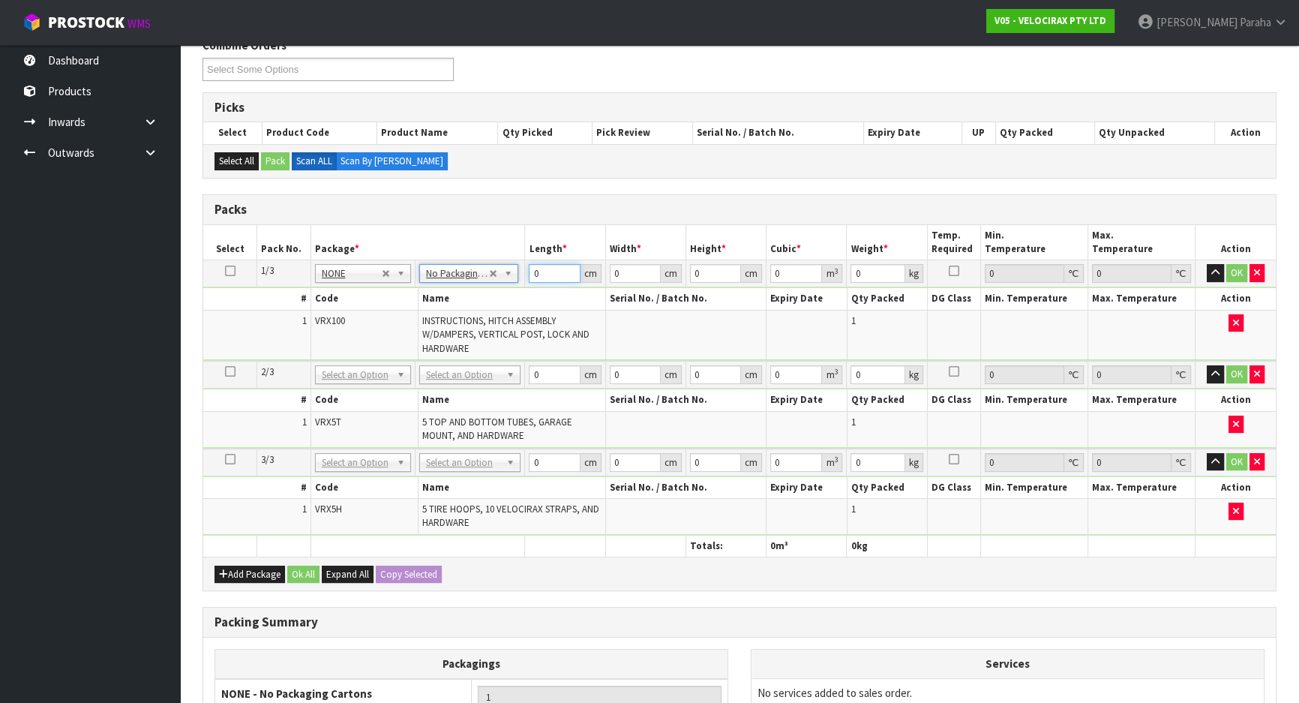
click at [548, 270] on input "0" at bounding box center [554, 273] width 51 height 19
type input "149"
type input "31"
type input "1"
type input "0.004619"
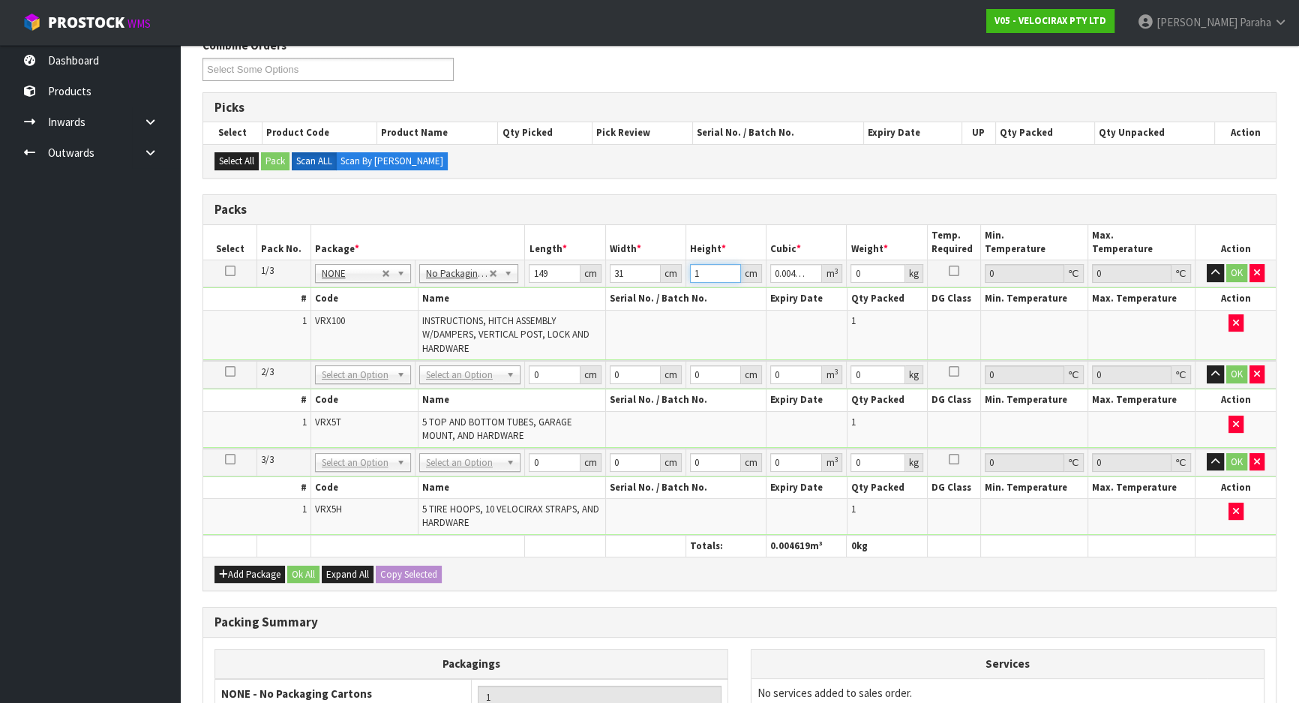
type input "17"
type input "0.078523"
type input "17"
type input "24"
click at [1207, 264] on button "button" at bounding box center [1215, 273] width 17 height 18
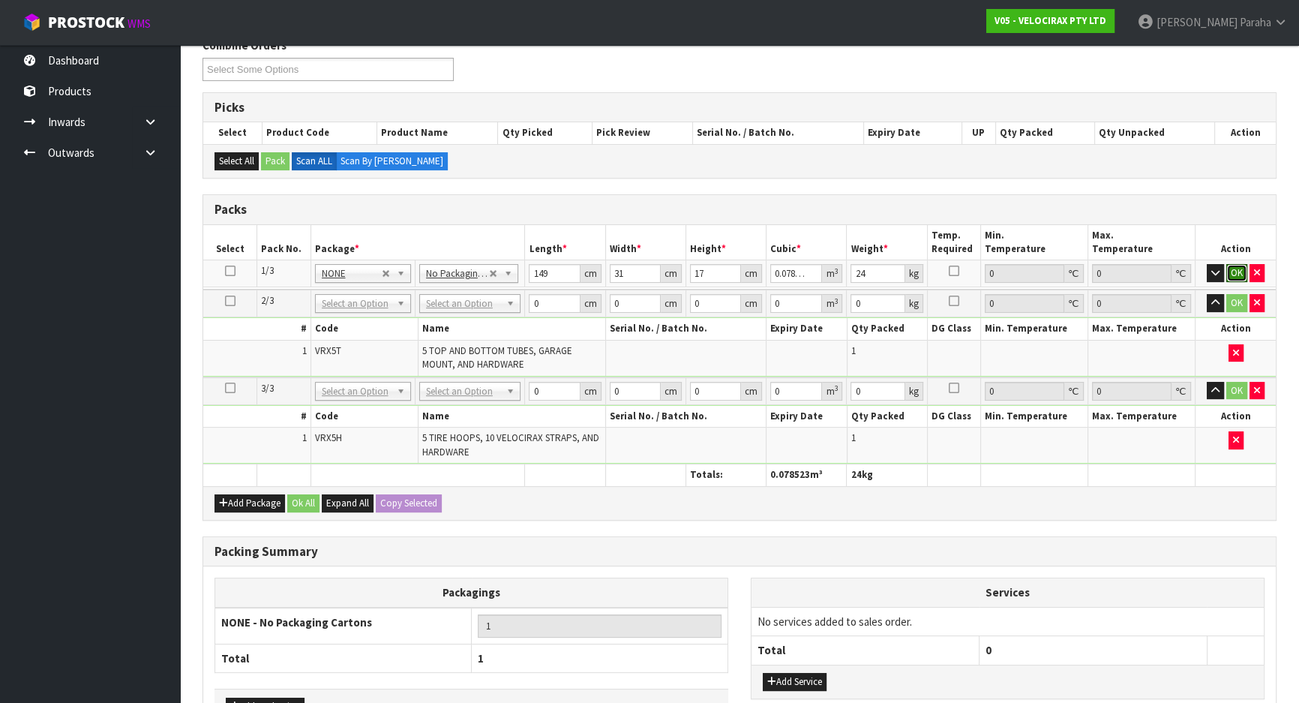
click button "OK" at bounding box center [1237, 273] width 21 height 18
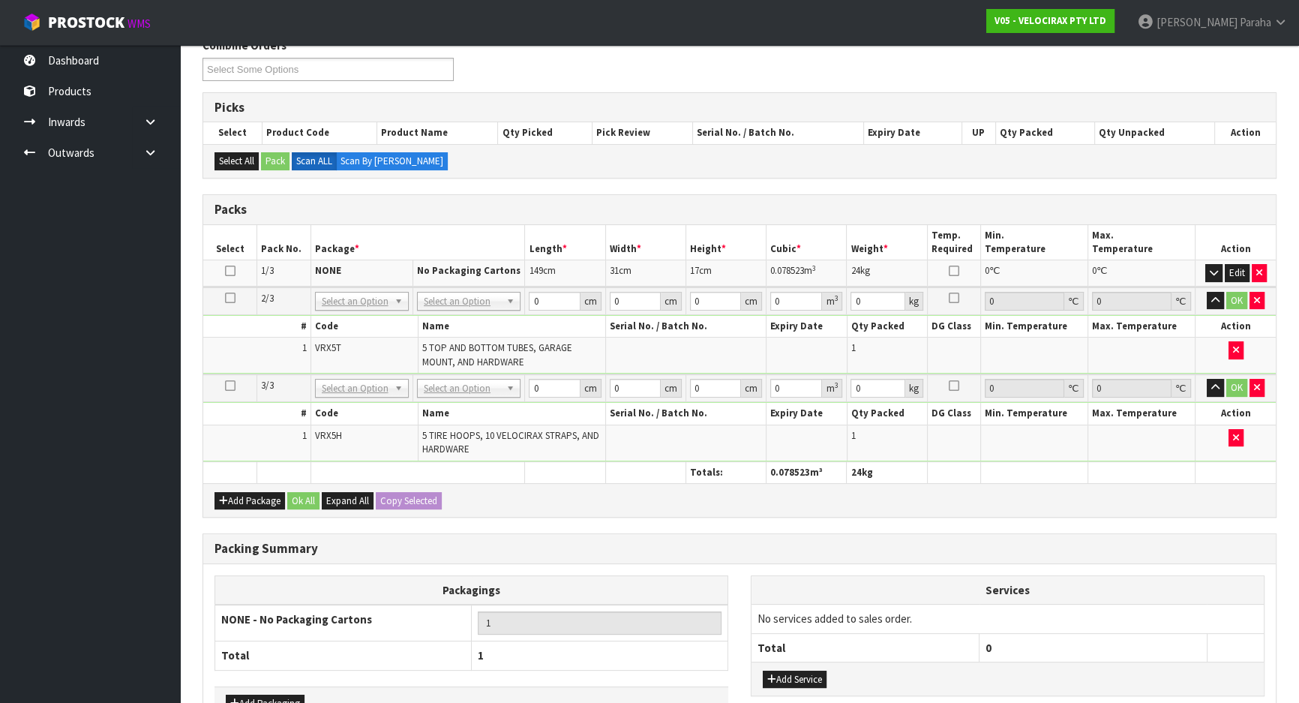
click at [458, 308] on td "No Packaging Cartons PLT GEN120 (1200 X 1000) PLT ONE WAY SKID CHEP HIRE PALLET…" at bounding box center [469, 301] width 113 height 28
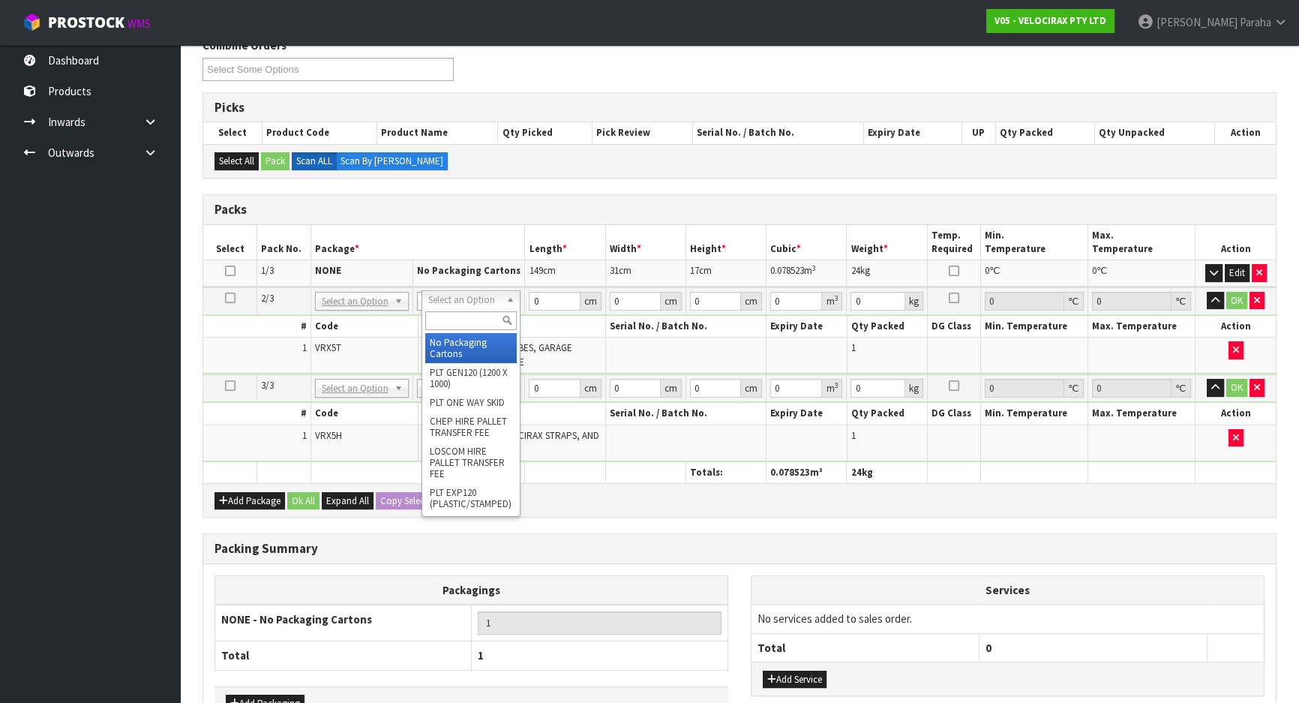
drag, startPoint x: 457, startPoint y: 341, endPoint x: 500, endPoint y: 310, distance: 52.7
type input "2"
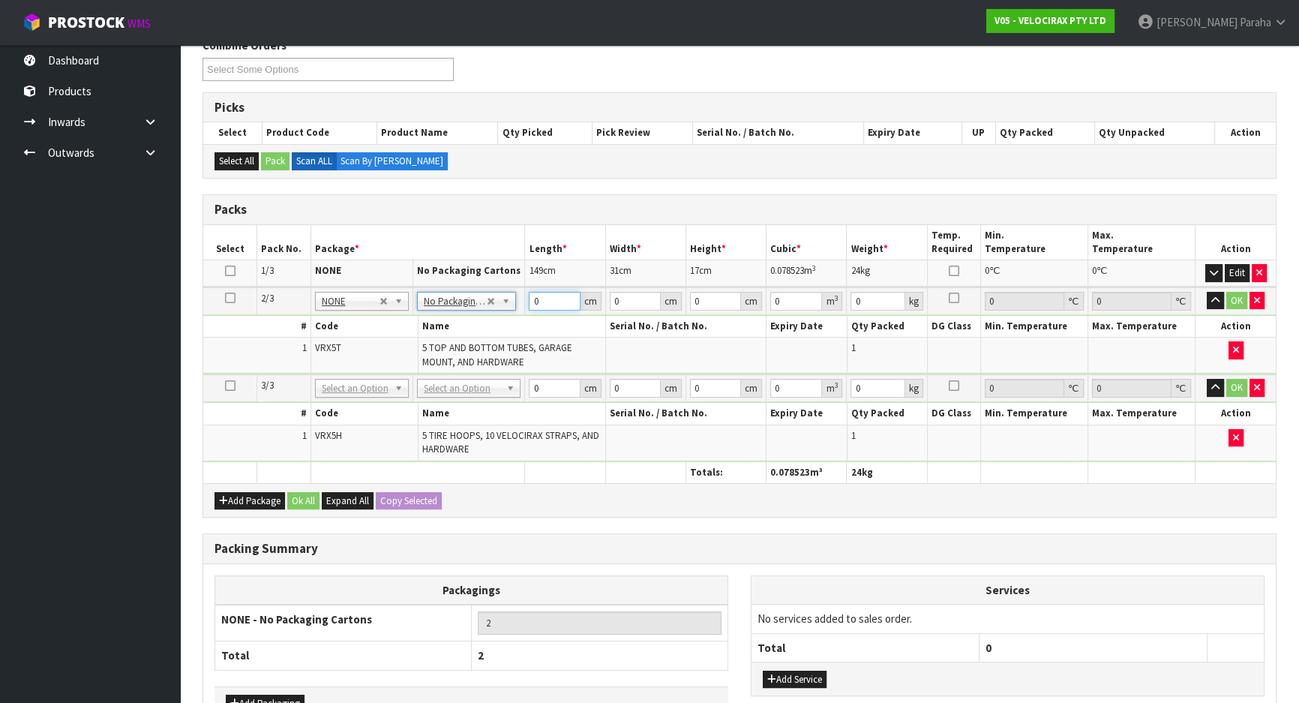
click at [536, 297] on input "0" at bounding box center [554, 301] width 51 height 19
type input "130"
type input "16"
type input "1"
type input "0.00208"
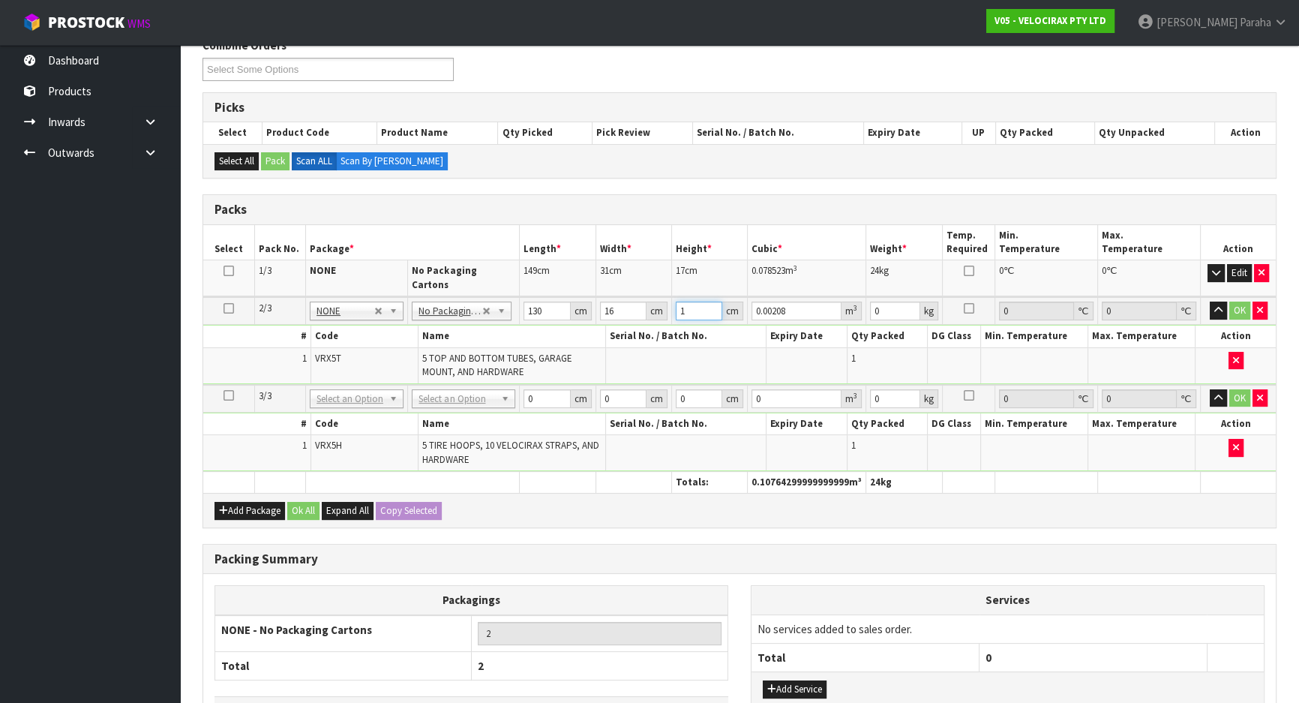
type input "14"
type input "0.02912"
type input "14"
type input "11"
click at [1210, 302] on button "button" at bounding box center [1218, 311] width 17 height 18
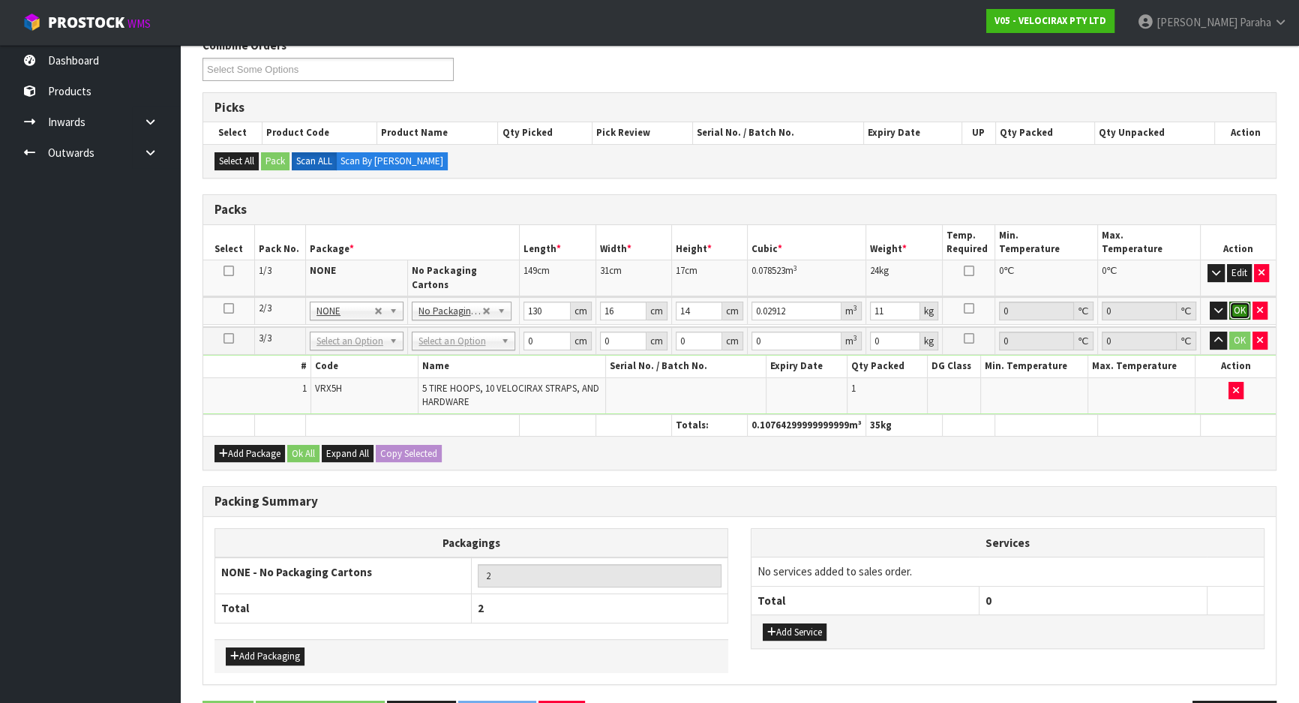
click button "OK" at bounding box center [1240, 311] width 21 height 18
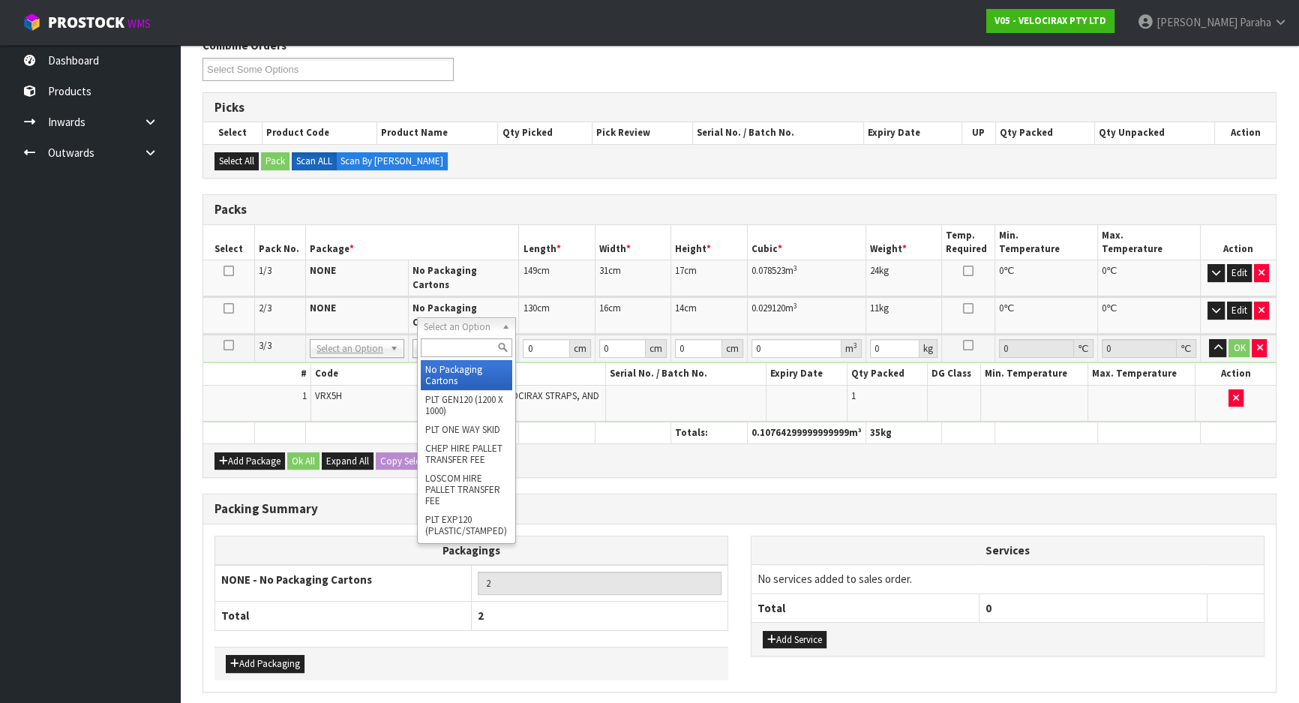
drag, startPoint x: 457, startPoint y: 371, endPoint x: 483, endPoint y: 356, distance: 30.2
type input "3"
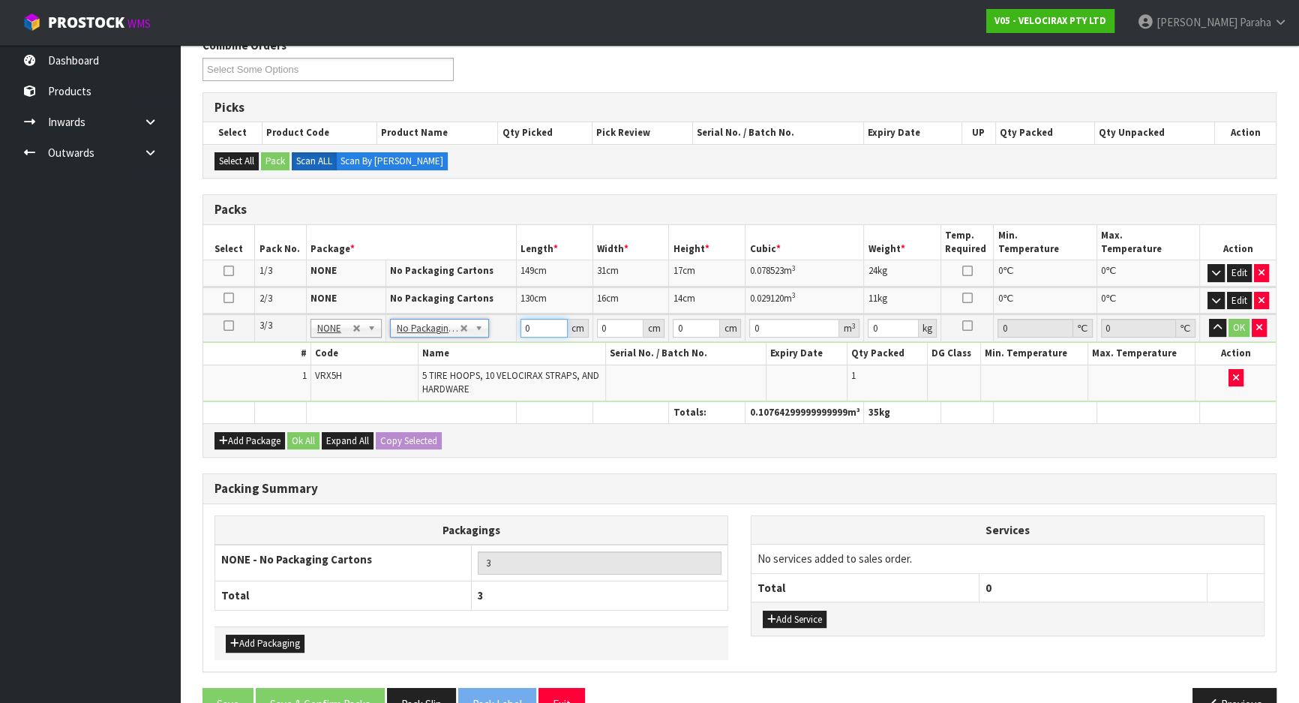
click at [536, 330] on input "0" at bounding box center [544, 328] width 47 height 19
type input "69"
type input "33"
type input "3"
type input "0.006831"
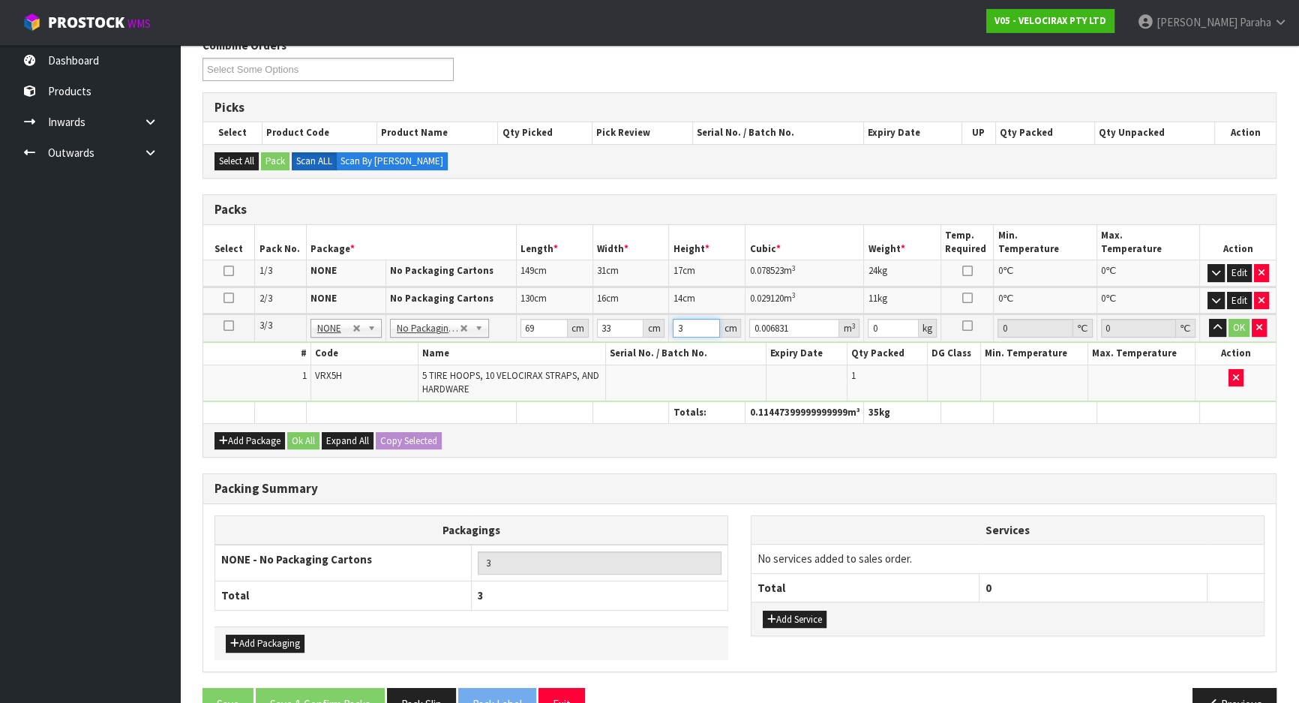
type input "0"
type input "2"
type input "0.004554"
type input "23"
type input "0.052371"
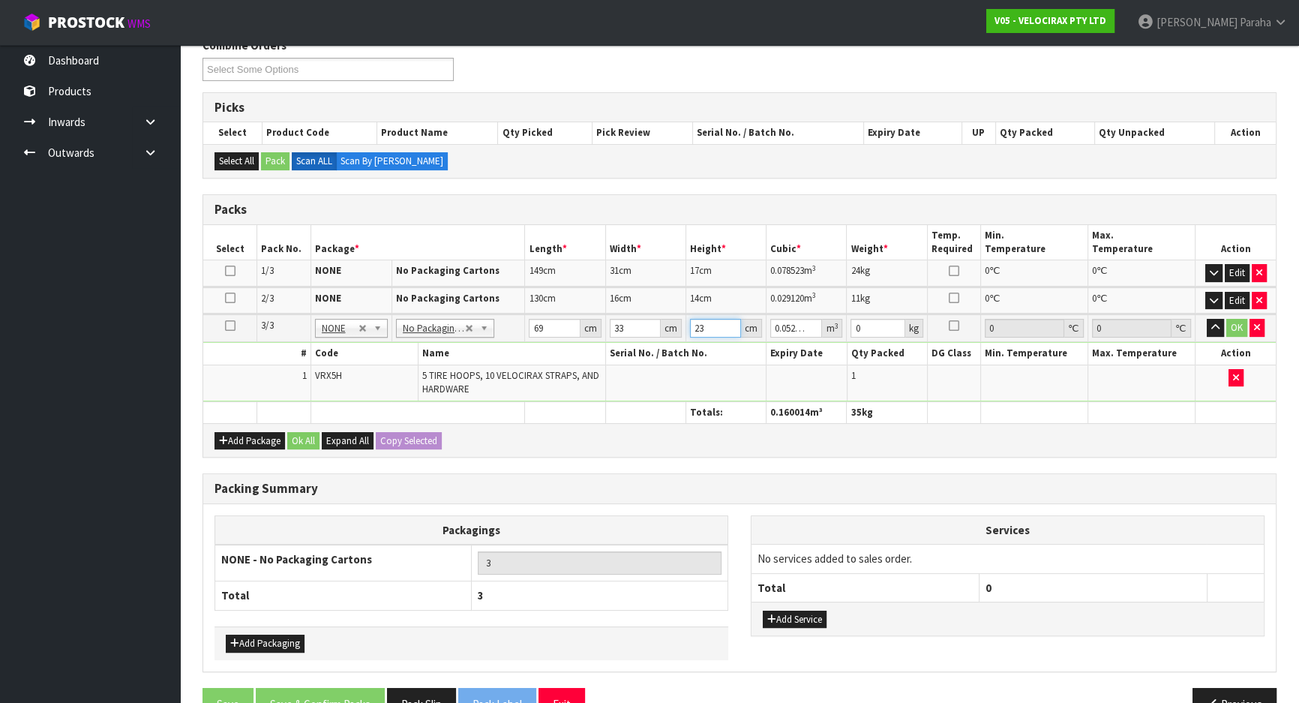
type input "23"
type input "16"
click at [1207, 319] on button "button" at bounding box center [1215, 328] width 17 height 18
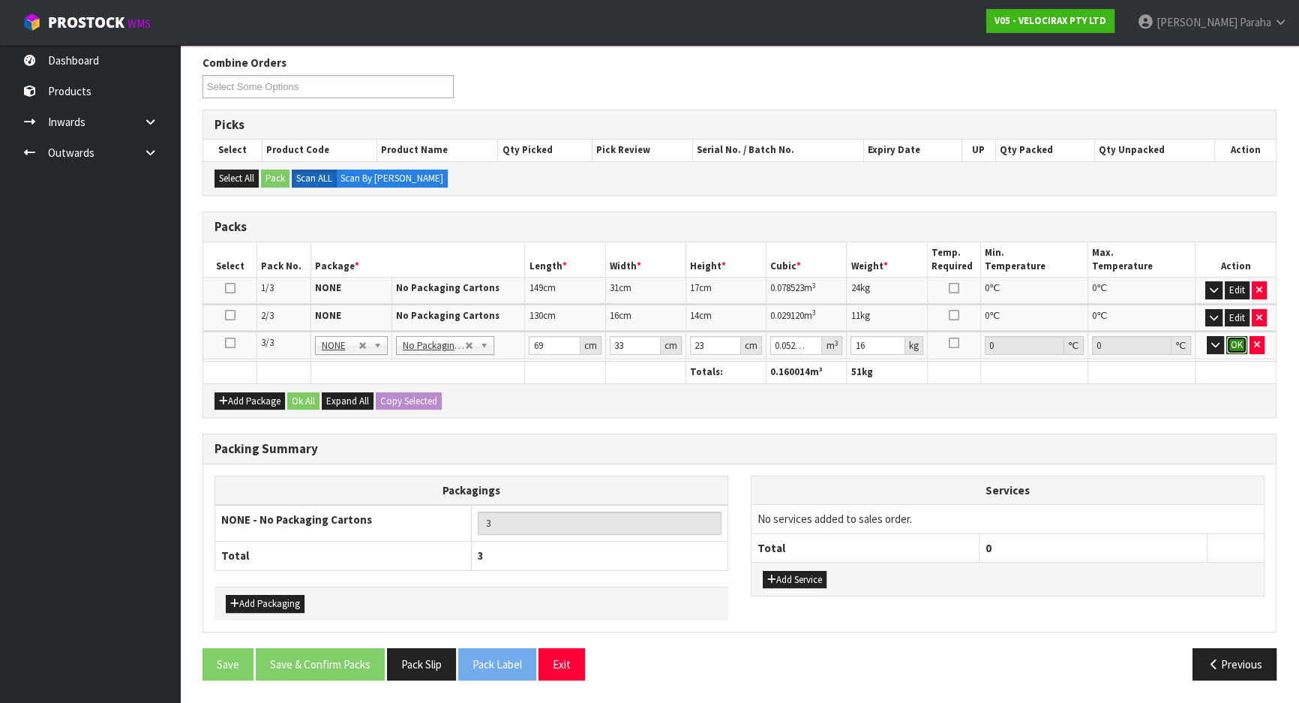
click button "OK" at bounding box center [1237, 345] width 21 height 18
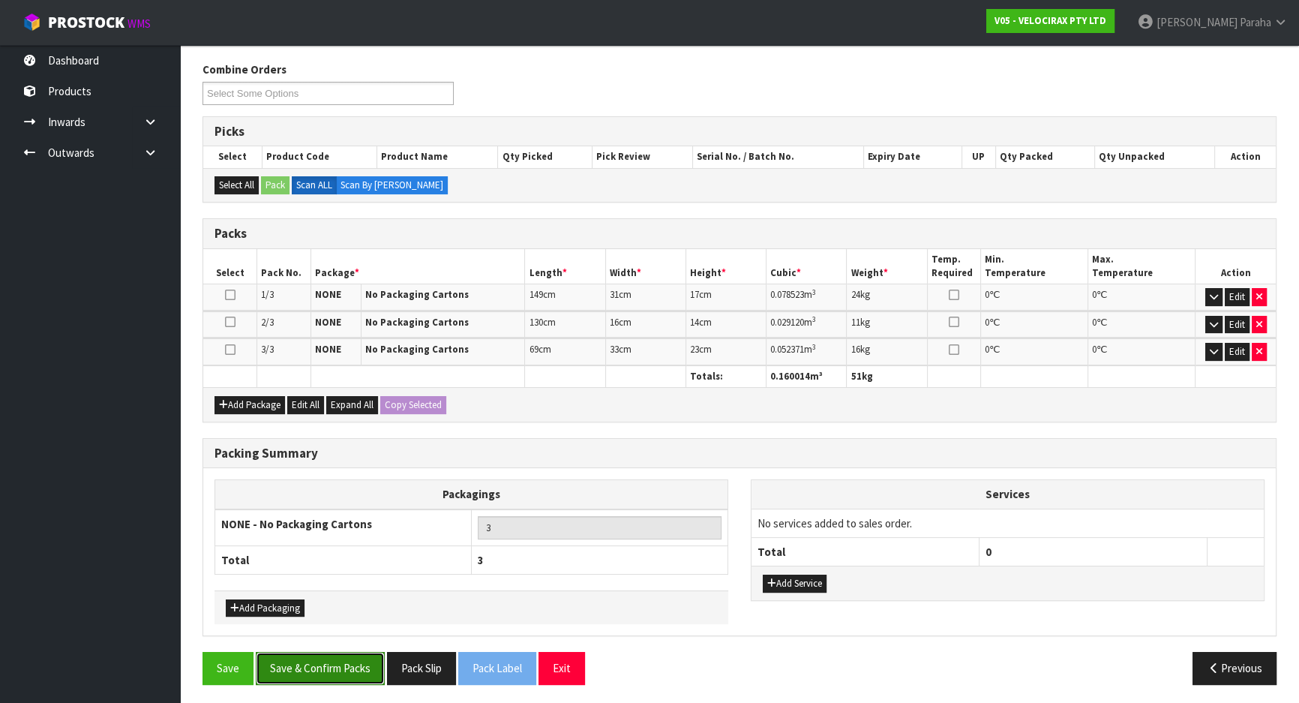
click at [324, 662] on button "Save & Confirm Packs" at bounding box center [320, 668] width 129 height 32
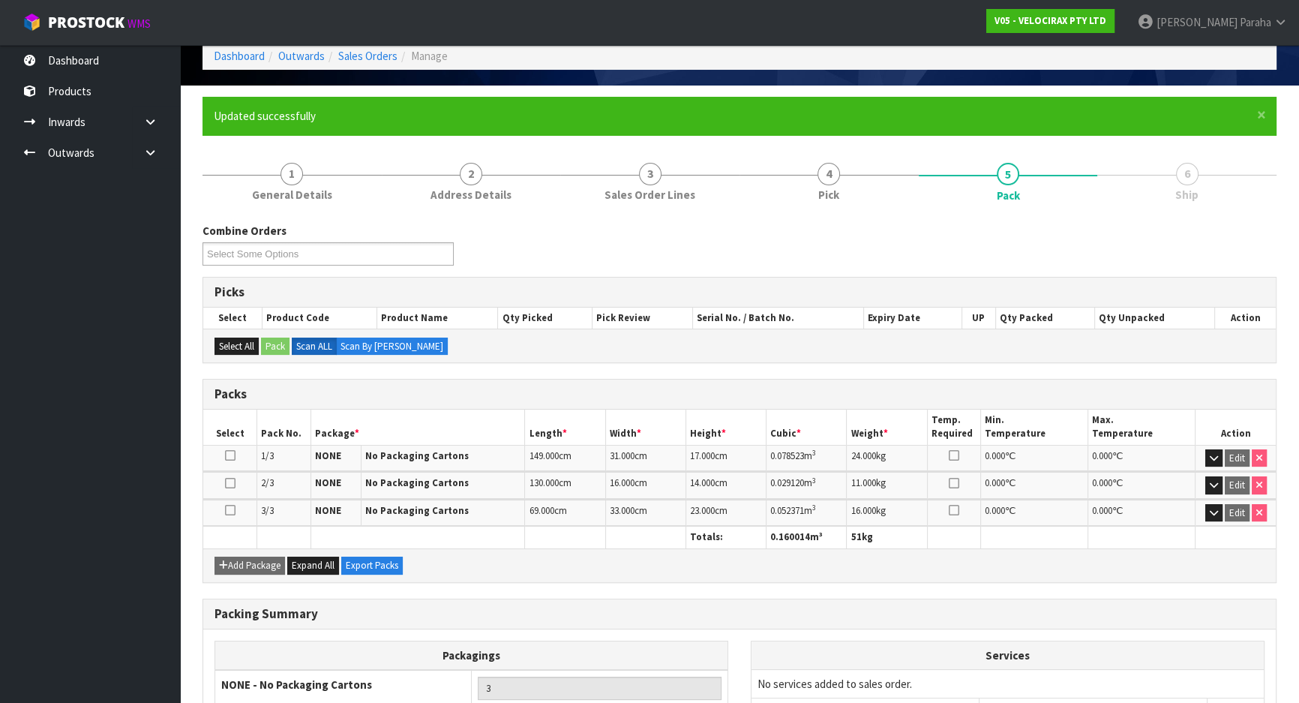
scroll to position [201, 0]
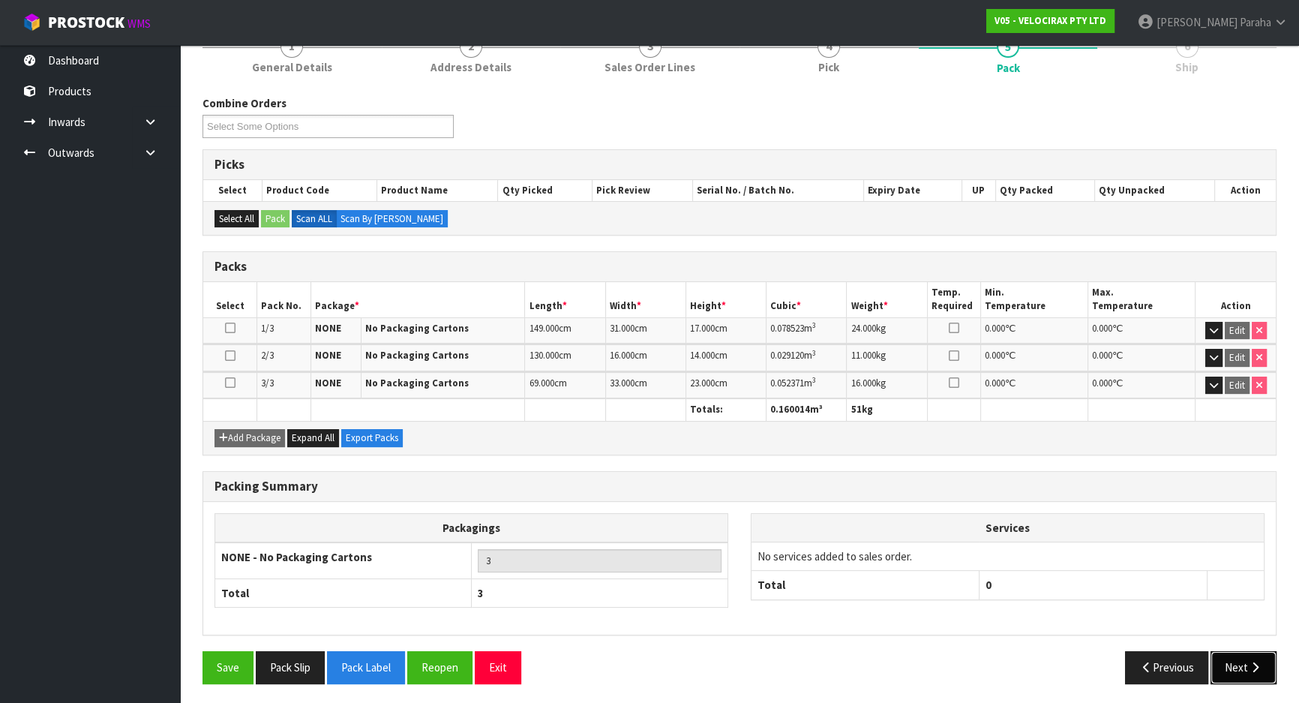
click at [1243, 659] on button "Next" at bounding box center [1244, 667] width 66 height 32
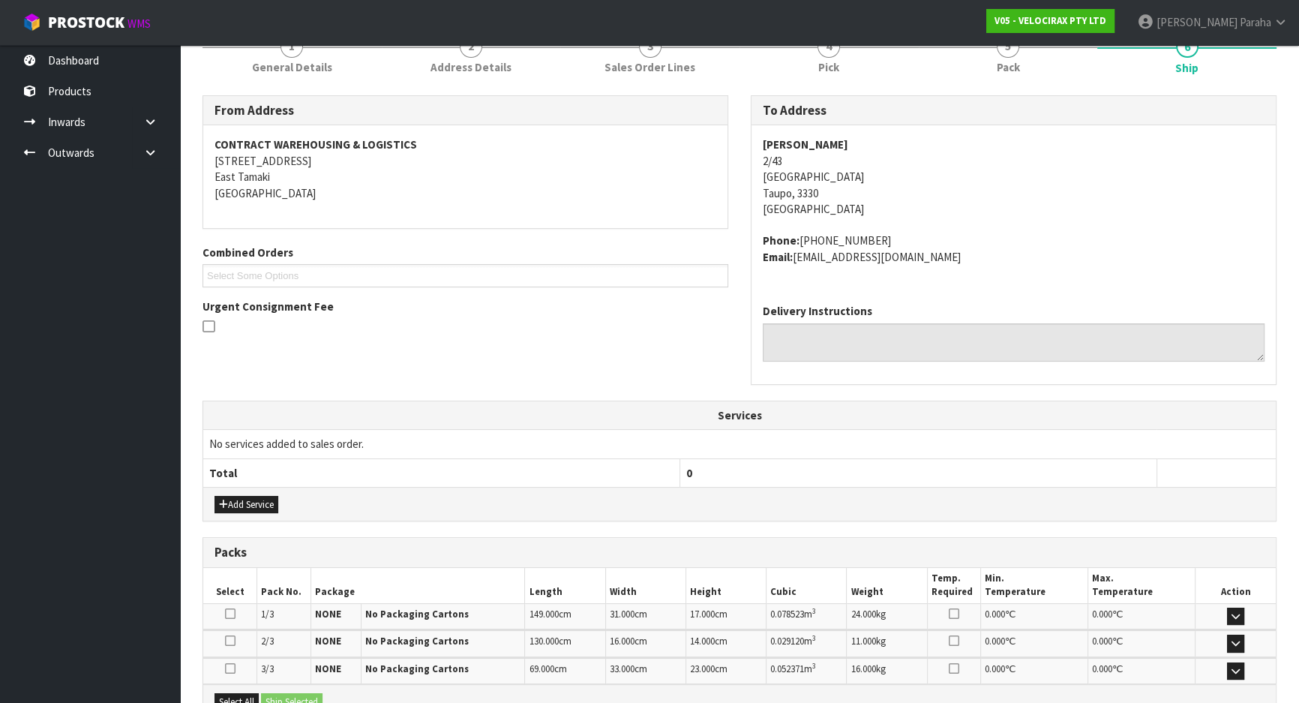
scroll to position [375, 0]
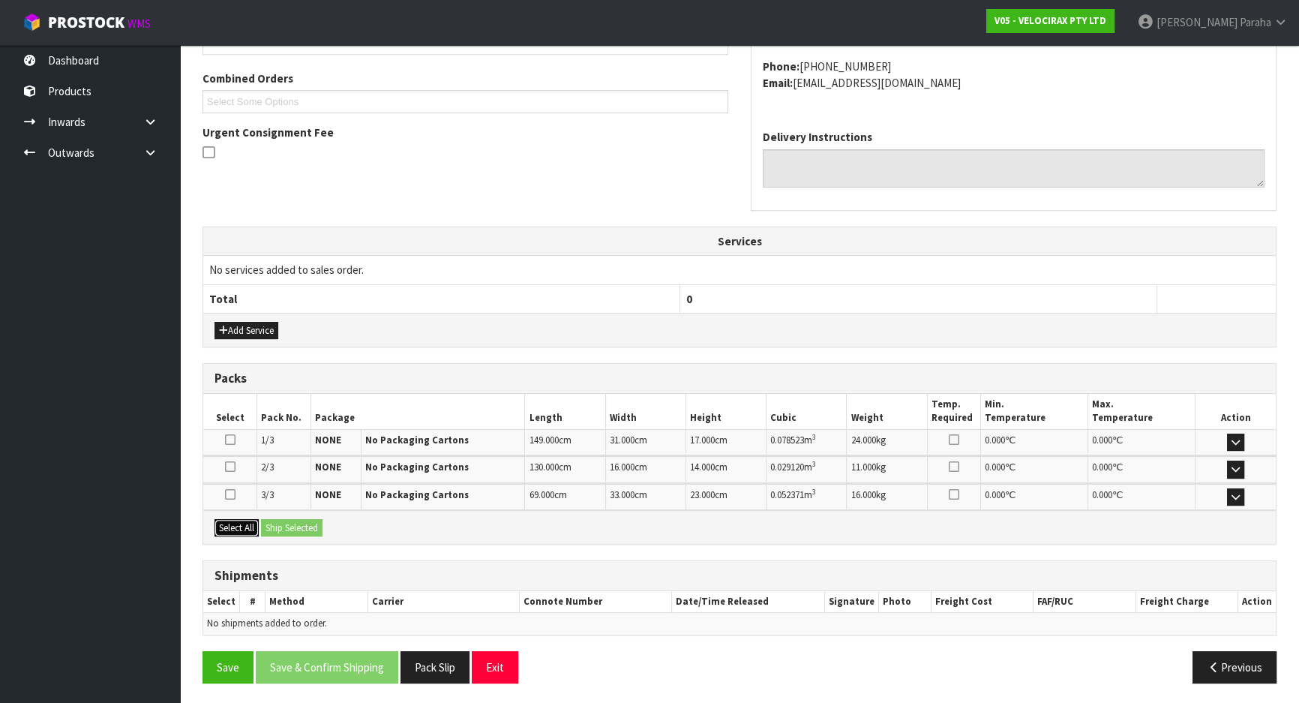
drag, startPoint x: 238, startPoint y: 531, endPoint x: 262, endPoint y: 519, distance: 26.8
click at [238, 530] on button "Select All" at bounding box center [237, 528] width 44 height 18
click at [278, 522] on button "Ship Selected" at bounding box center [292, 528] width 62 height 18
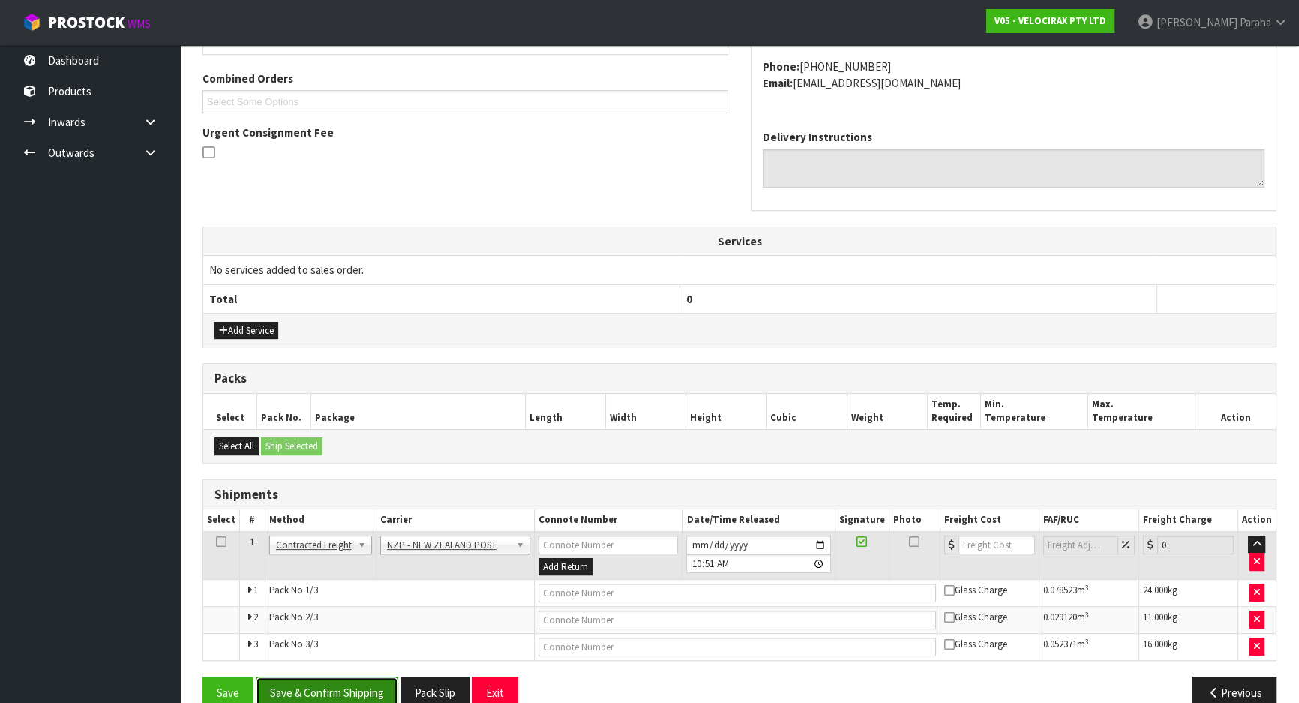
click at [345, 695] on button "Save & Confirm Shipping" at bounding box center [327, 693] width 143 height 32
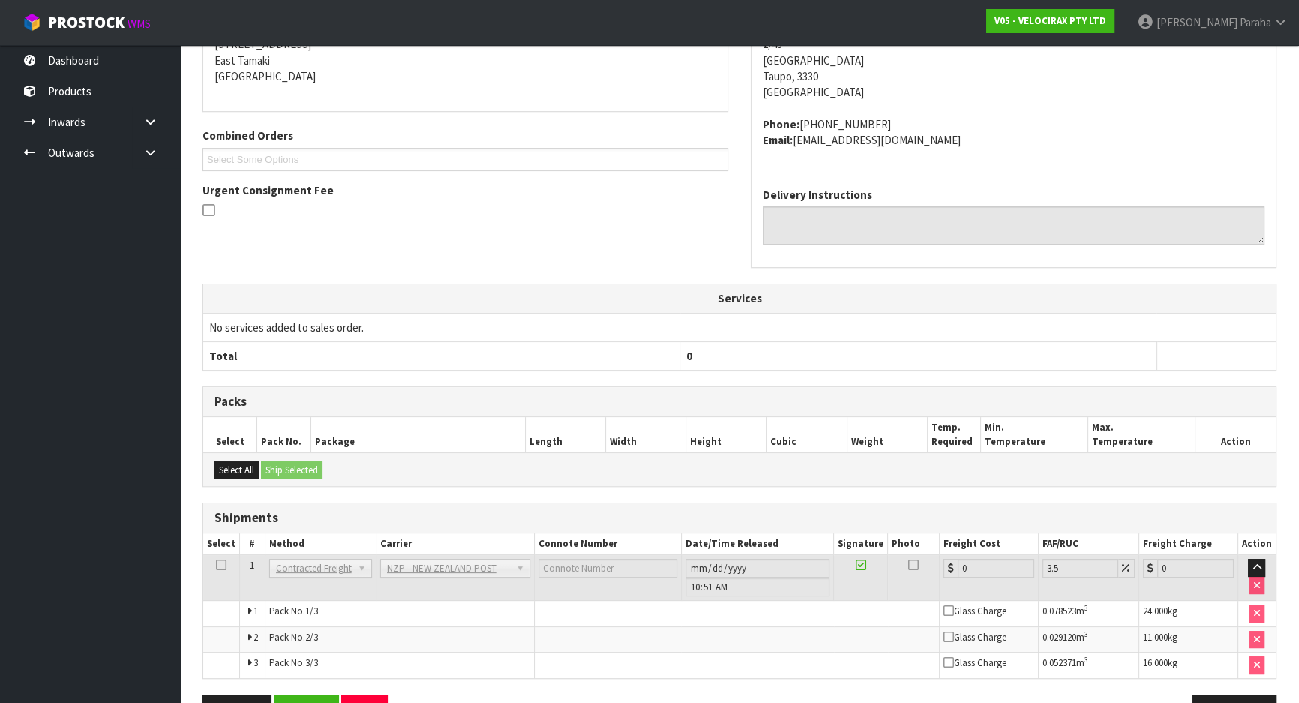
scroll to position [377, 0]
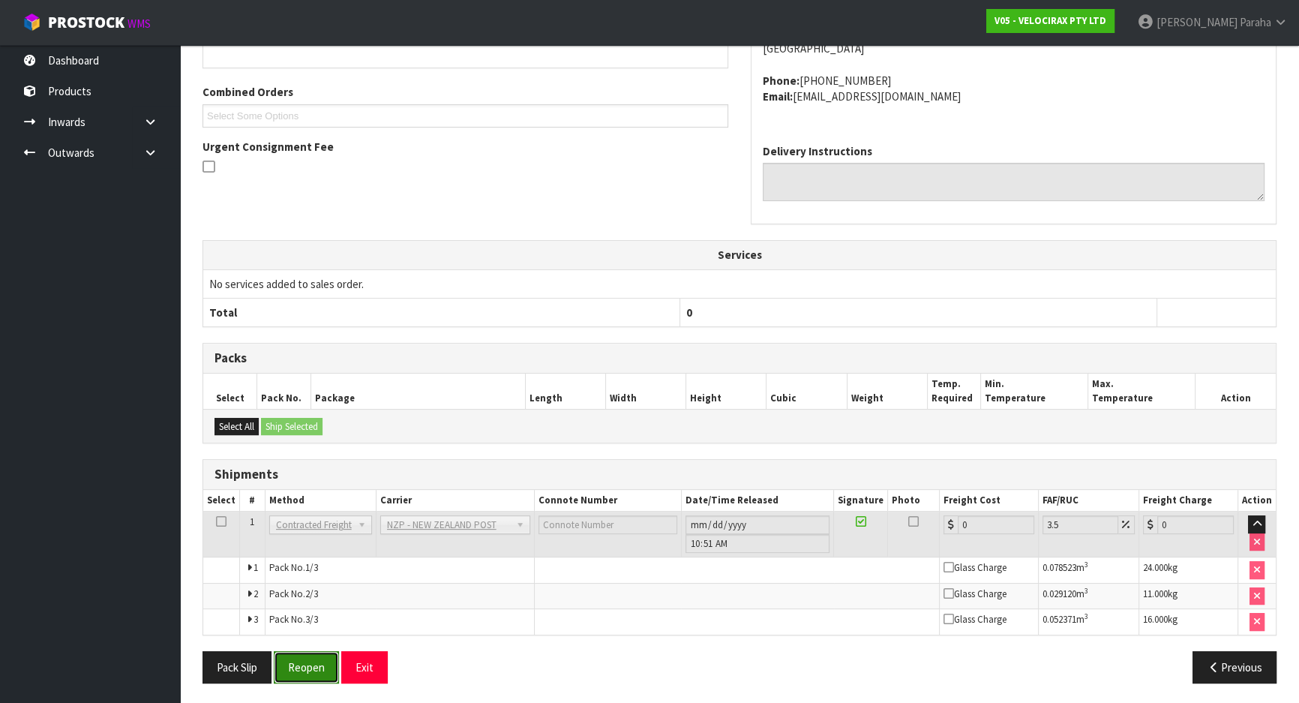
click at [320, 659] on button "Reopen" at bounding box center [306, 667] width 65 height 32
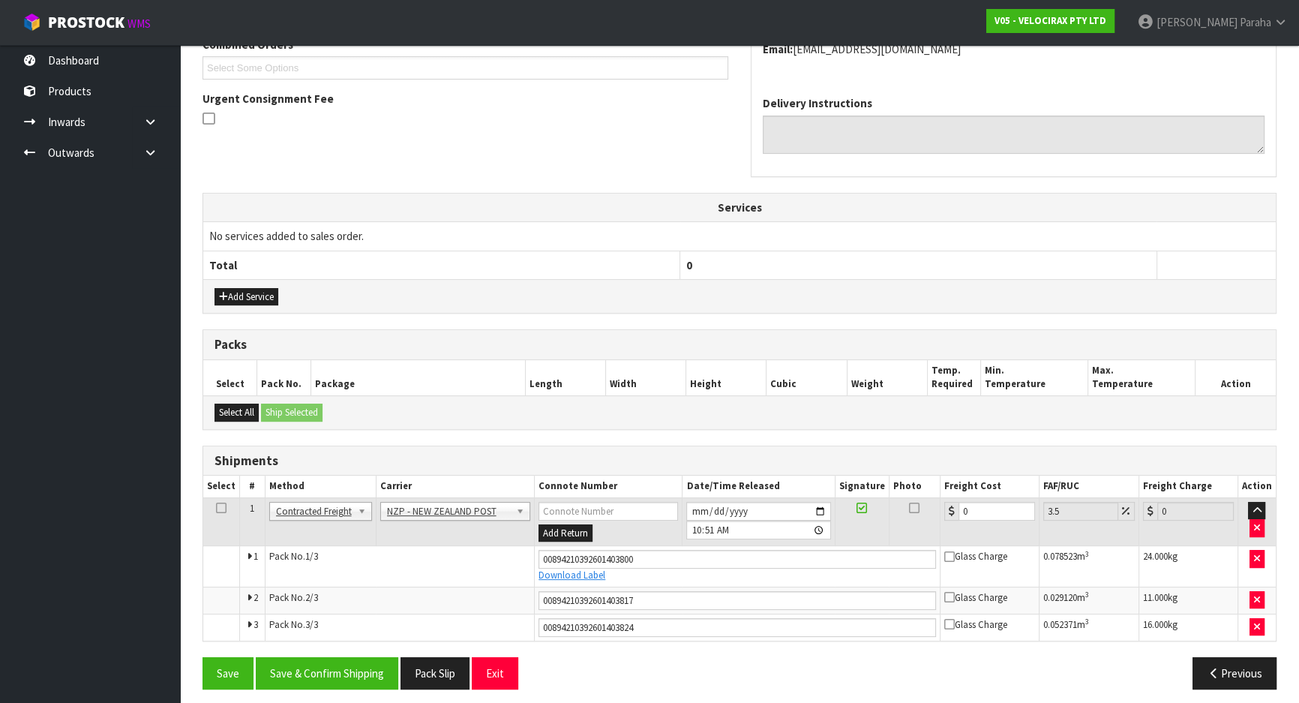
scroll to position [414, 0]
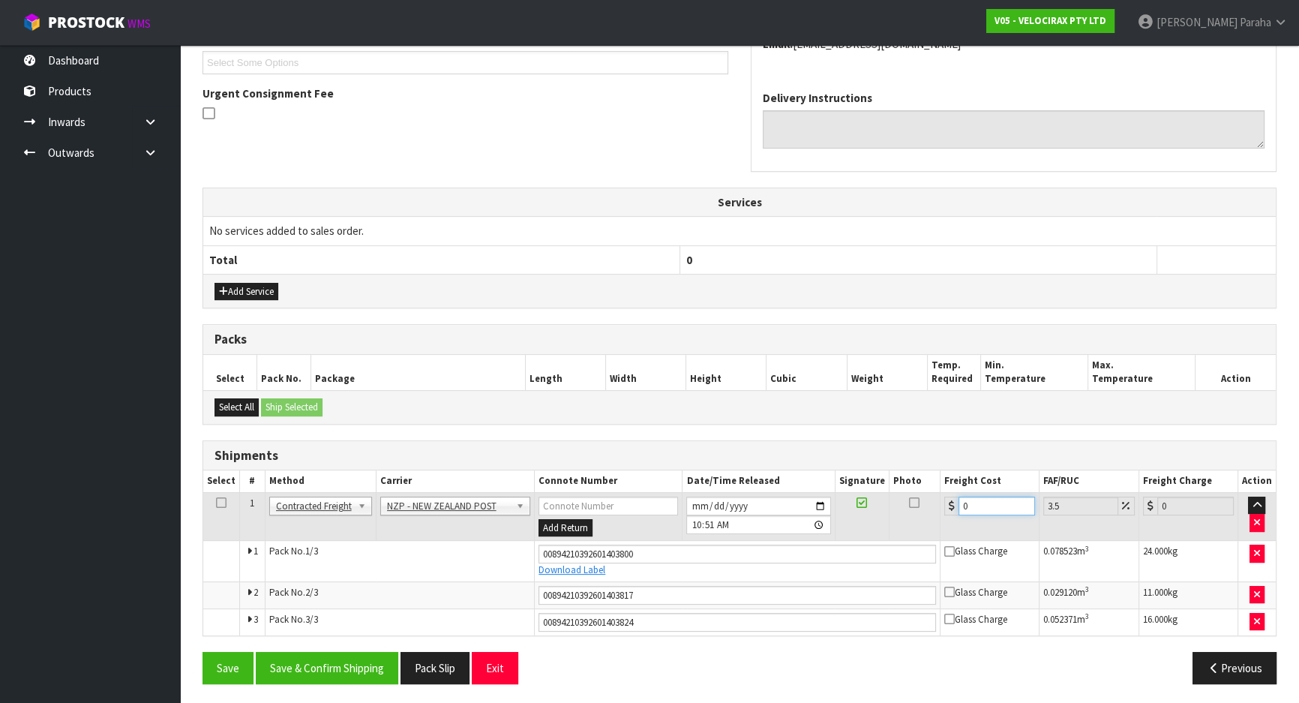
click at [974, 498] on input "0" at bounding box center [997, 506] width 77 height 19
type input "4"
type input "4.14"
type input "42"
type input "43.47"
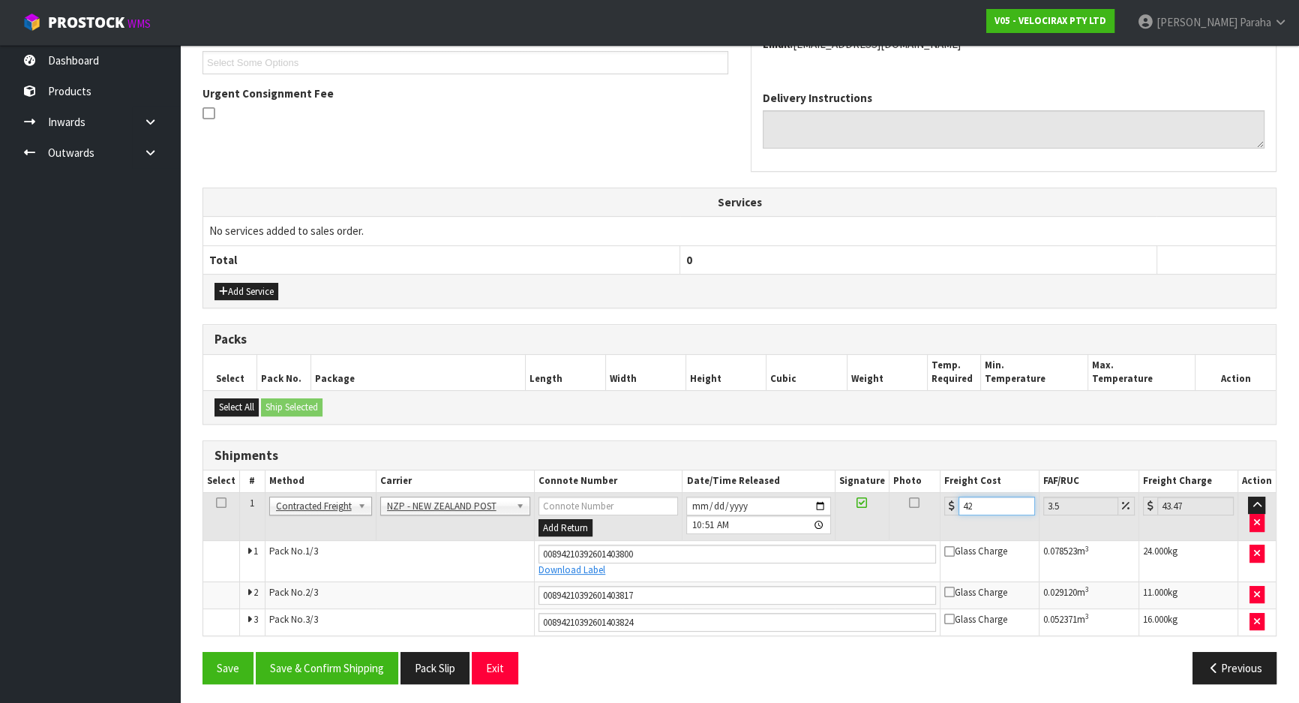
type input "42.4"
type input "43.88"
type input "42.42"
type input "43.9"
type input "42.42"
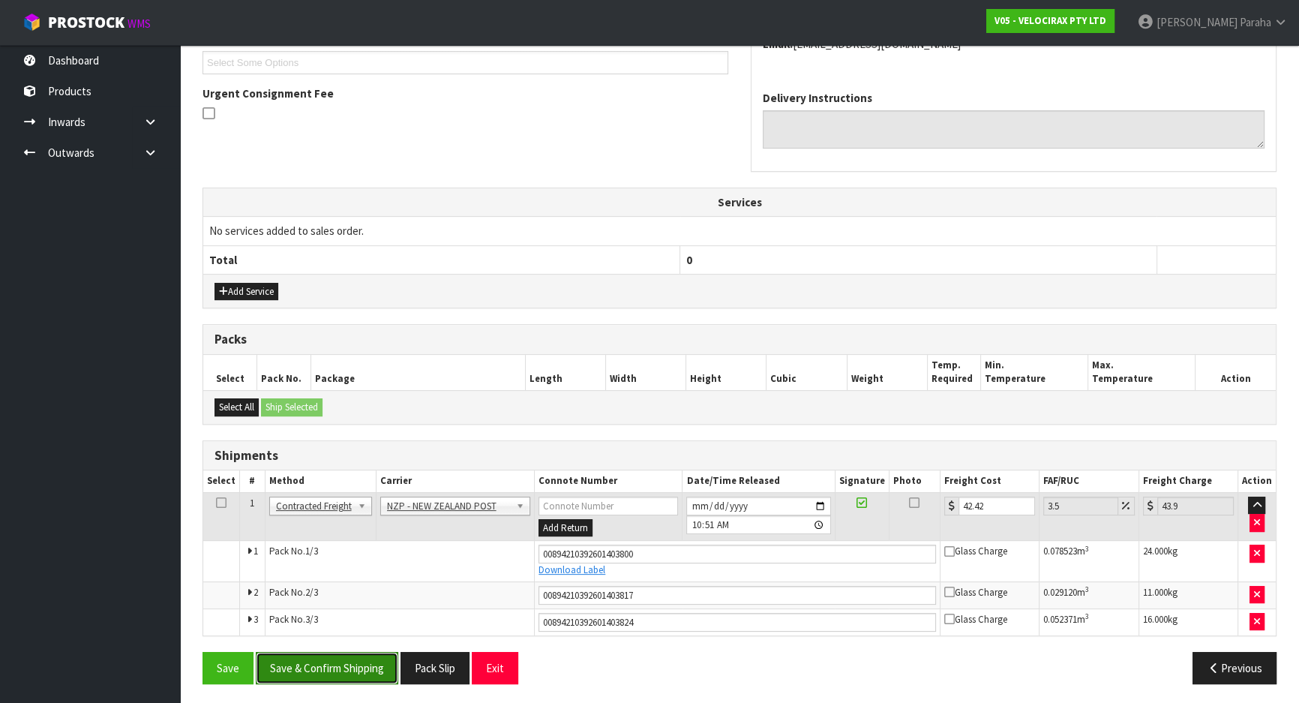
click at [369, 675] on button "Save & Confirm Shipping" at bounding box center [327, 668] width 143 height 32
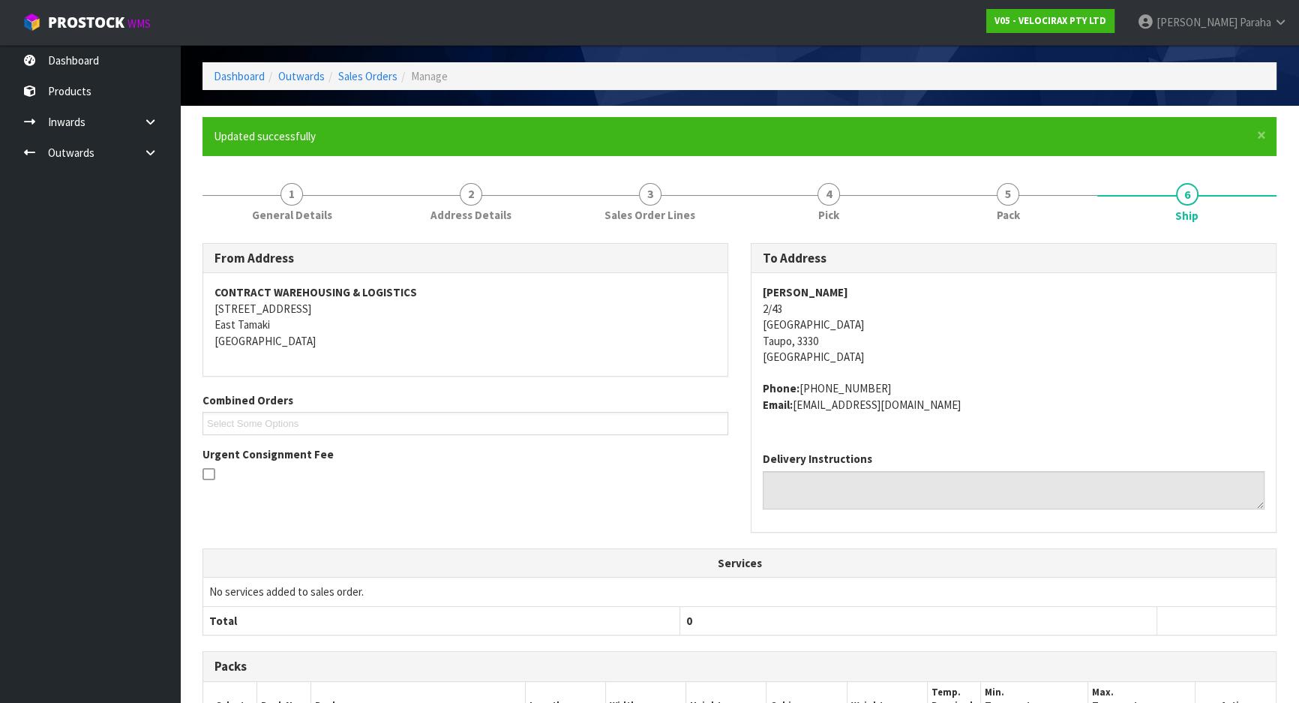
scroll to position [0, 0]
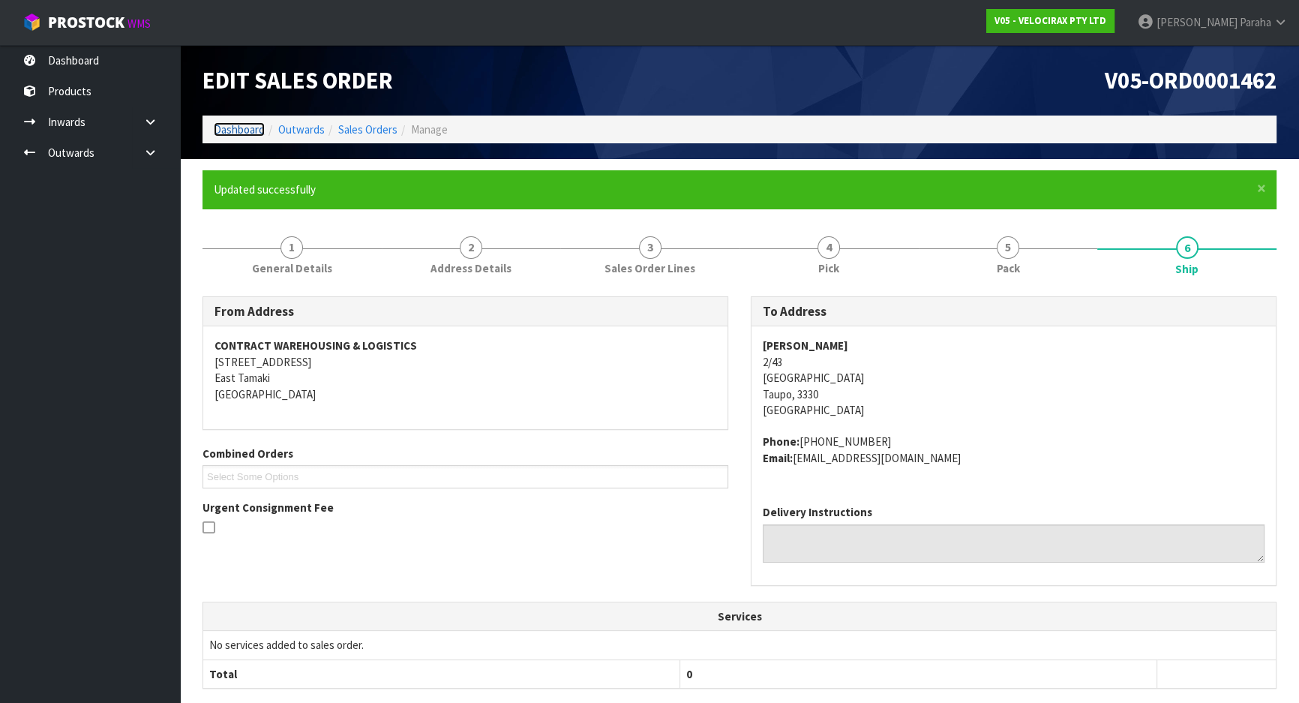
click at [237, 131] on link "Dashboard" at bounding box center [239, 129] width 51 height 14
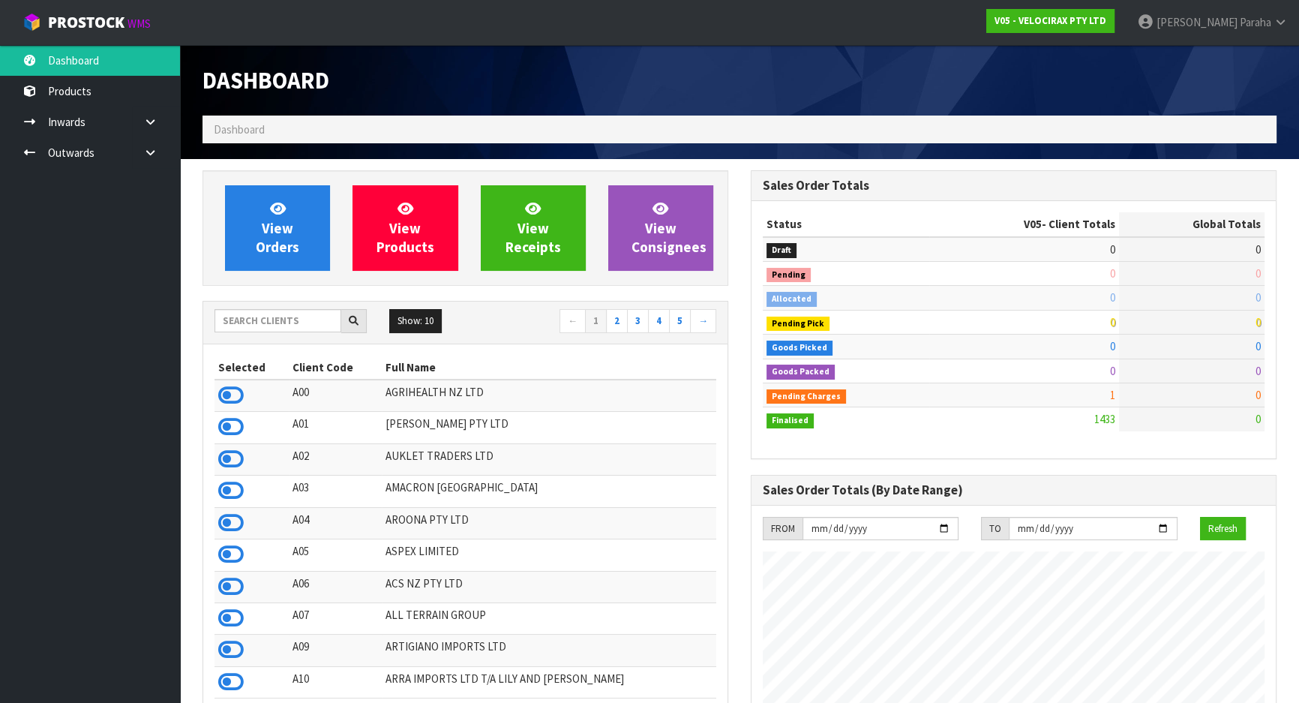
scroll to position [1167, 548]
click at [302, 314] on input "text" at bounding box center [278, 320] width 127 height 23
click at [299, 318] on input "text" at bounding box center [278, 320] width 127 height 23
type input "5065"
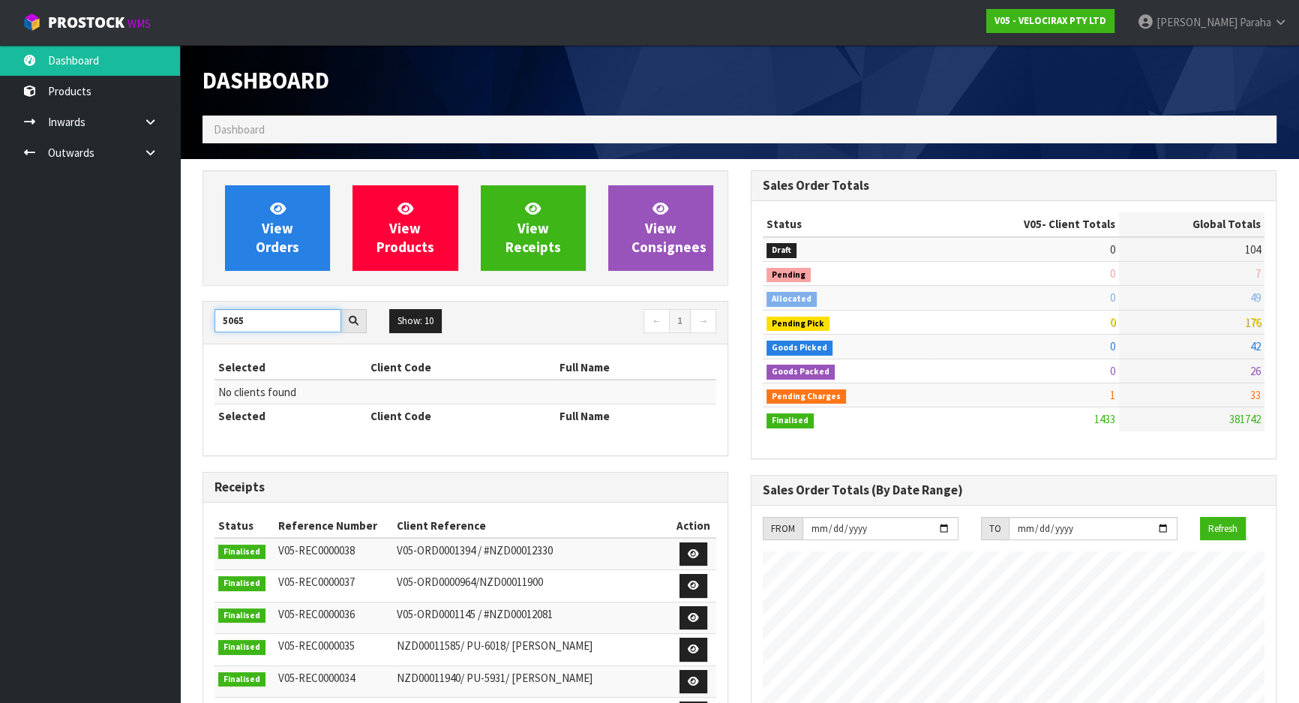
drag, startPoint x: 245, startPoint y: 319, endPoint x: 167, endPoint y: 318, distance: 77.3
click at [168, 319] on body "Toggle navigation ProStock WMS V05 - VELOCIRAX PTY LTD [PERSON_NAME] Logout Das…" at bounding box center [649, 351] width 1299 height 703
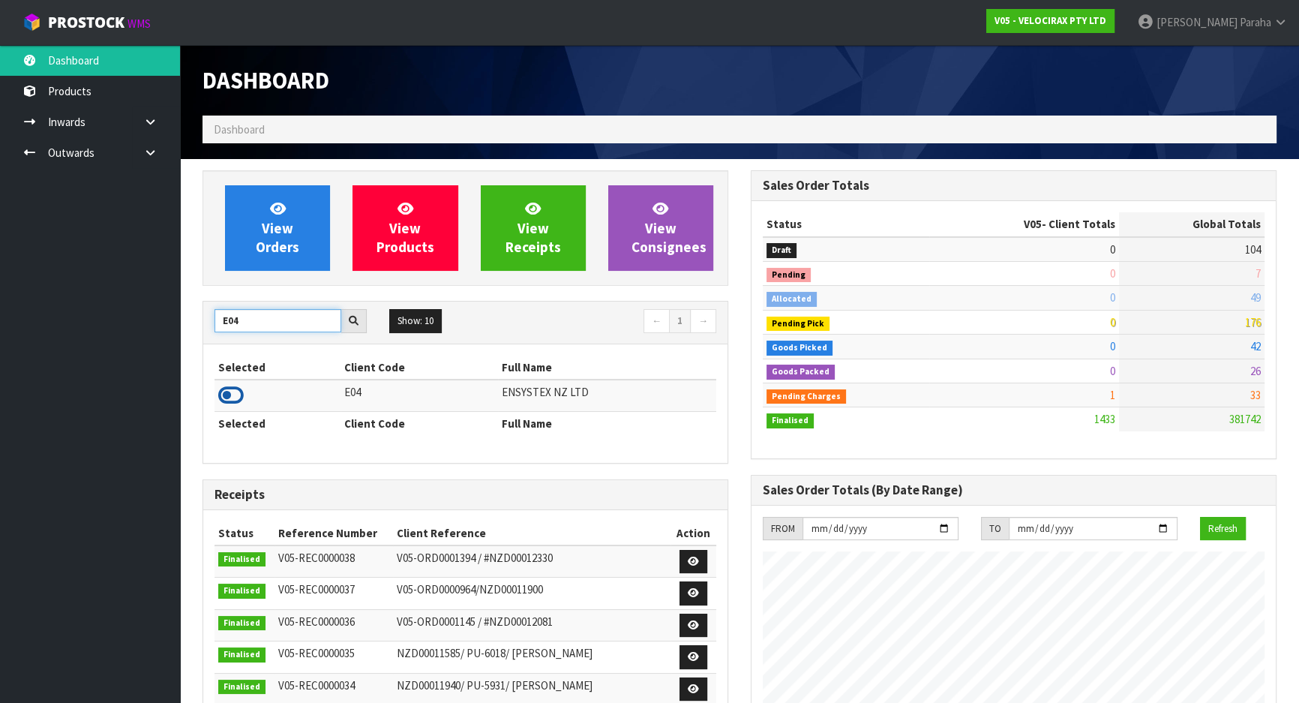
type input "E04"
click at [236, 398] on icon at bounding box center [231, 395] width 26 height 23
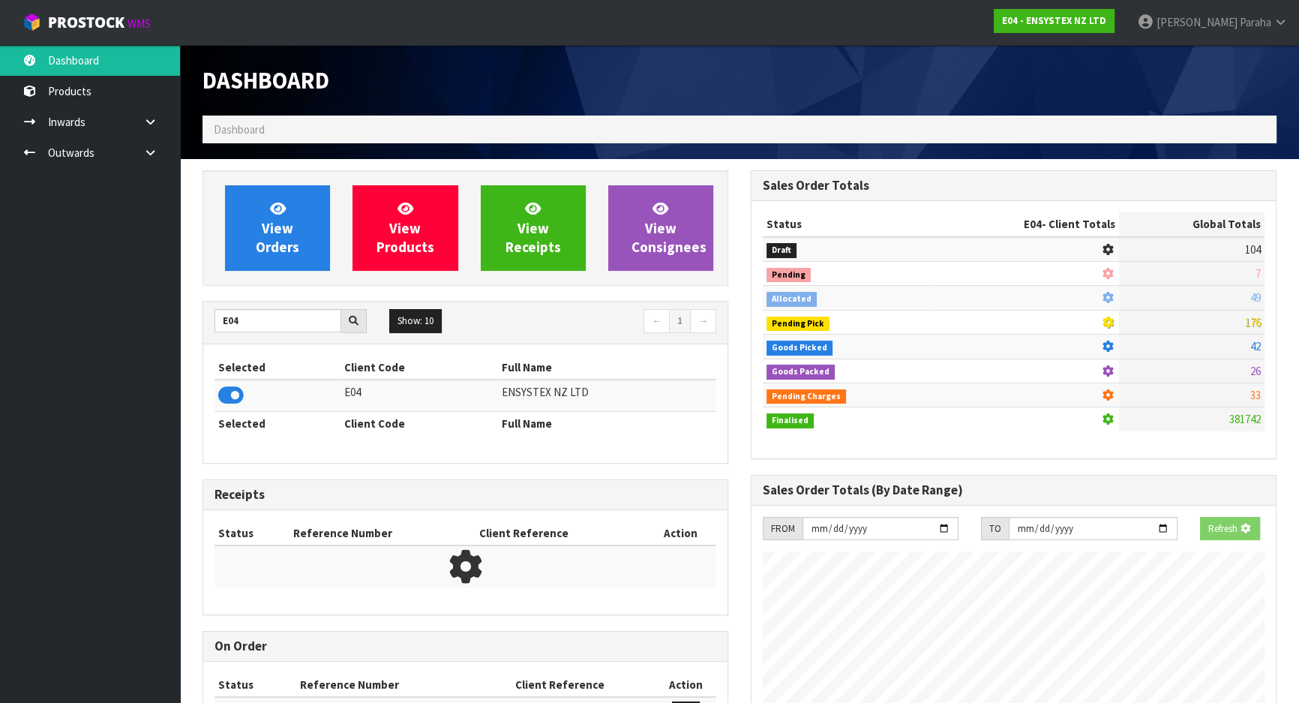
click at [254, 272] on div "View Orders View Products View Receipts View Consignees" at bounding box center [466, 228] width 526 height 116
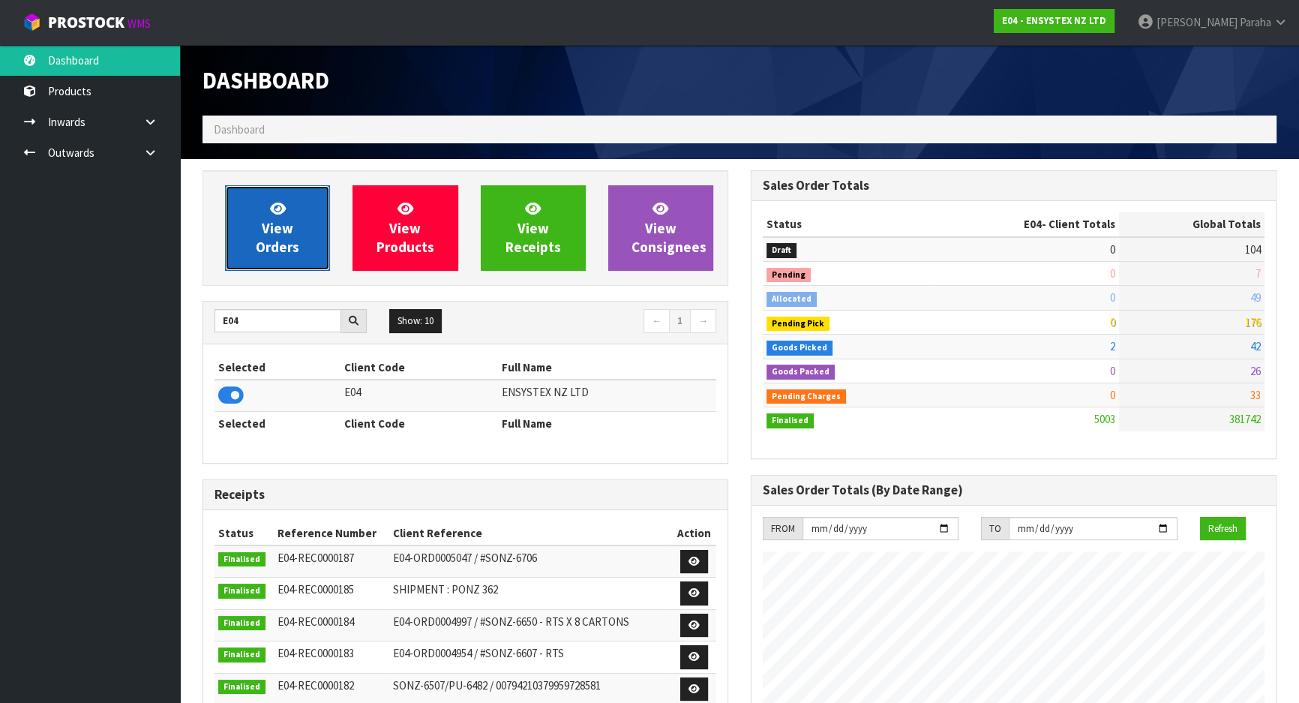
click at [257, 258] on link "View Orders" at bounding box center [277, 228] width 105 height 86
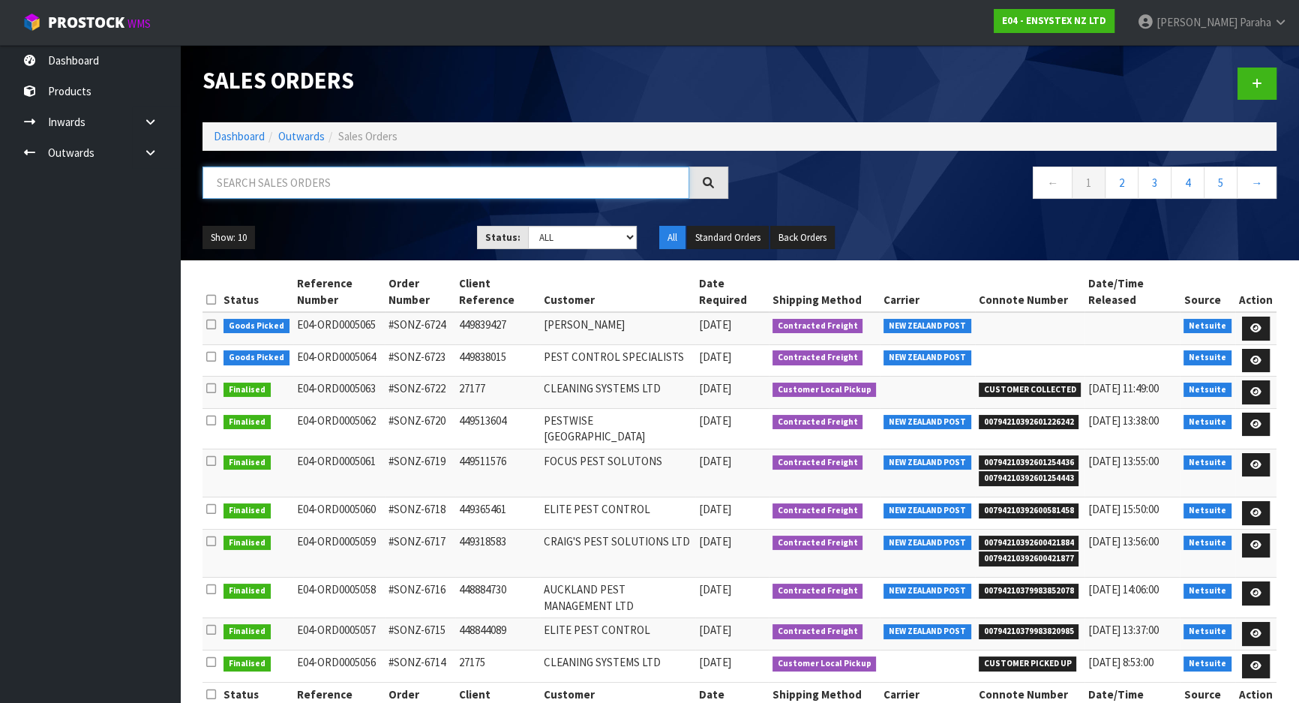
click at [293, 179] on input "text" at bounding box center [446, 183] width 487 height 32
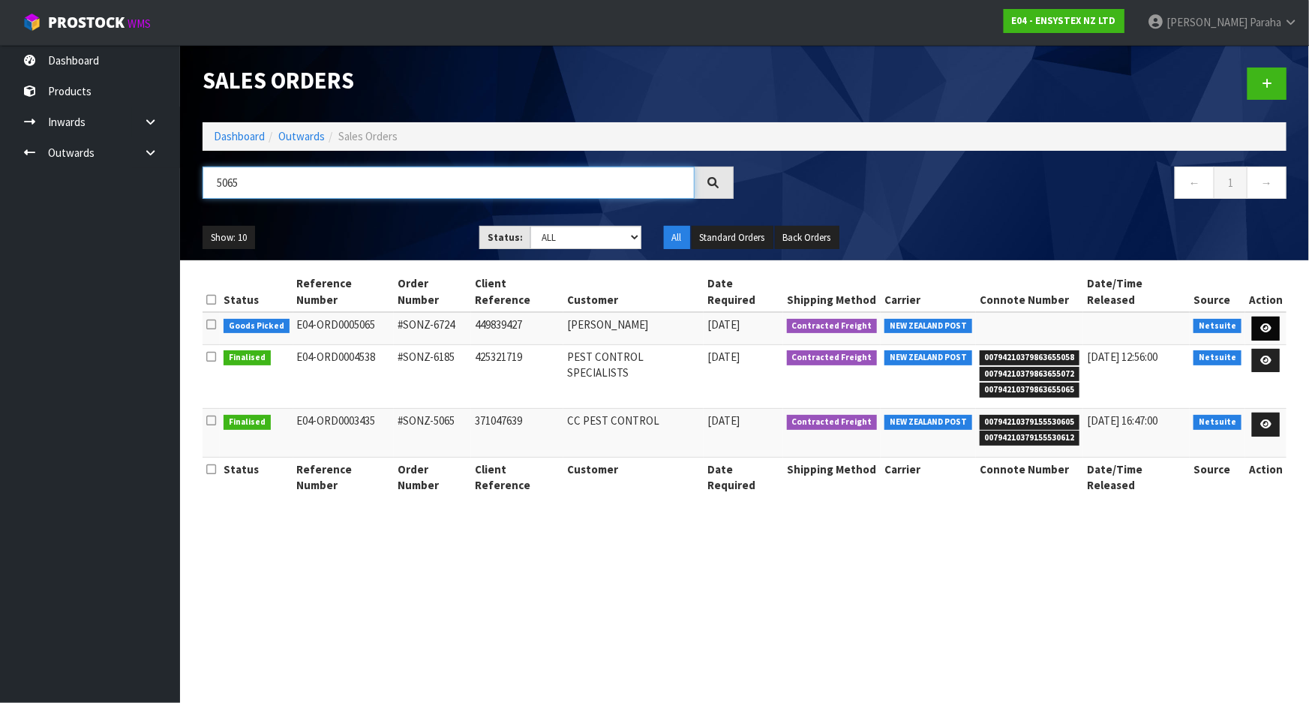
type input "5065"
click at [1272, 317] on link at bounding box center [1266, 329] width 28 height 24
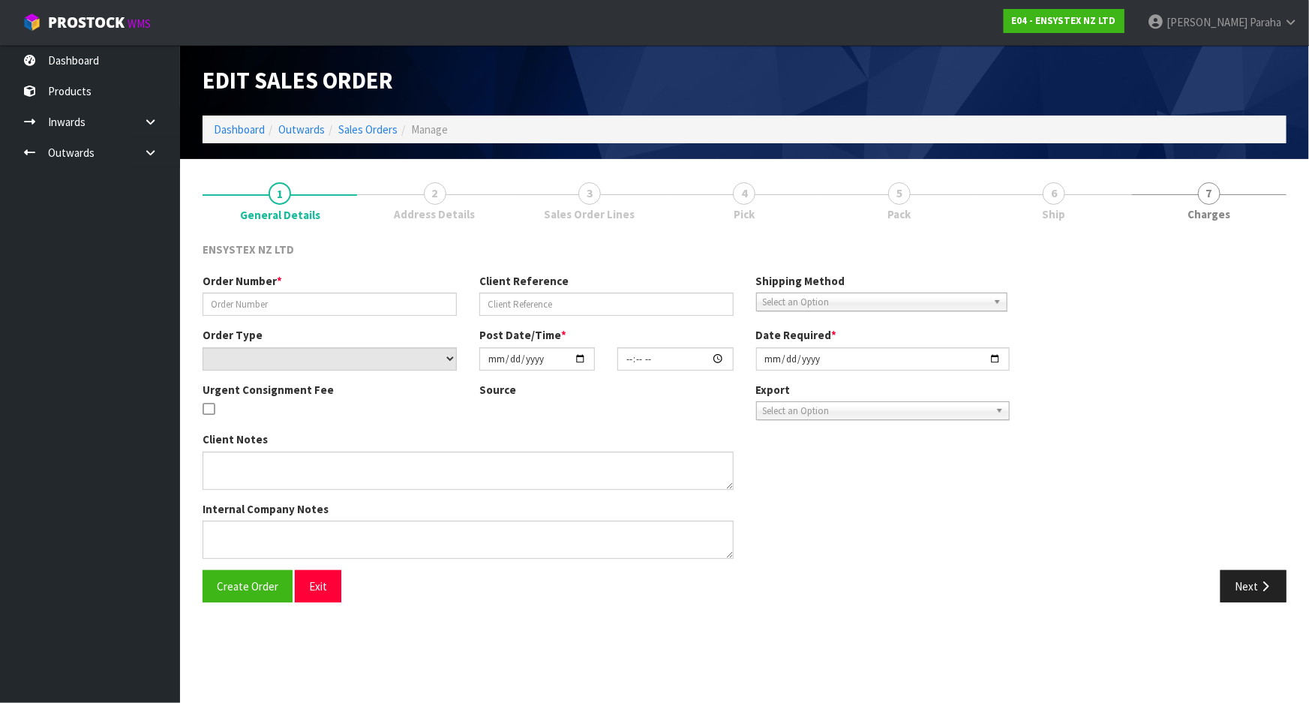
type input "#SONZ-6724"
type input "449839427"
select select "number:0"
type input "[DATE]"
type input "17:15:08.000"
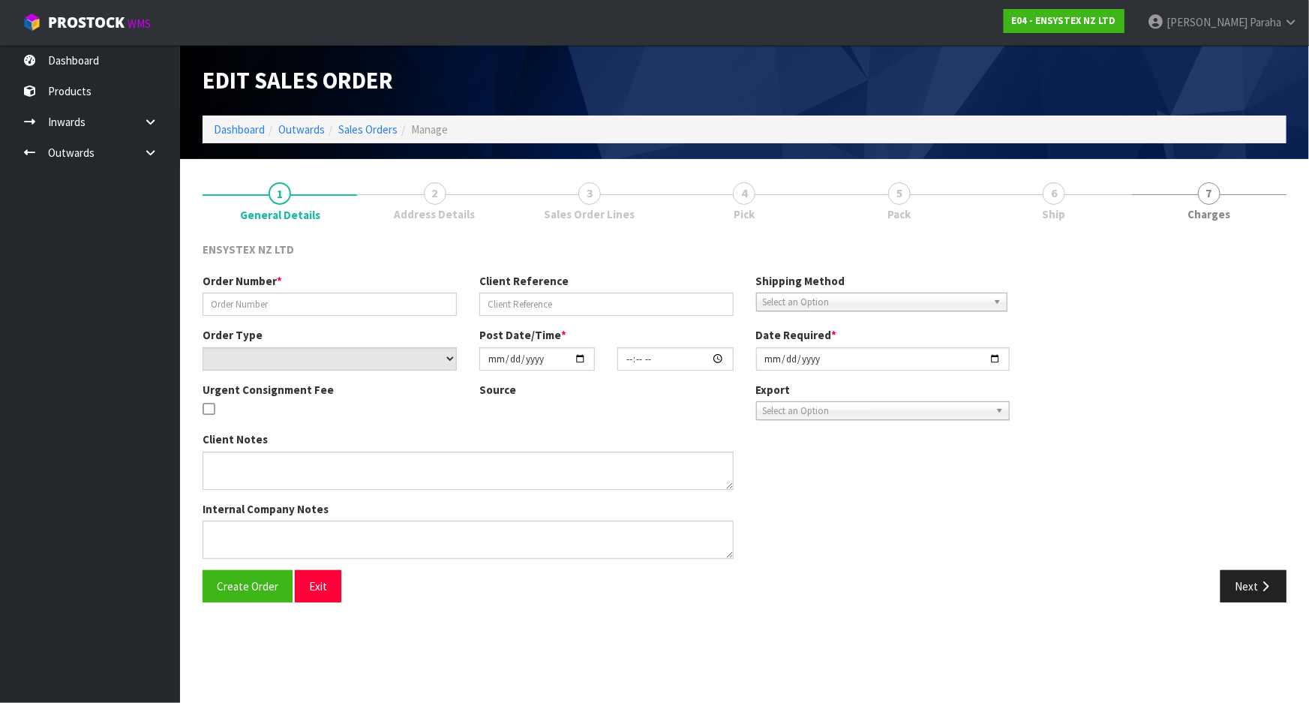
type input "[DATE]"
type textarea "Ensure Phone number [PHONE_NUMBER] is included on the courier label or the cour…"
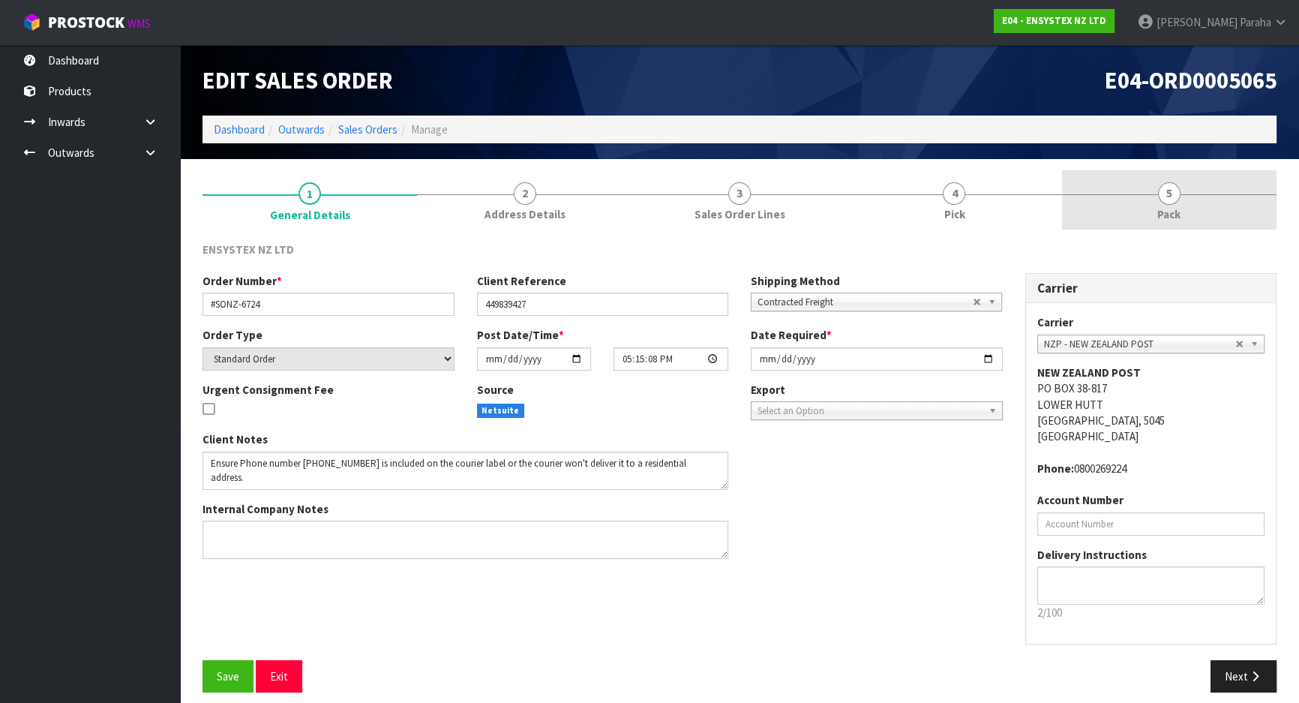
click at [1180, 191] on link "5 Pack" at bounding box center [1169, 199] width 215 height 59
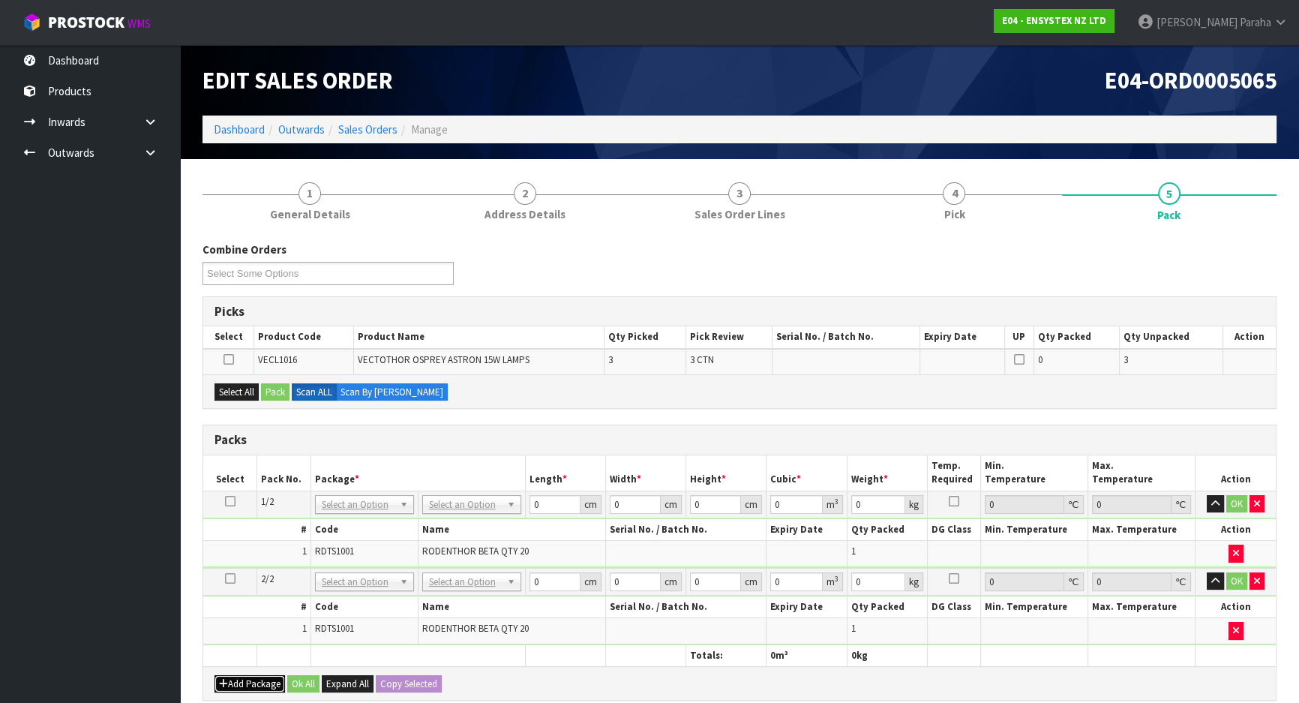
click at [237, 687] on button "Add Package" at bounding box center [250, 684] width 71 height 18
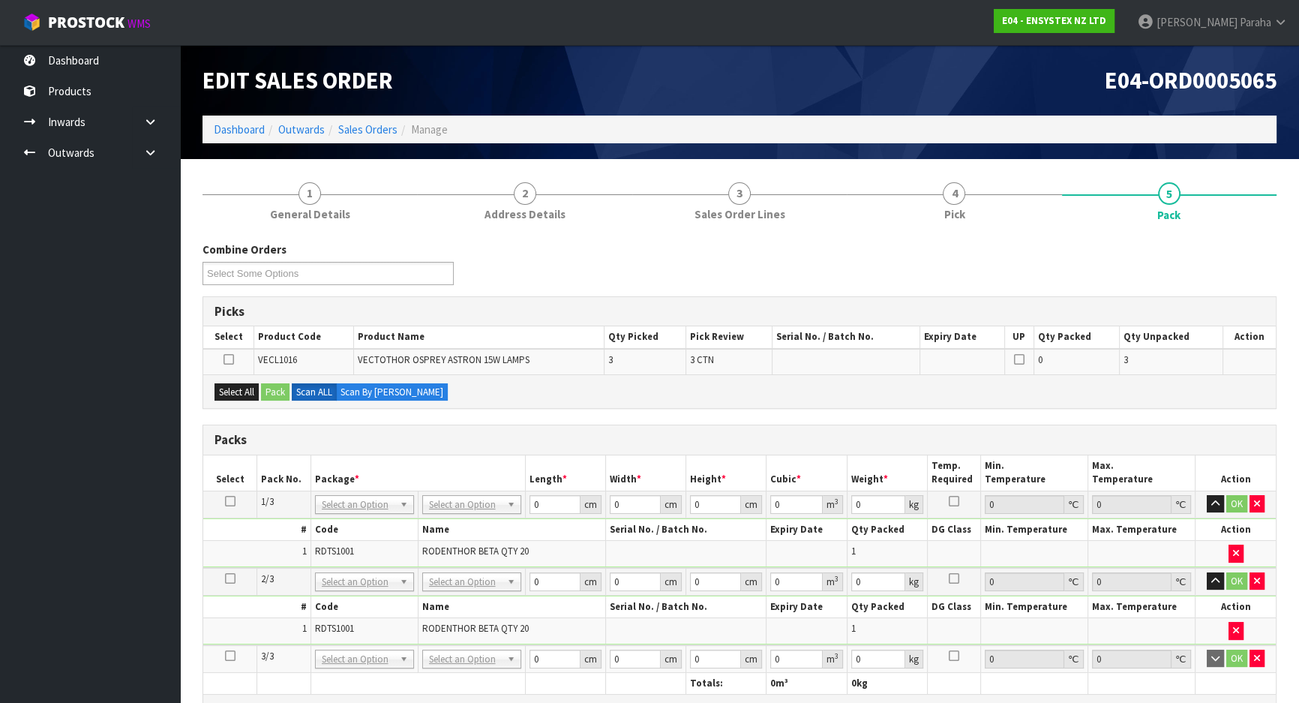
drag, startPoint x: 230, startPoint y: 650, endPoint x: 230, endPoint y: 660, distance: 10.5
click at [230, 656] on icon at bounding box center [230, 656] width 11 height 1
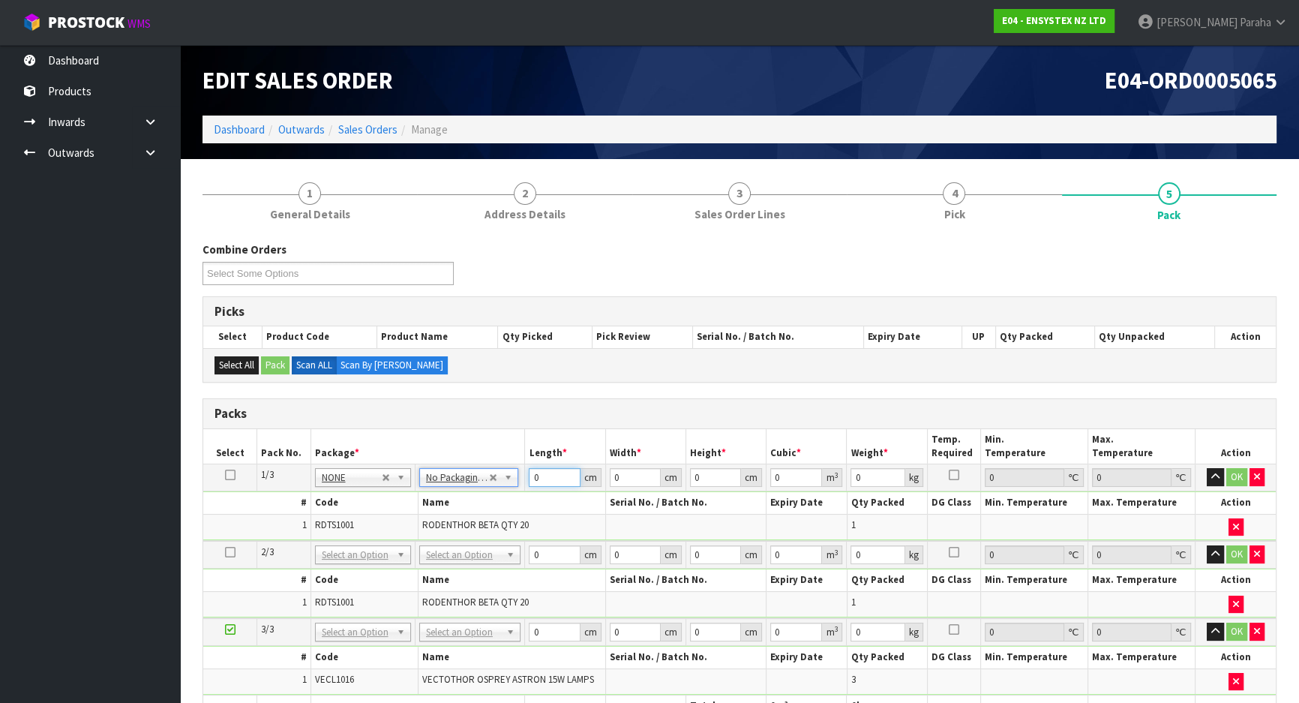
click at [554, 473] on input "0" at bounding box center [554, 477] width 51 height 19
type input "49"
type input "39"
type input "4"
type input "0.007644"
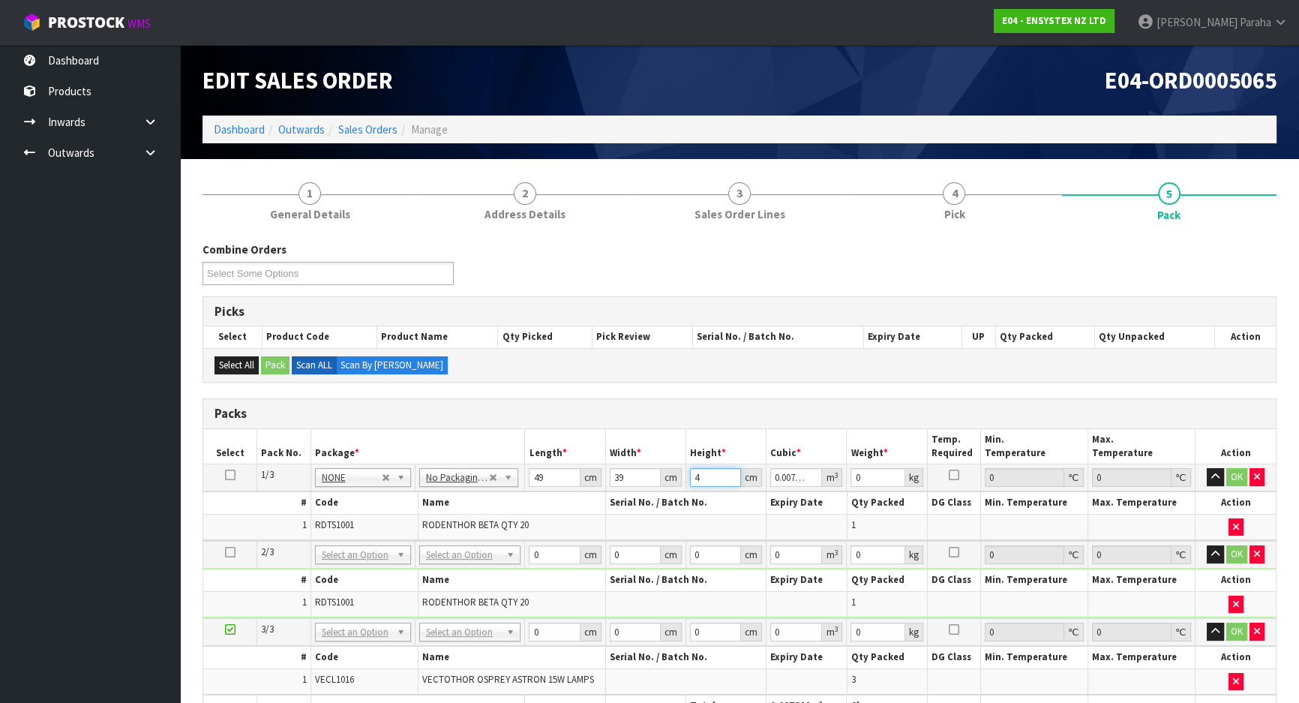
type input "47"
type input "0.089817"
type input "47"
type input "10"
click at [1207, 468] on button "button" at bounding box center [1215, 477] width 17 height 18
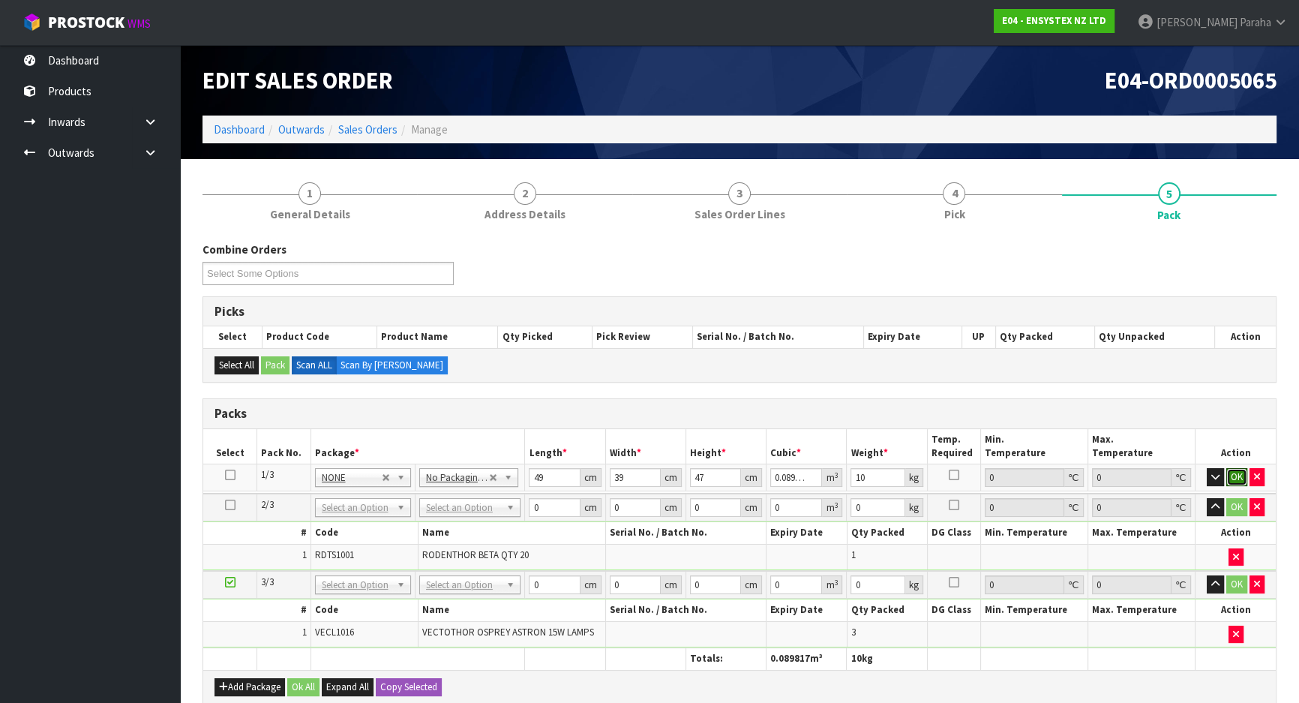
click button "OK" at bounding box center [1237, 477] width 21 height 18
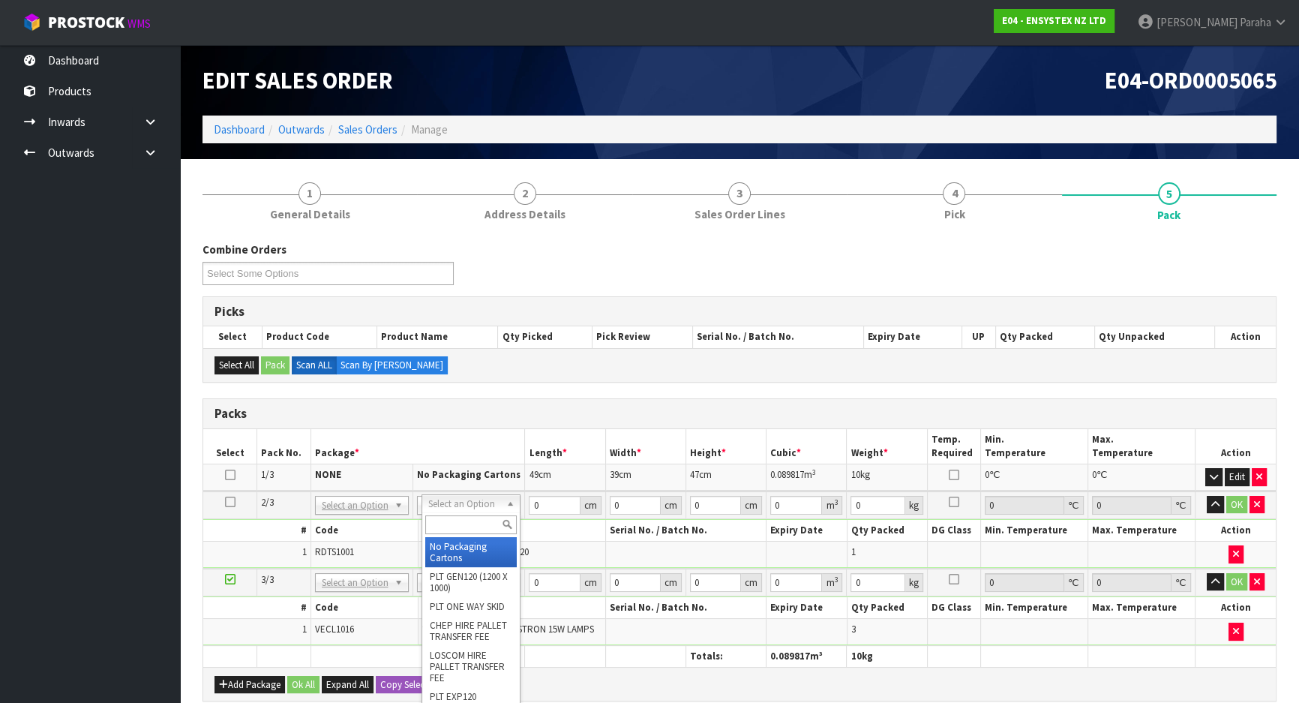
click at [480, 532] on input "text" at bounding box center [471, 524] width 92 height 19
type input "2"
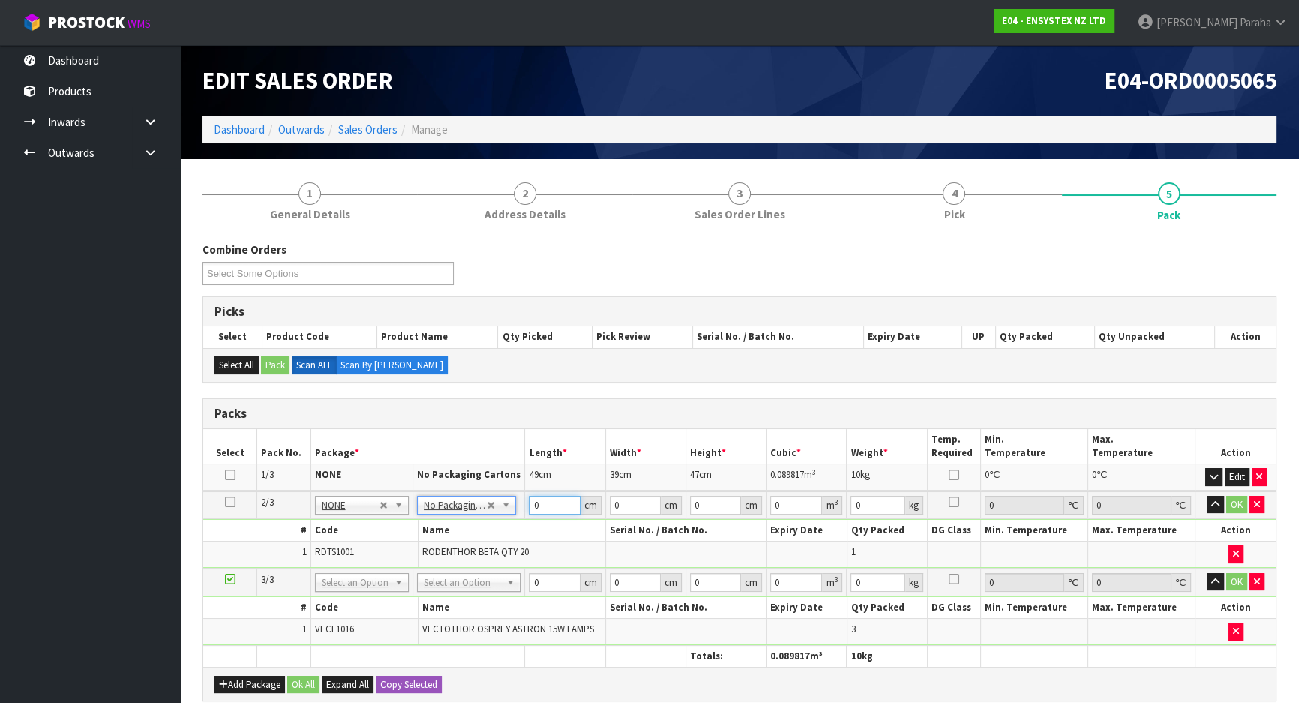
click at [546, 507] on input "0" at bounding box center [554, 505] width 51 height 19
type input "49"
type input "39"
type input "4"
type input "0.007644"
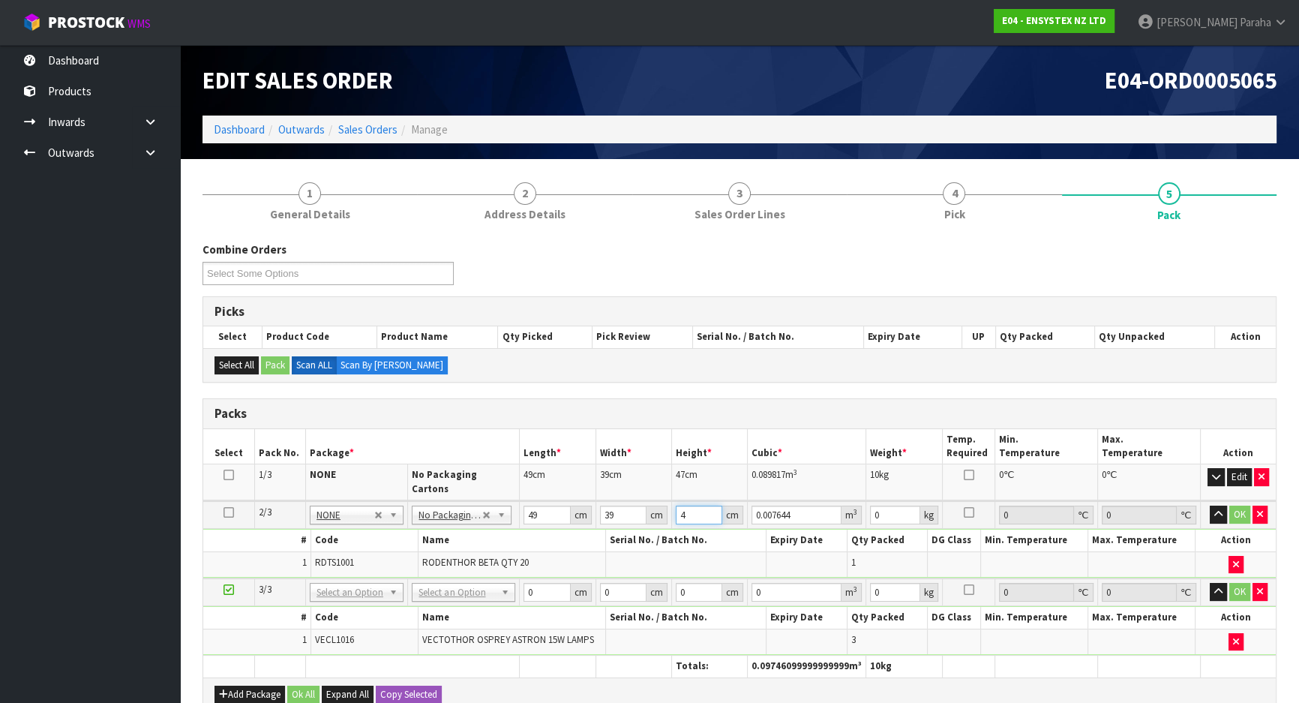
type input "47"
type input "0.089817"
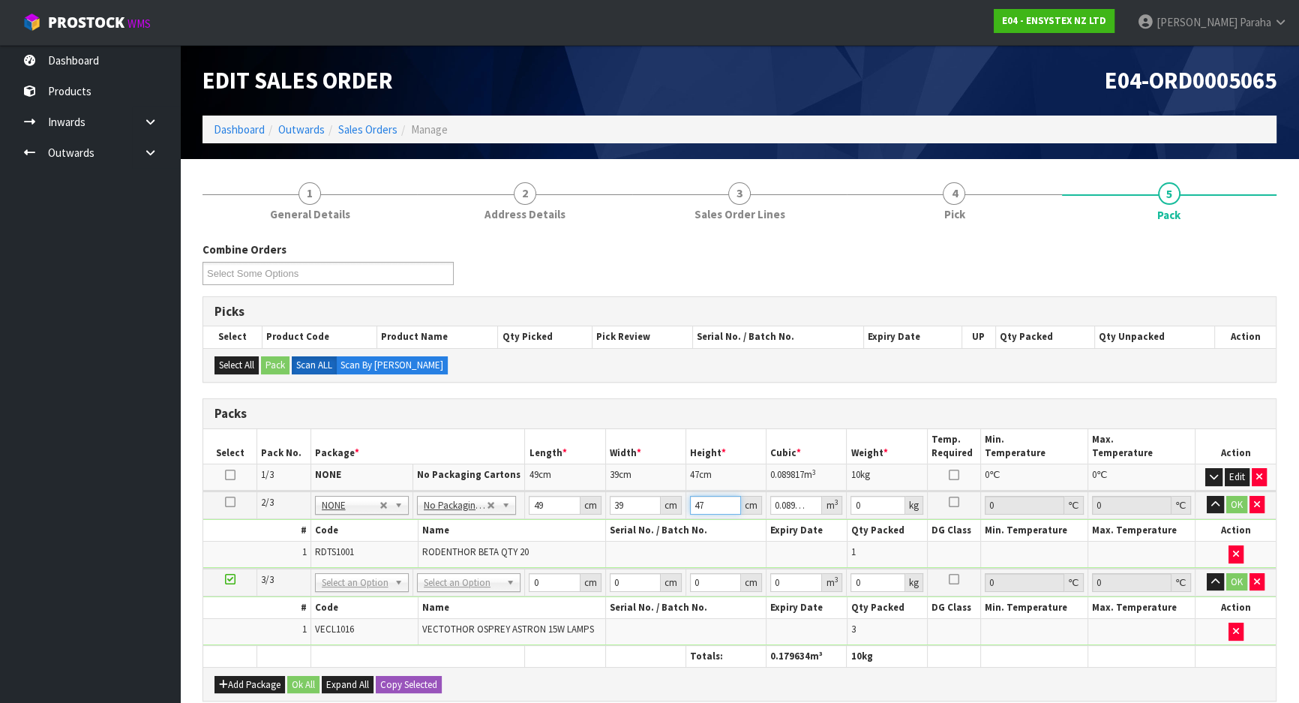
type input "47"
type input "10"
click at [1207, 496] on button "button" at bounding box center [1215, 505] width 17 height 18
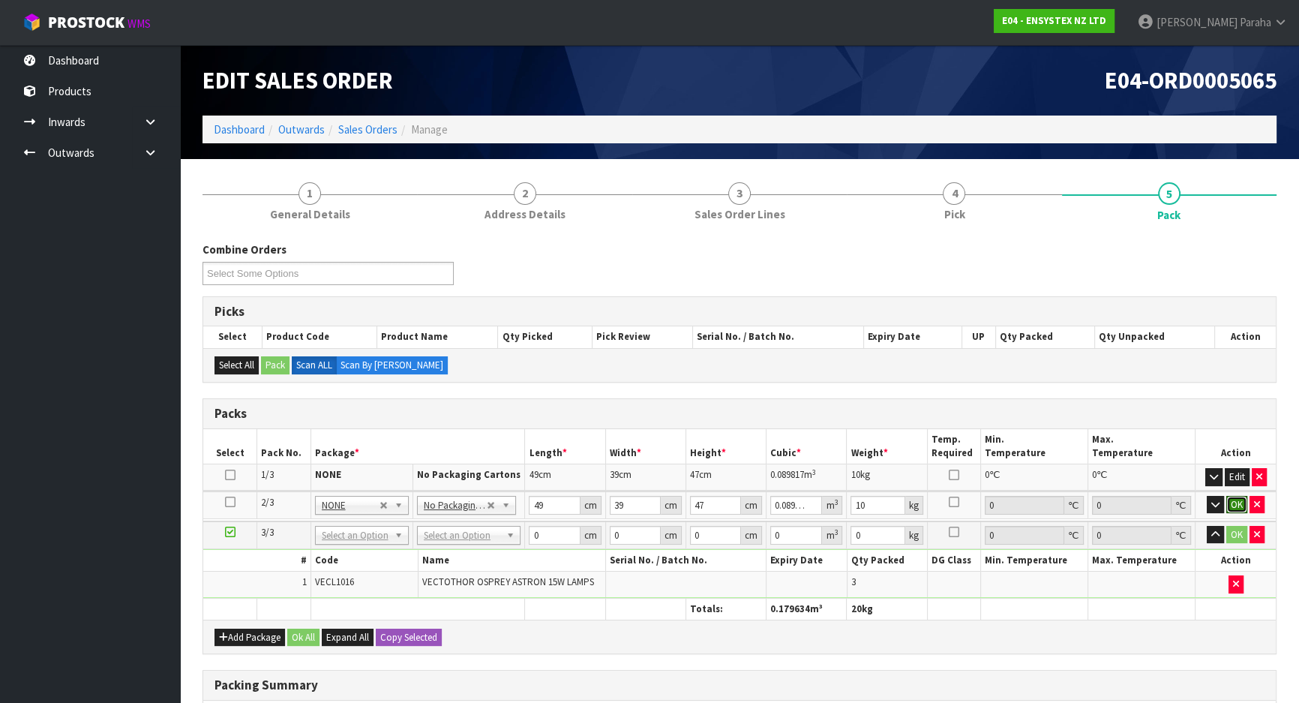
click button "OK" at bounding box center [1237, 505] width 21 height 18
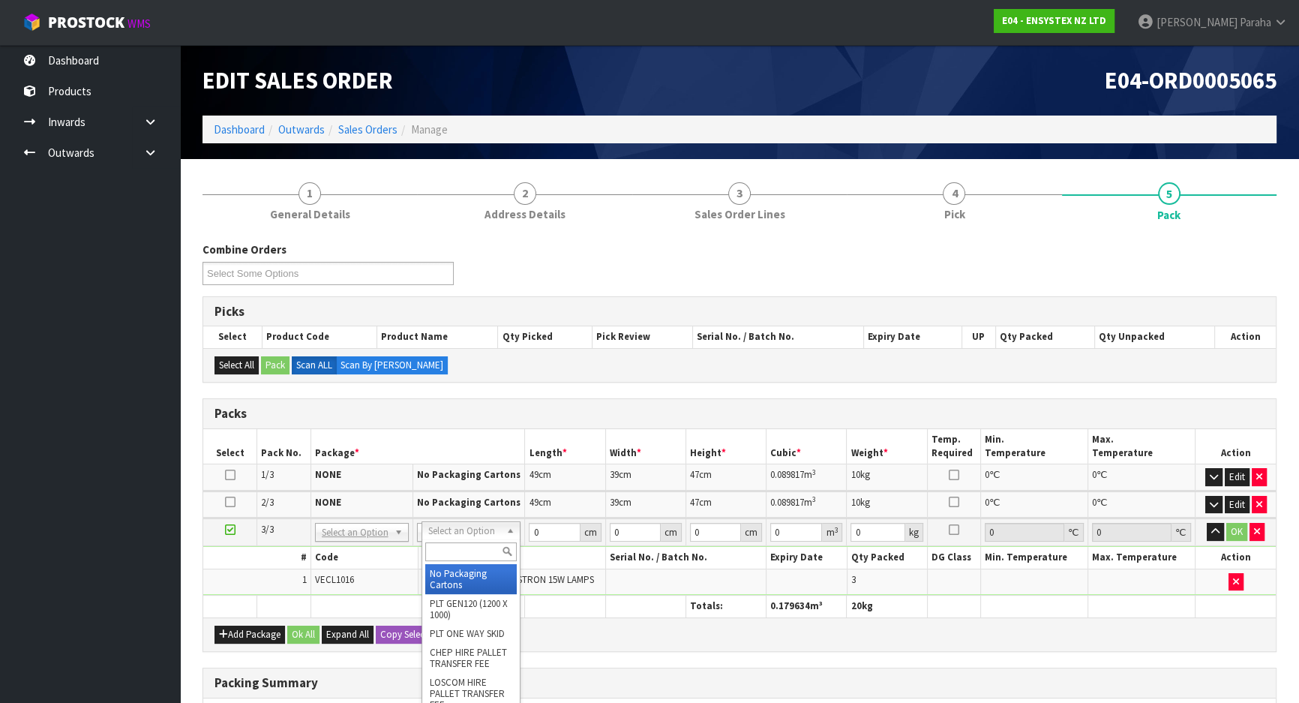
click at [469, 557] on input "text" at bounding box center [471, 551] width 92 height 19
type input "CTN9"
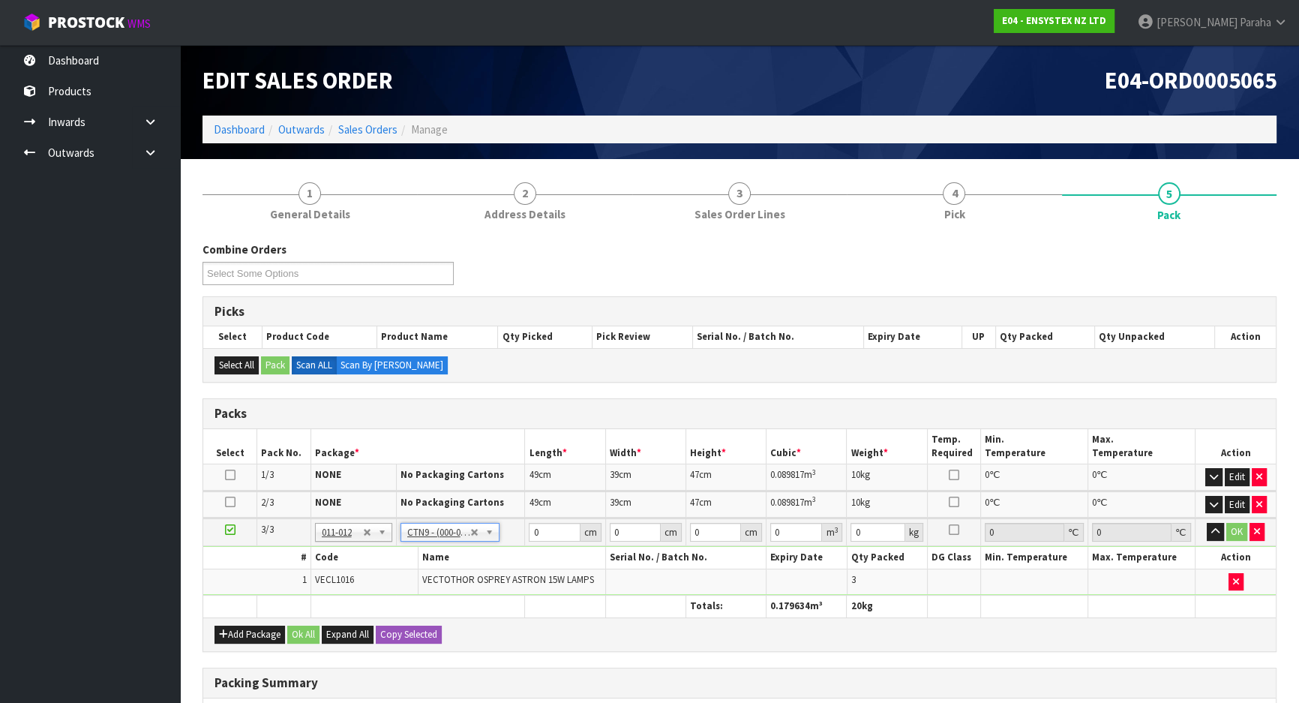
type input "51"
type input "38"
type input "58.5"
type input "0.113373"
type input "12.5"
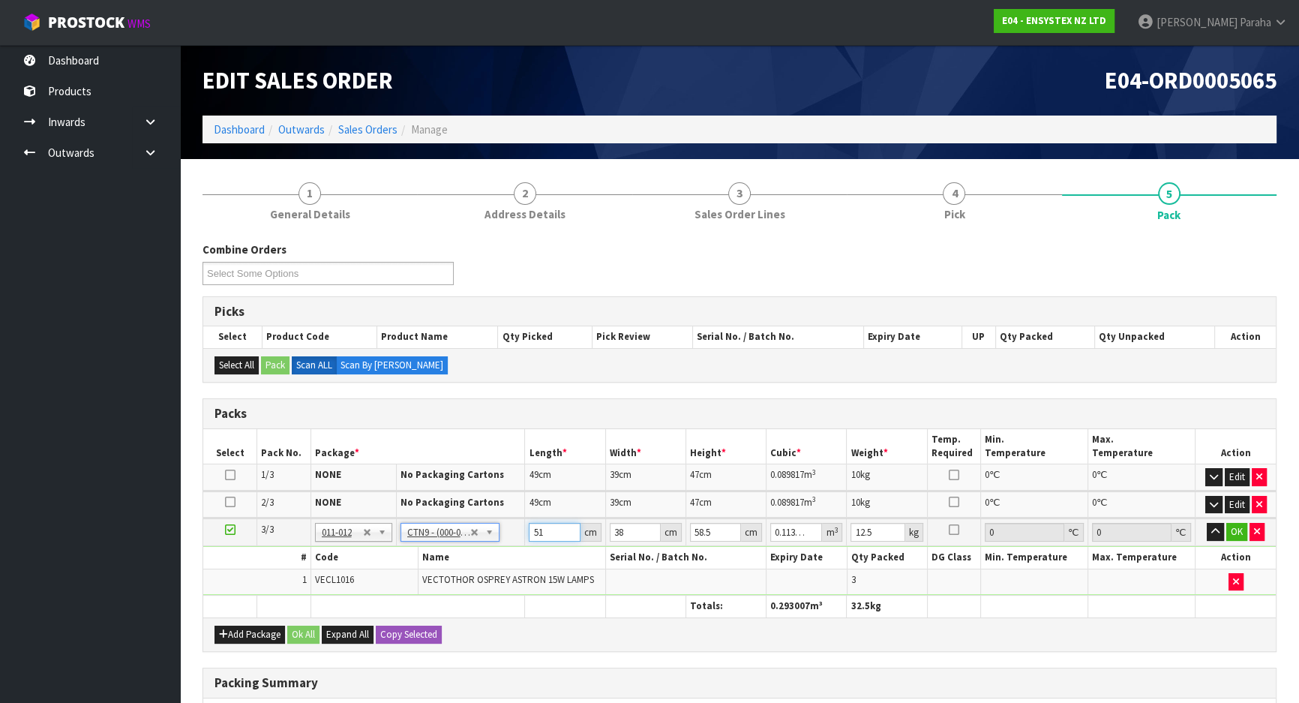
click at [547, 533] on input "51" at bounding box center [554, 532] width 51 height 19
type input "5"
type input "0.011115"
type input "0"
type input "6"
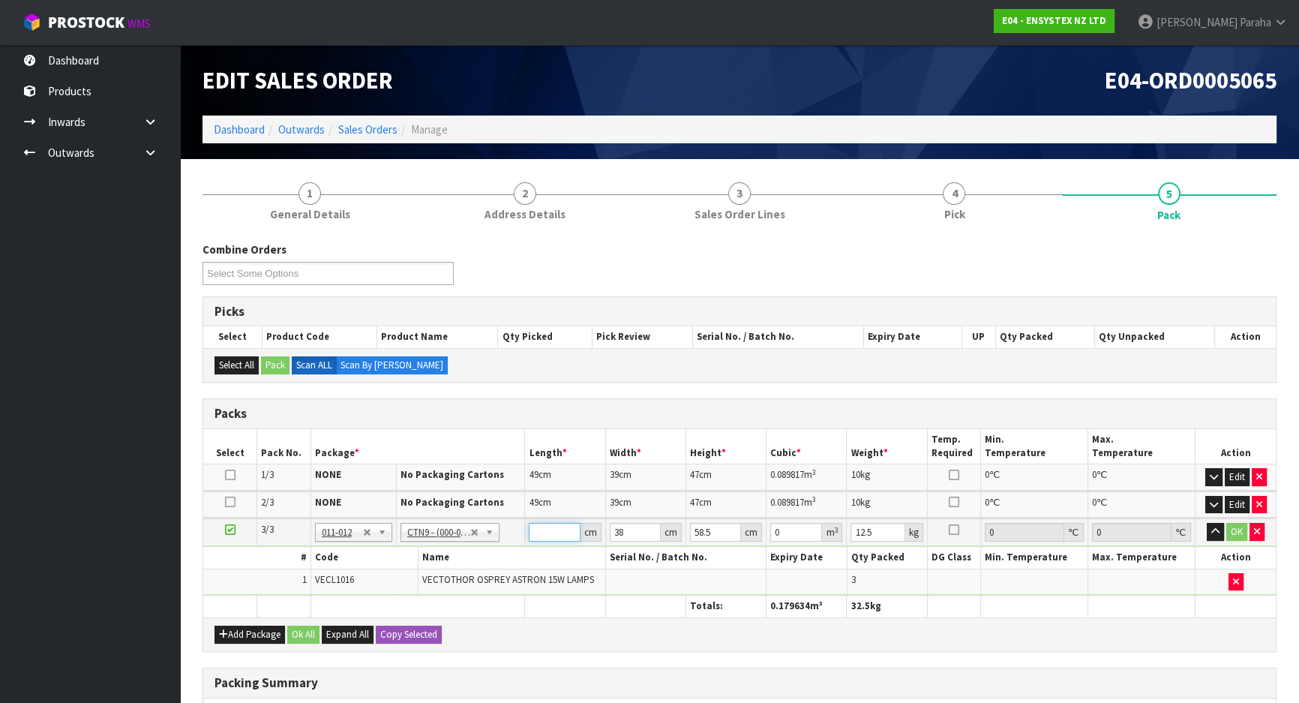
type input "0.013338"
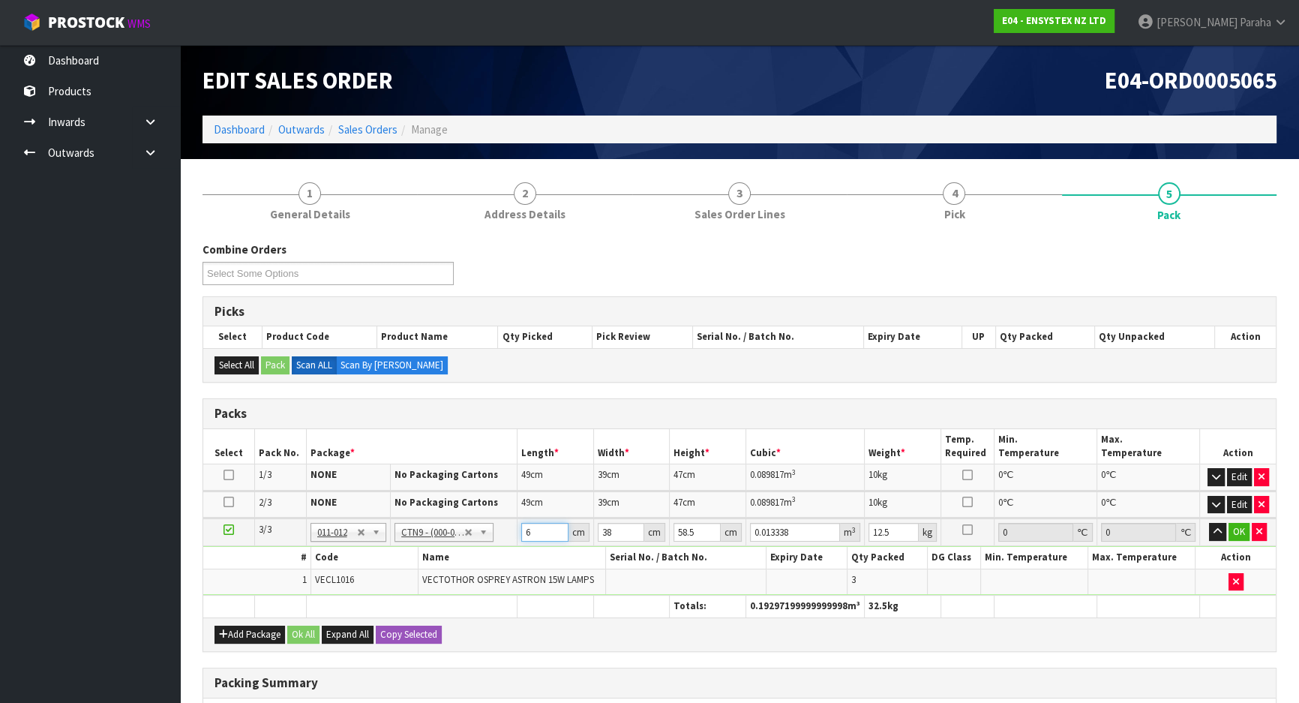
type input "60"
type input "0.13338"
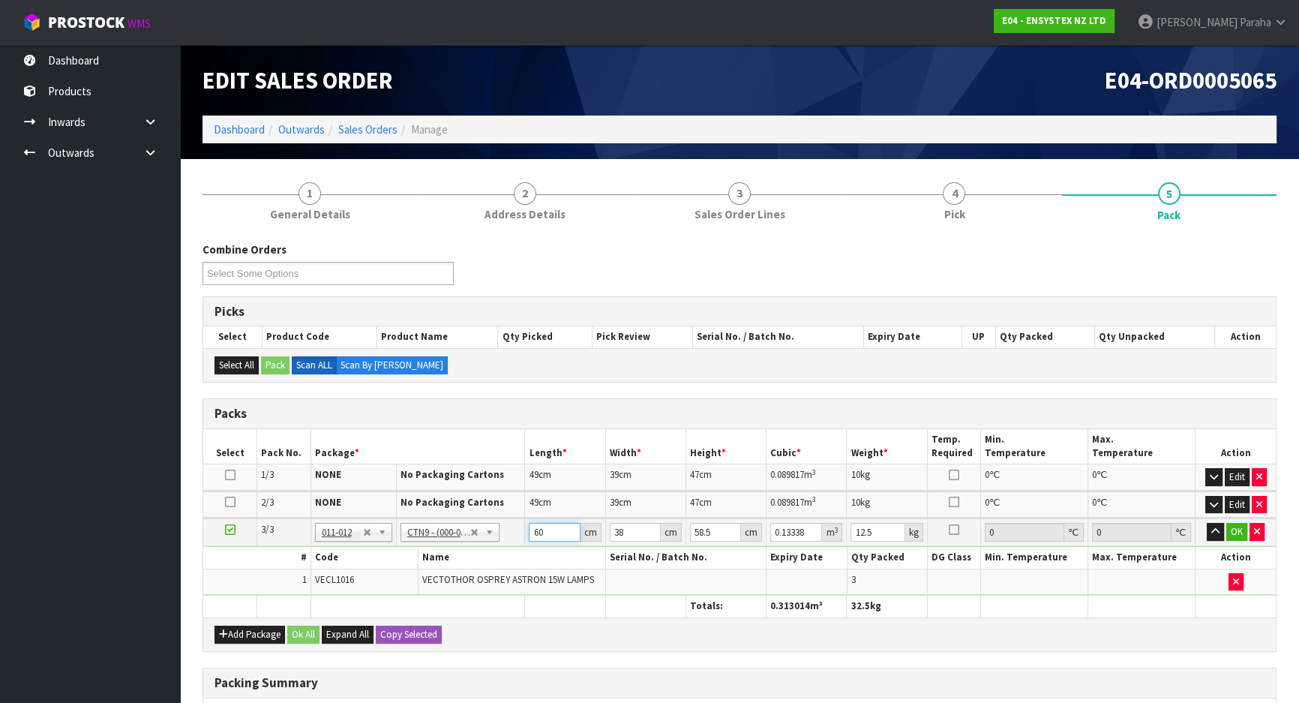
type input "60"
type input "4"
type input "0.01404"
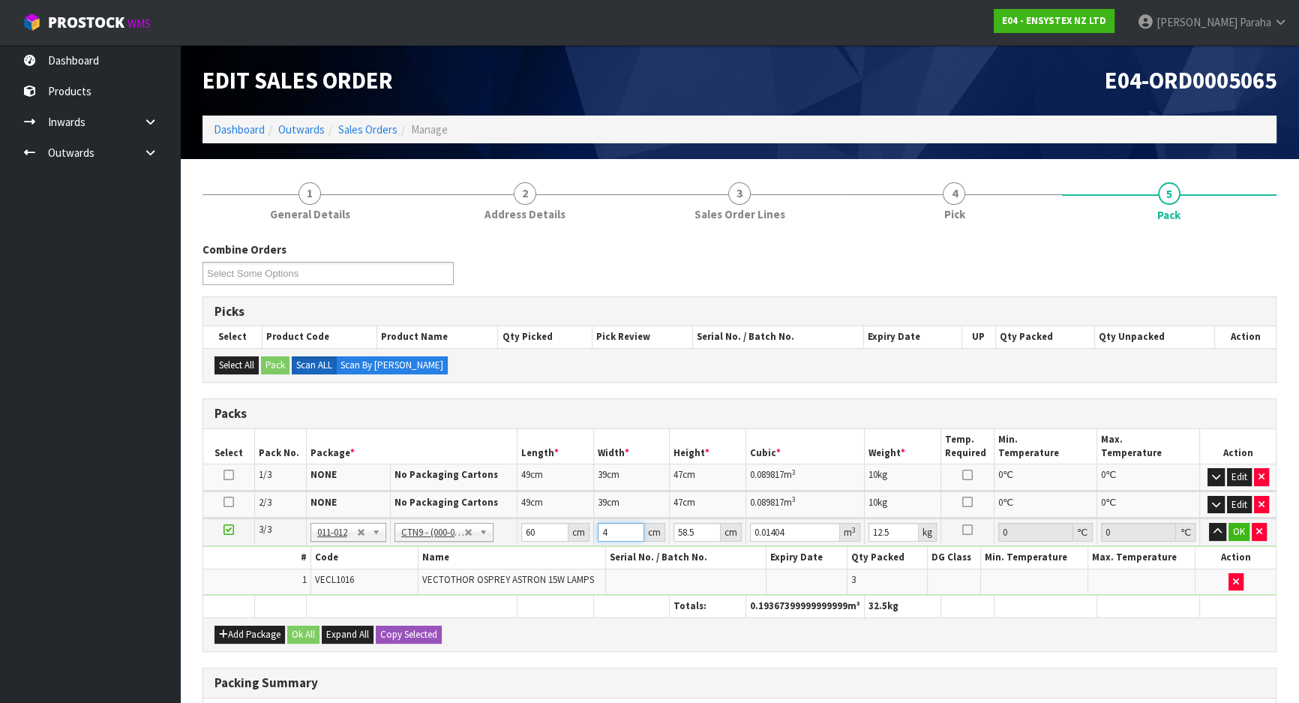
type input "40"
type input "0.1404"
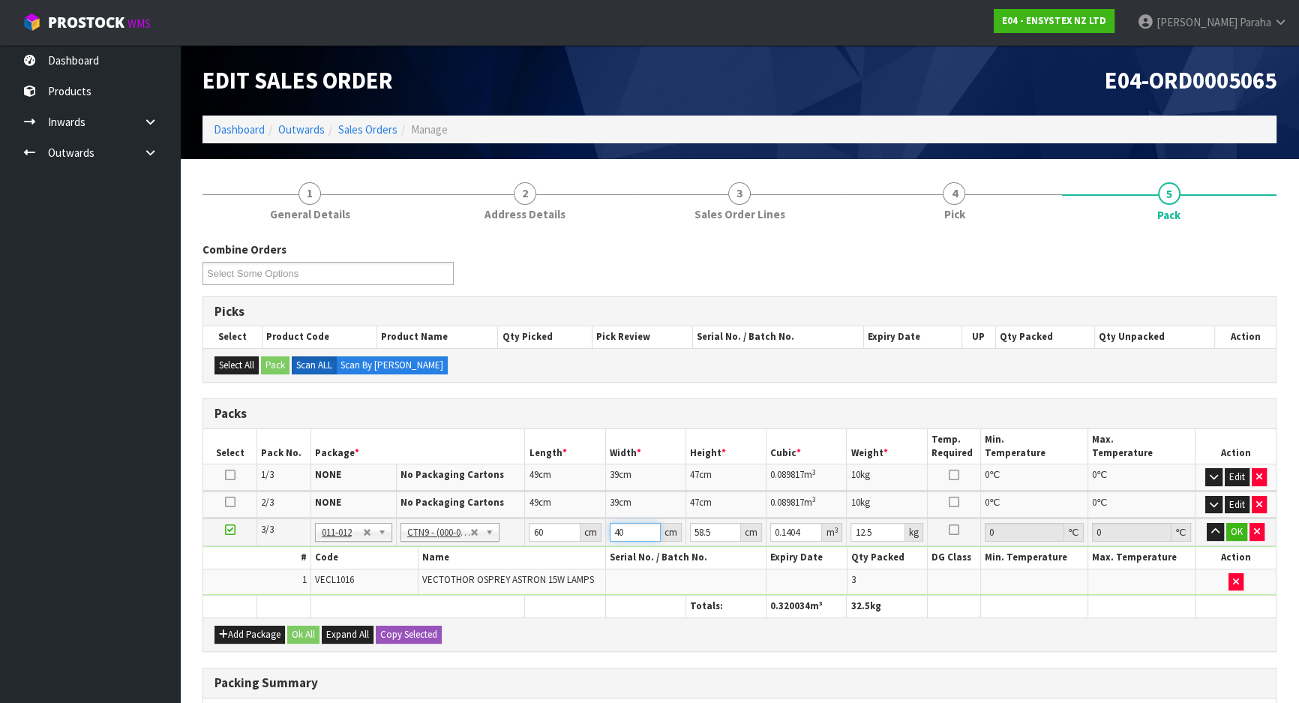
type input "40"
type input "3"
type input "0.0072"
type input "37"
type input "0.0888"
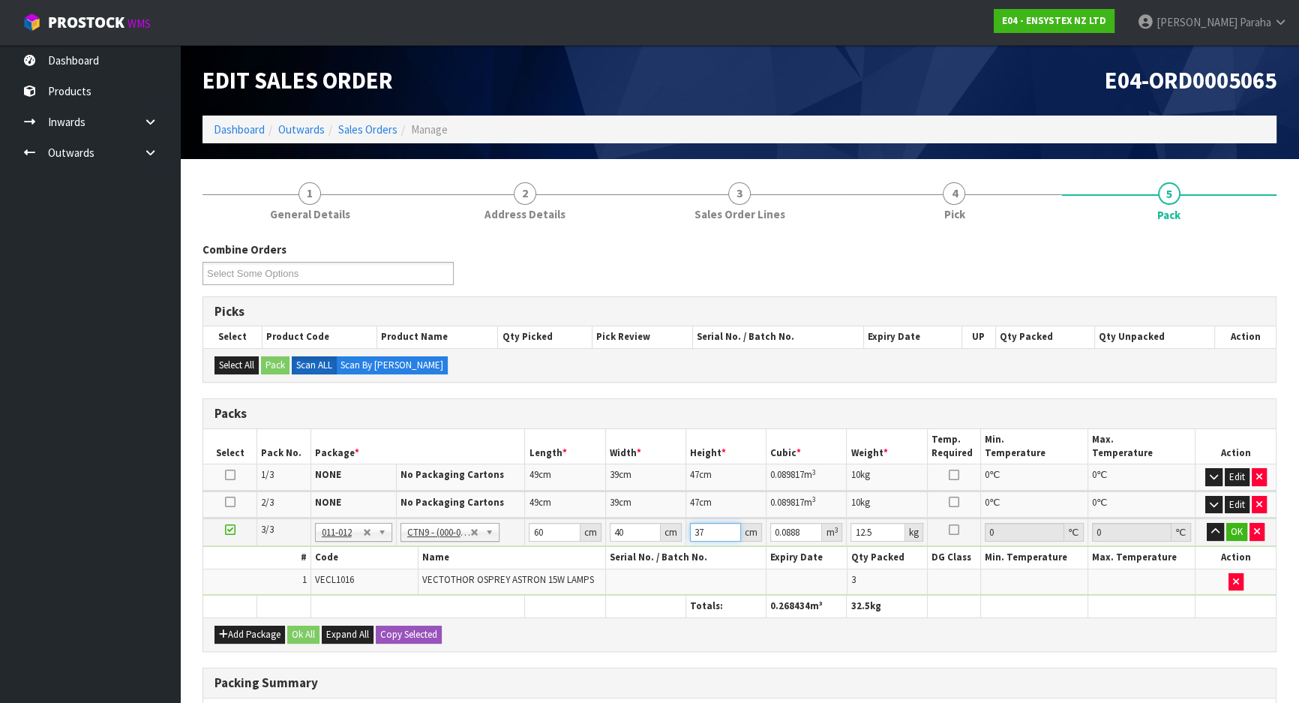
type input "37"
type input "14"
click at [1207, 523] on button "button" at bounding box center [1215, 532] width 17 height 18
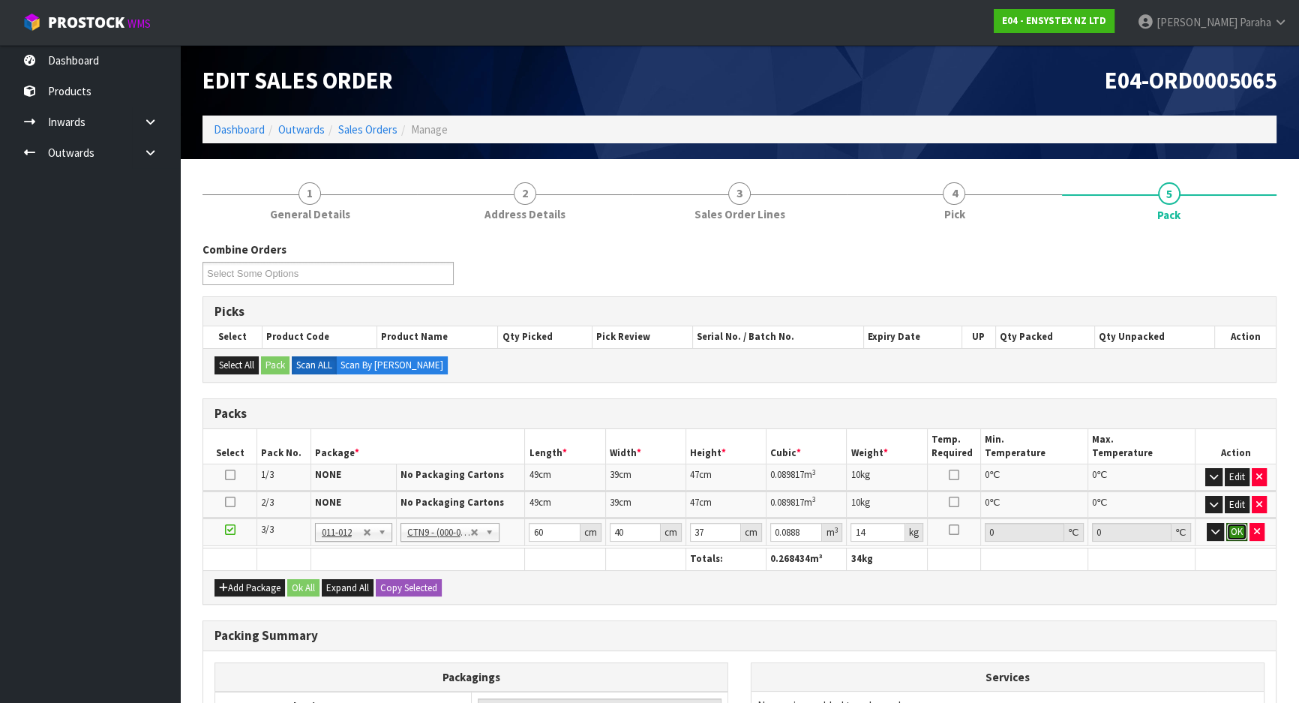
click button "OK" at bounding box center [1237, 532] width 21 height 18
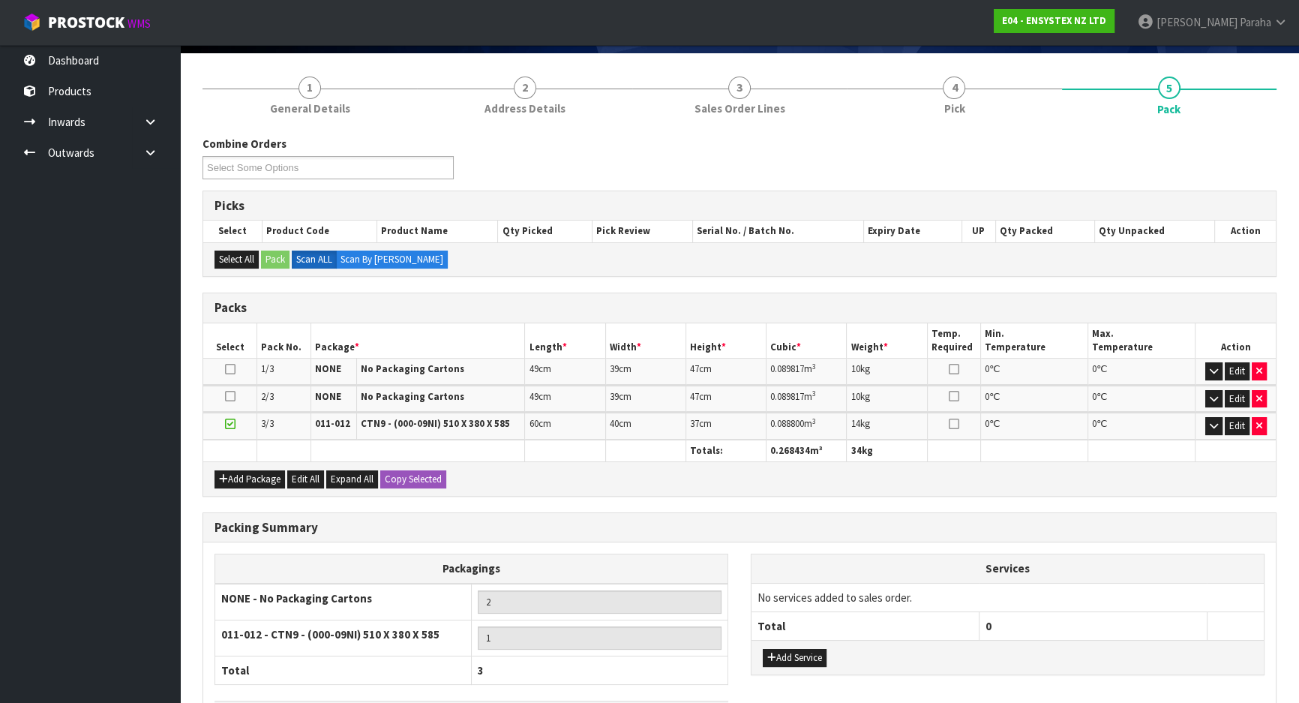
scroll to position [216, 0]
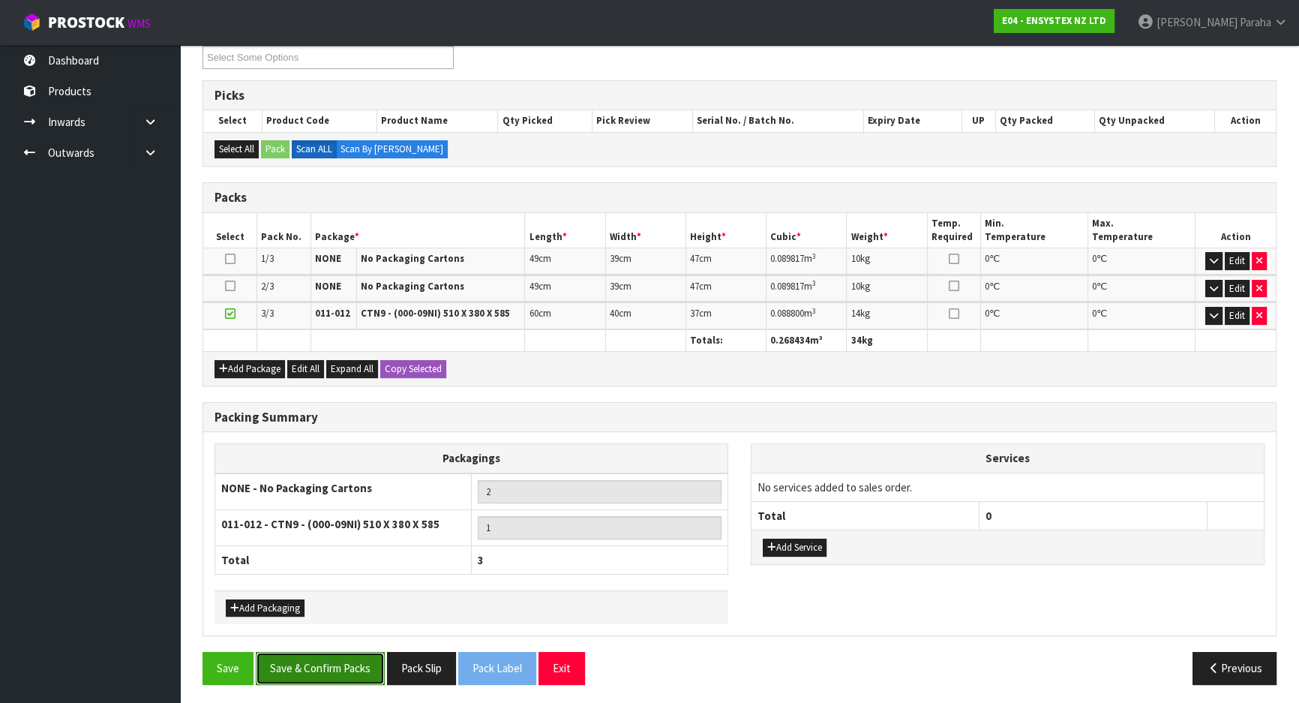
click at [320, 671] on button "Save & Confirm Packs" at bounding box center [320, 668] width 129 height 32
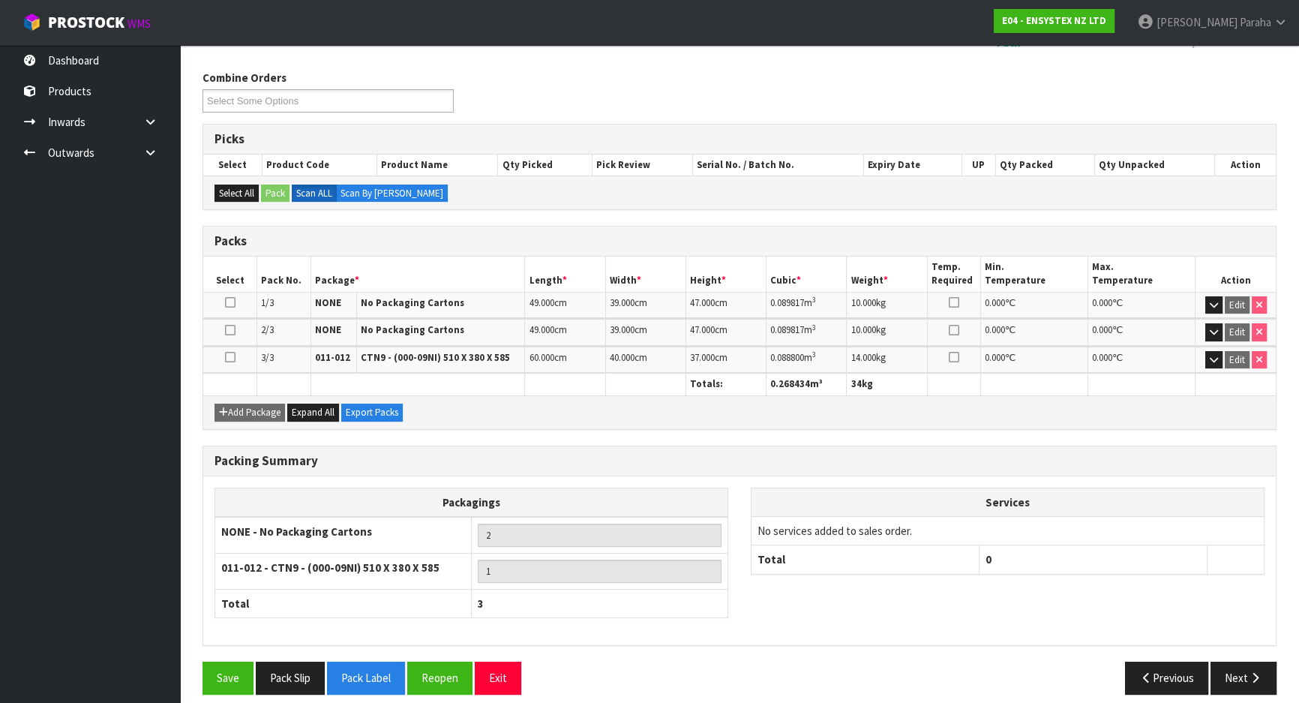
scroll to position [237, 0]
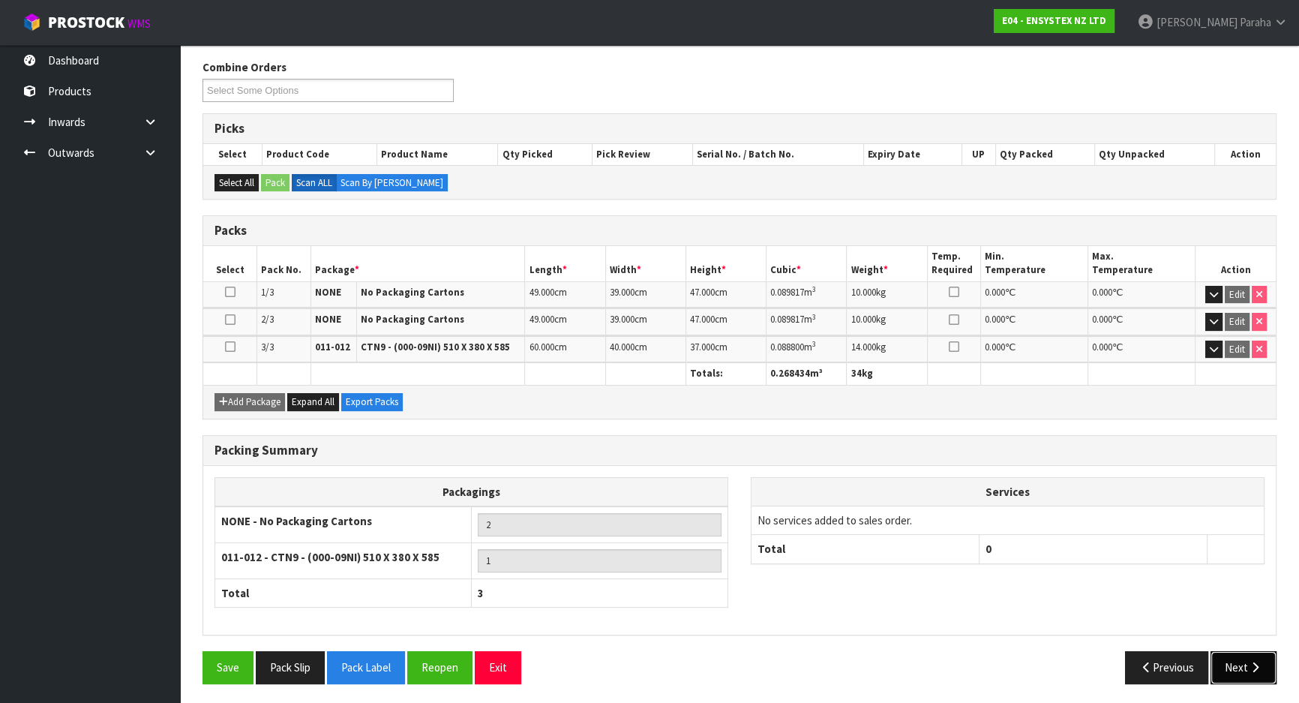
click at [1267, 658] on button "Next" at bounding box center [1244, 667] width 66 height 32
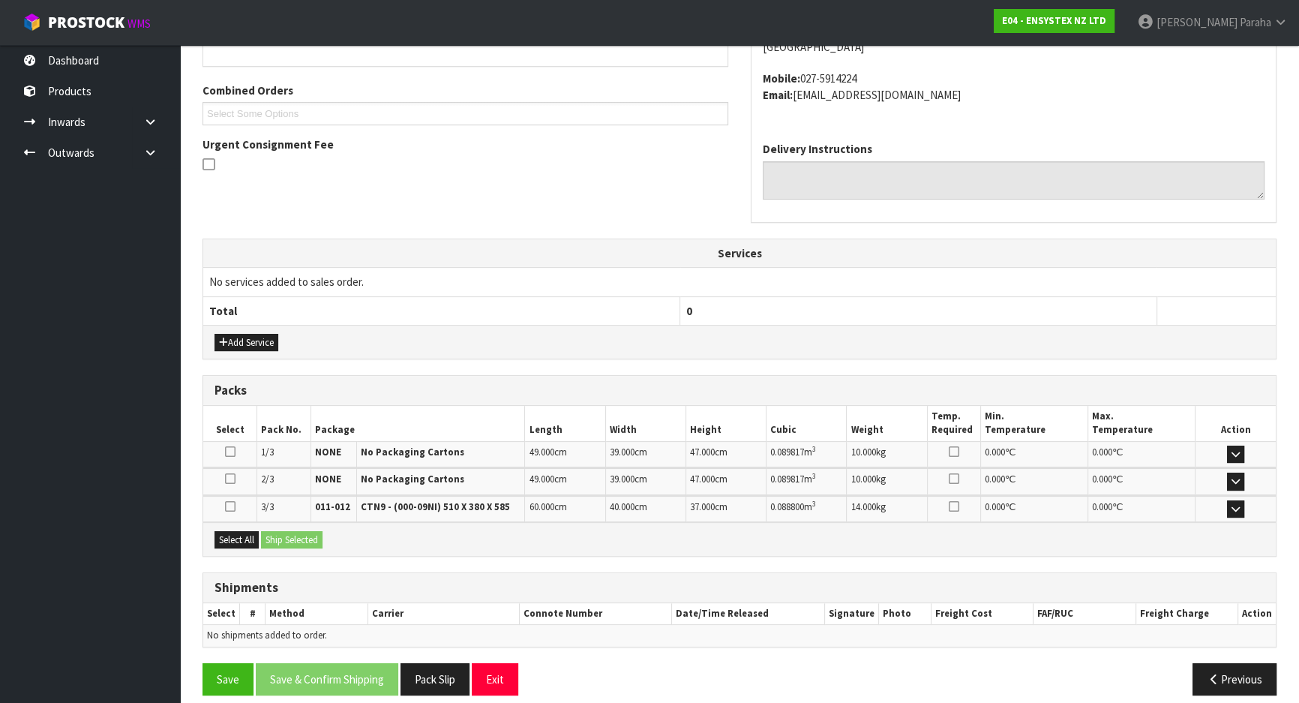
scroll to position [375, 0]
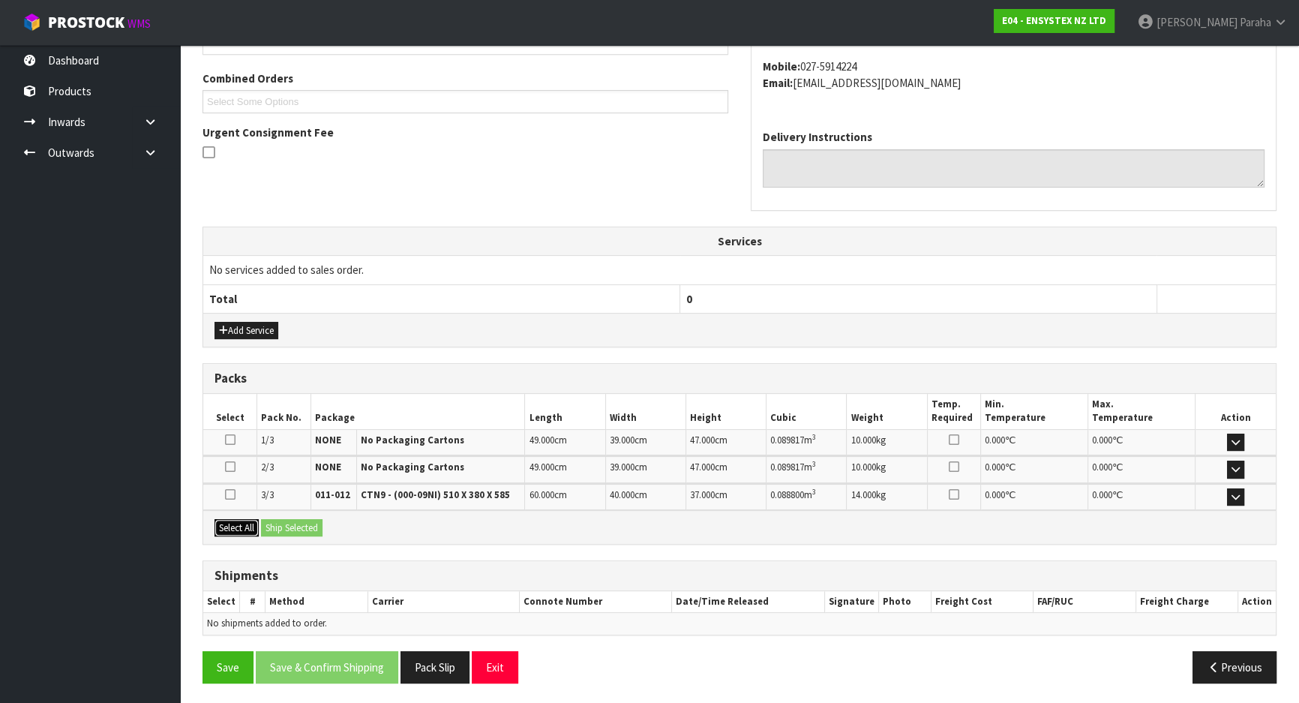
click at [236, 521] on button "Select All" at bounding box center [237, 528] width 44 height 18
click at [299, 530] on button "Ship Selected" at bounding box center [292, 528] width 62 height 18
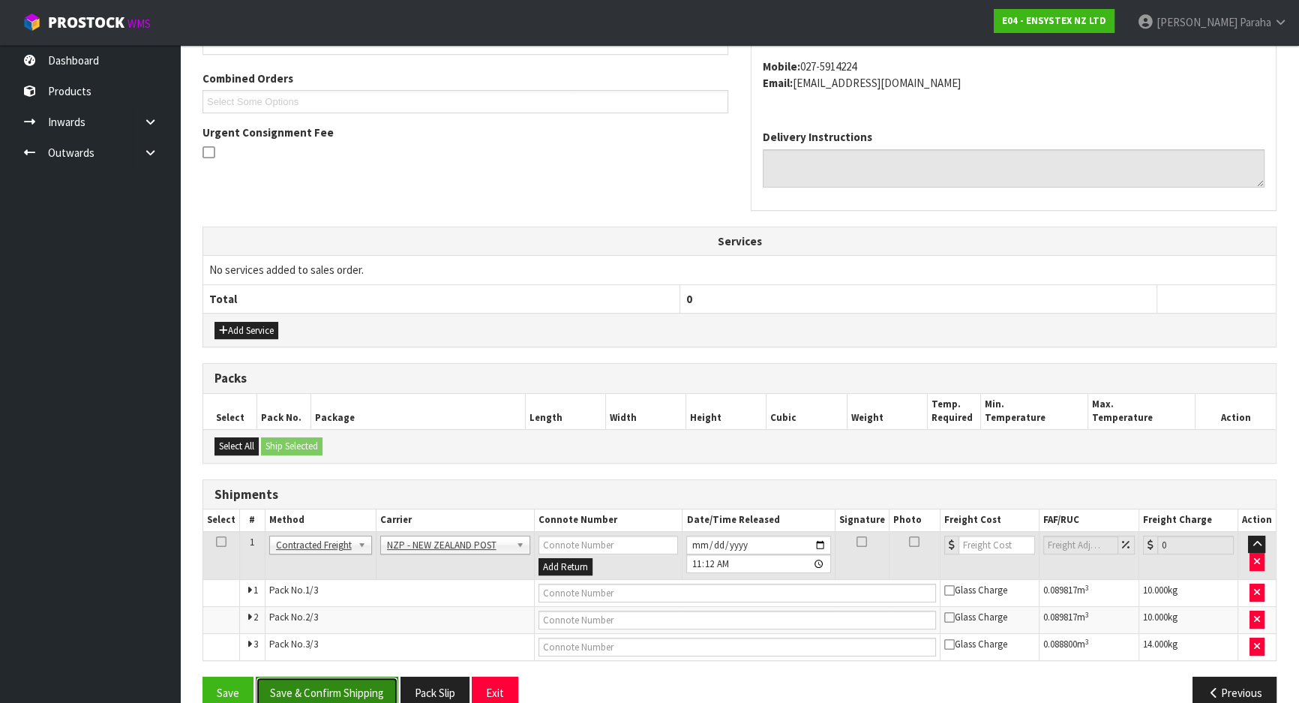
click at [354, 685] on button "Save & Confirm Shipping" at bounding box center [327, 693] width 143 height 32
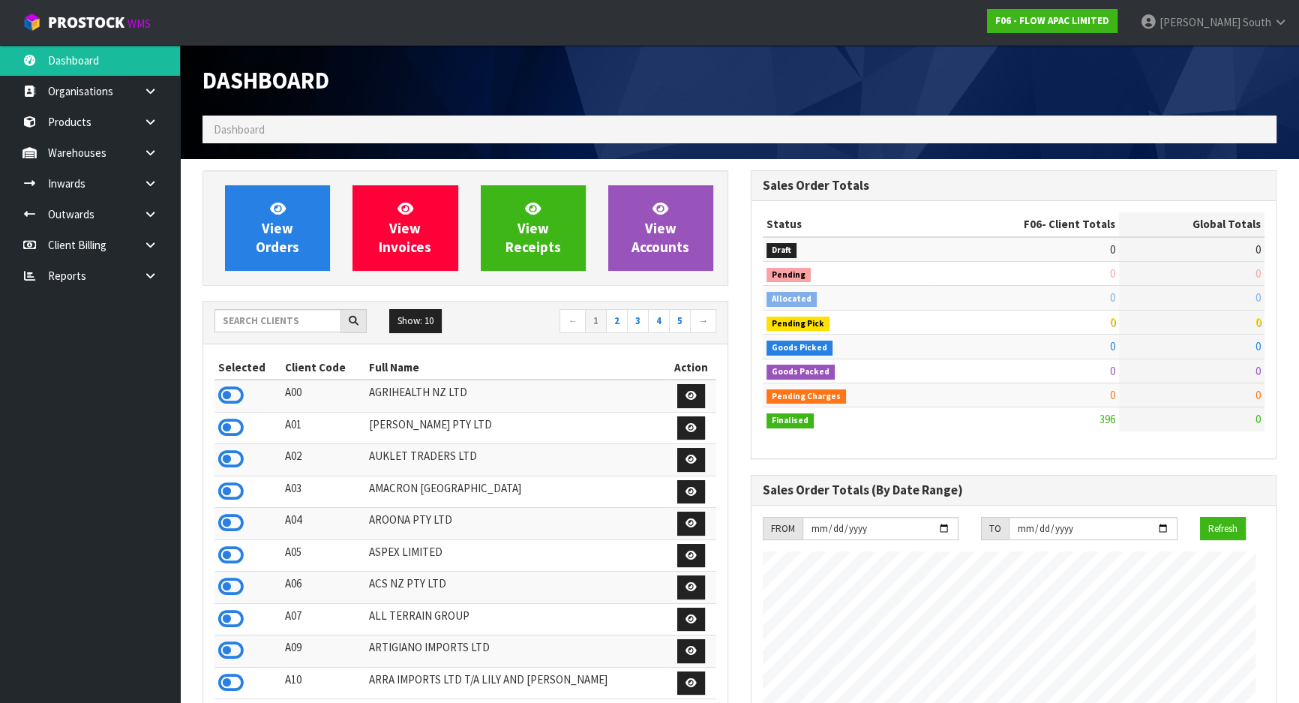
scroll to position [916, 548]
click at [1200, 24] on link "Zachary South" at bounding box center [1214, 22] width 170 height 45
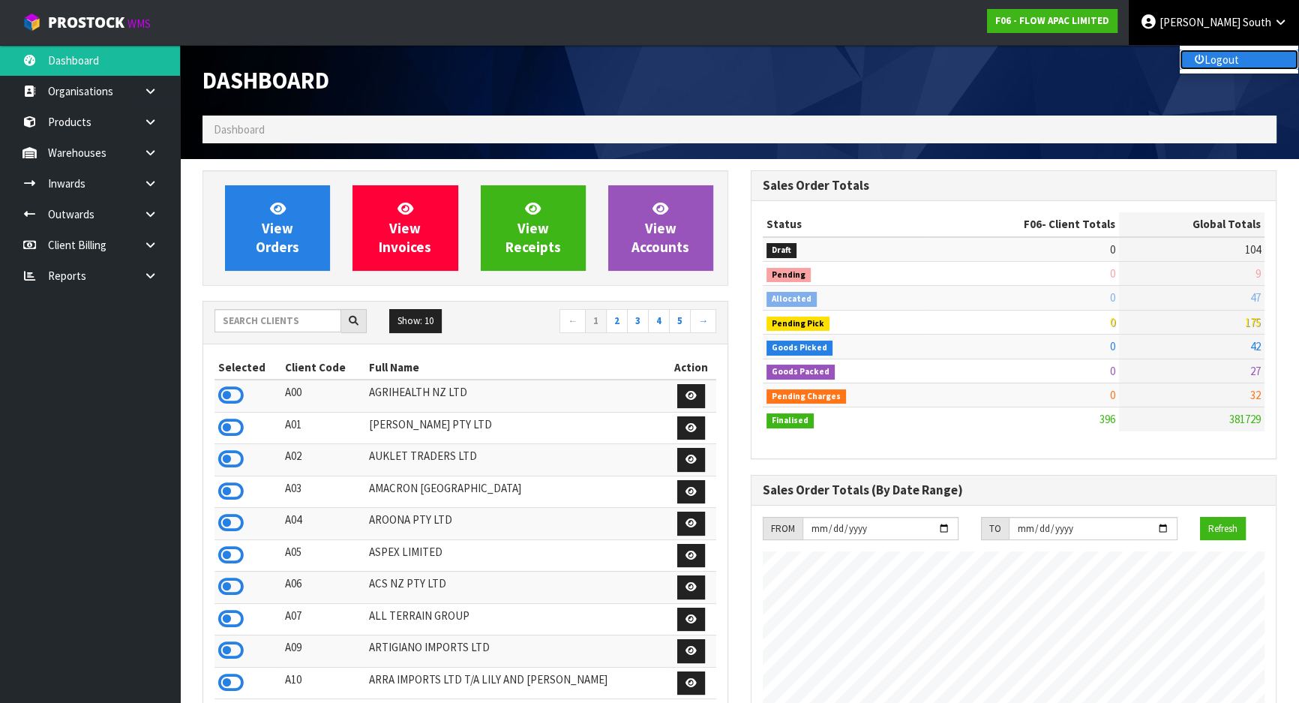
click at [1206, 60] on link "Logout" at bounding box center [1239, 60] width 119 height 20
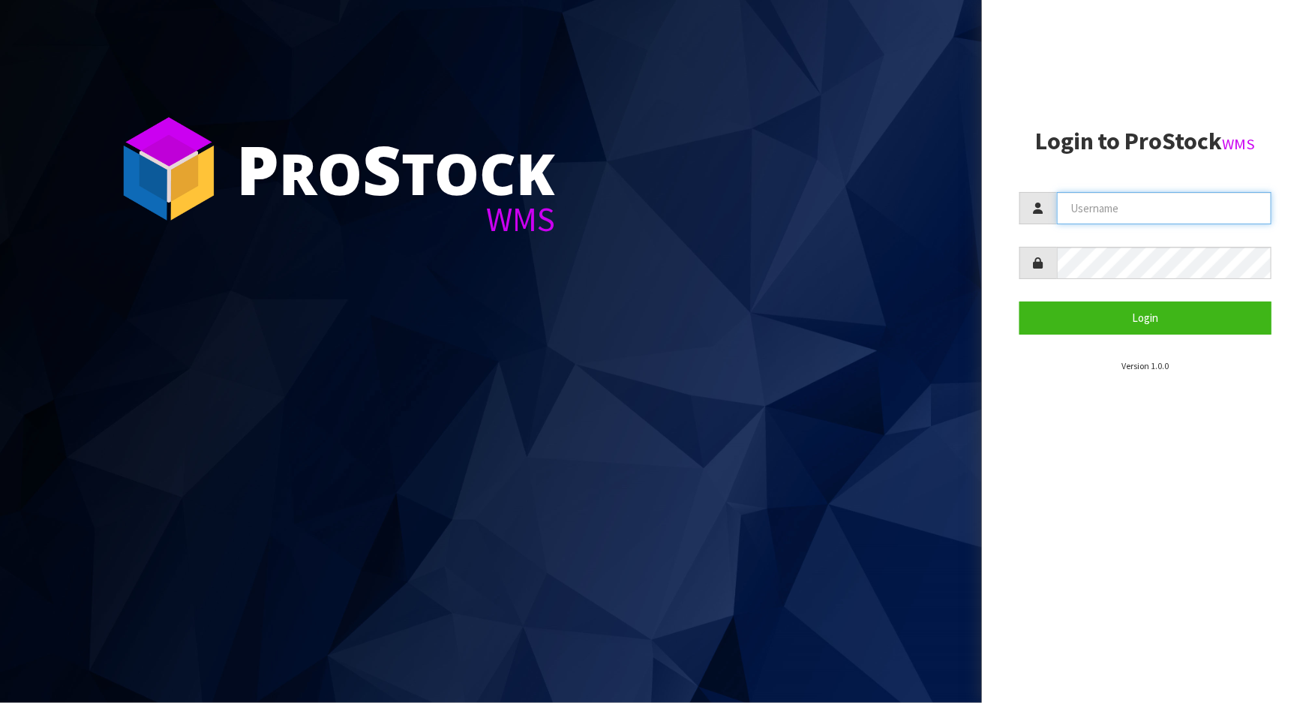
click at [1149, 212] on input "text" at bounding box center [1164, 208] width 215 height 32
type input "marara"
click at [1020, 302] on button "Login" at bounding box center [1146, 318] width 252 height 32
